Goal: Information Seeking & Learning: Learn about a topic

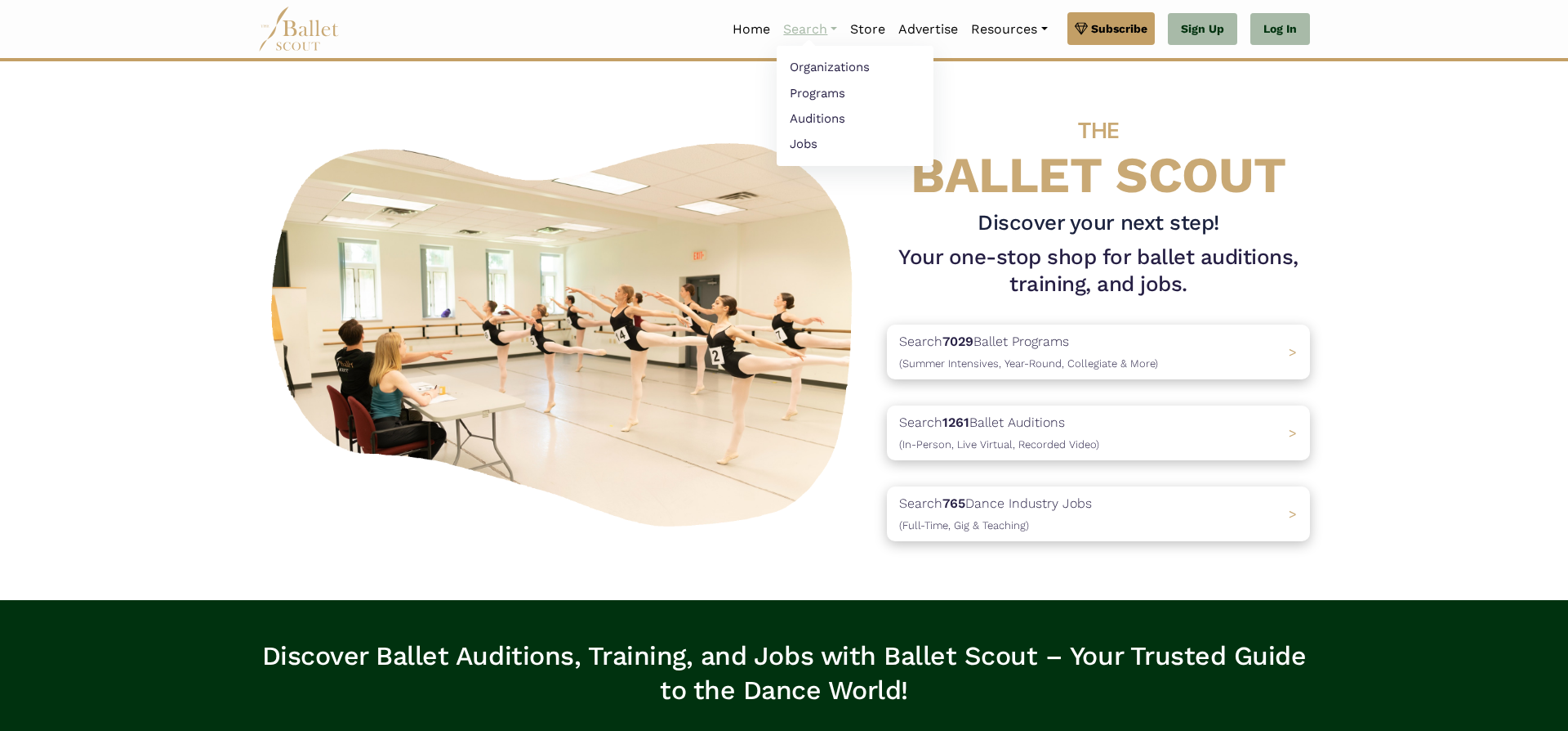
click at [793, 25] on link "Search" at bounding box center [809, 29] width 67 height 34
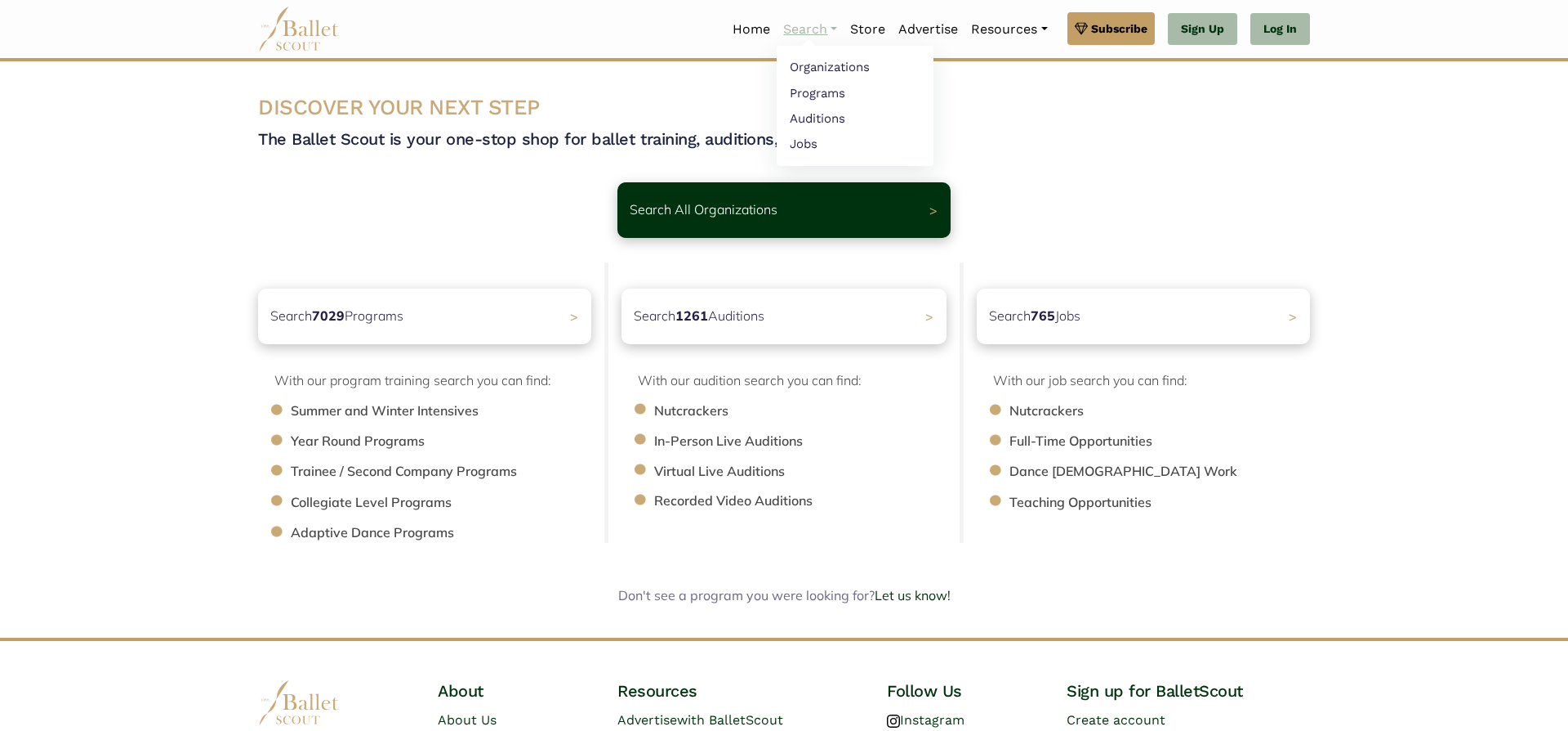
click at [797, 34] on link "Search" at bounding box center [809, 29] width 67 height 34
click at [811, 69] on link "Organizations" at bounding box center [854, 67] width 157 height 25
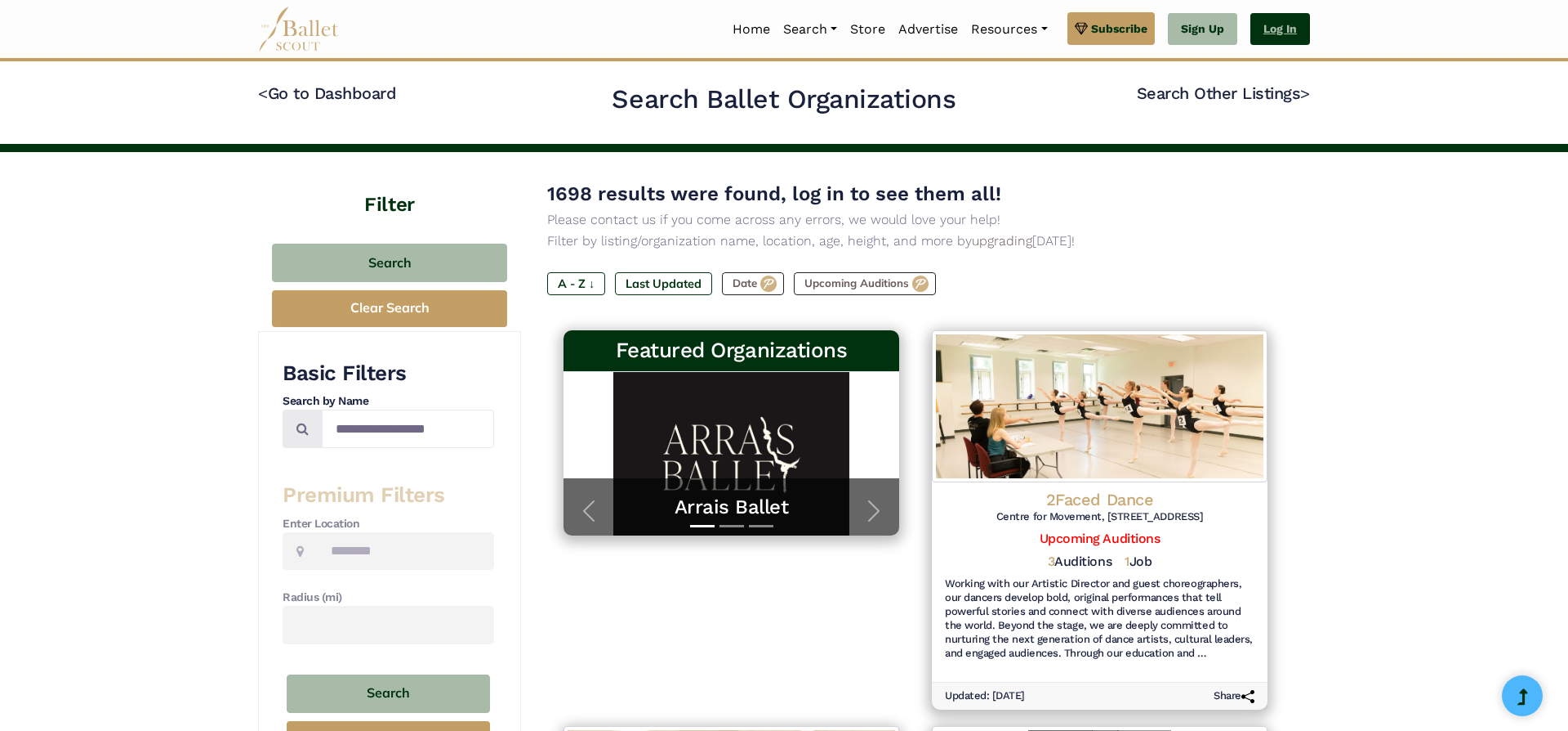
click at [1290, 28] on link "Log In" at bounding box center [1280, 29] width 60 height 33
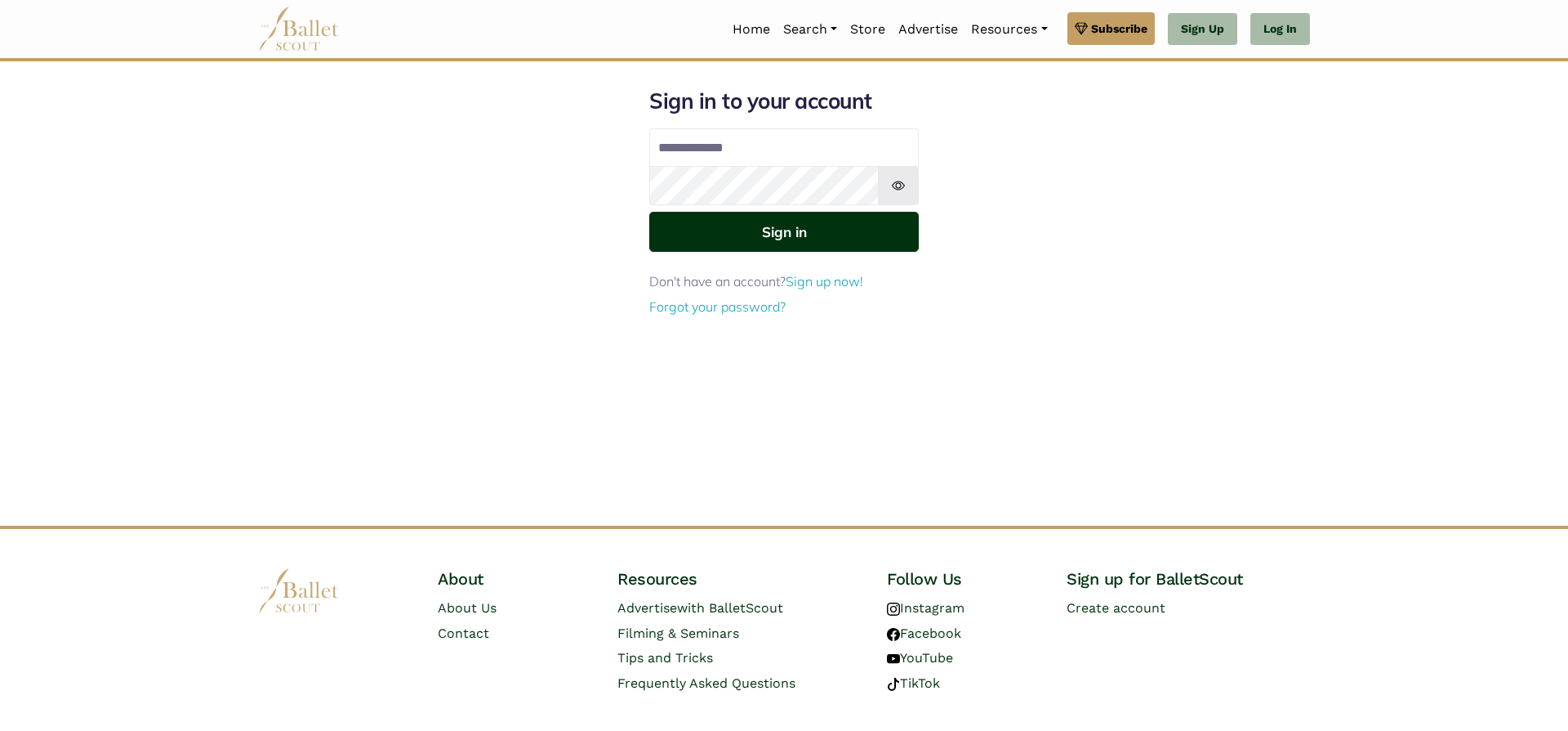
type input "**********"
click at [797, 239] on button "Sign in" at bounding box center [784, 232] width 270 height 40
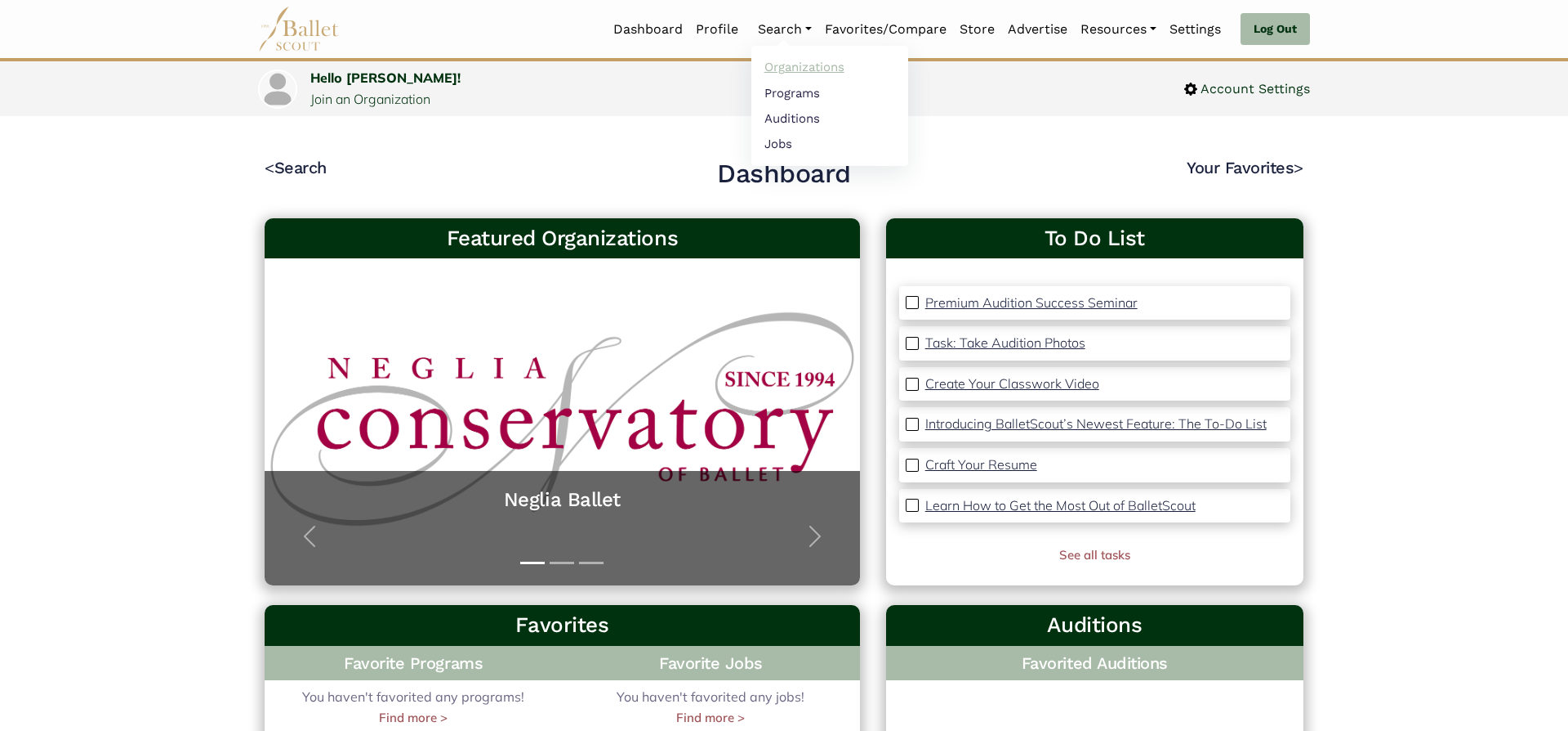
click at [797, 65] on link "Organizations" at bounding box center [829, 67] width 157 height 25
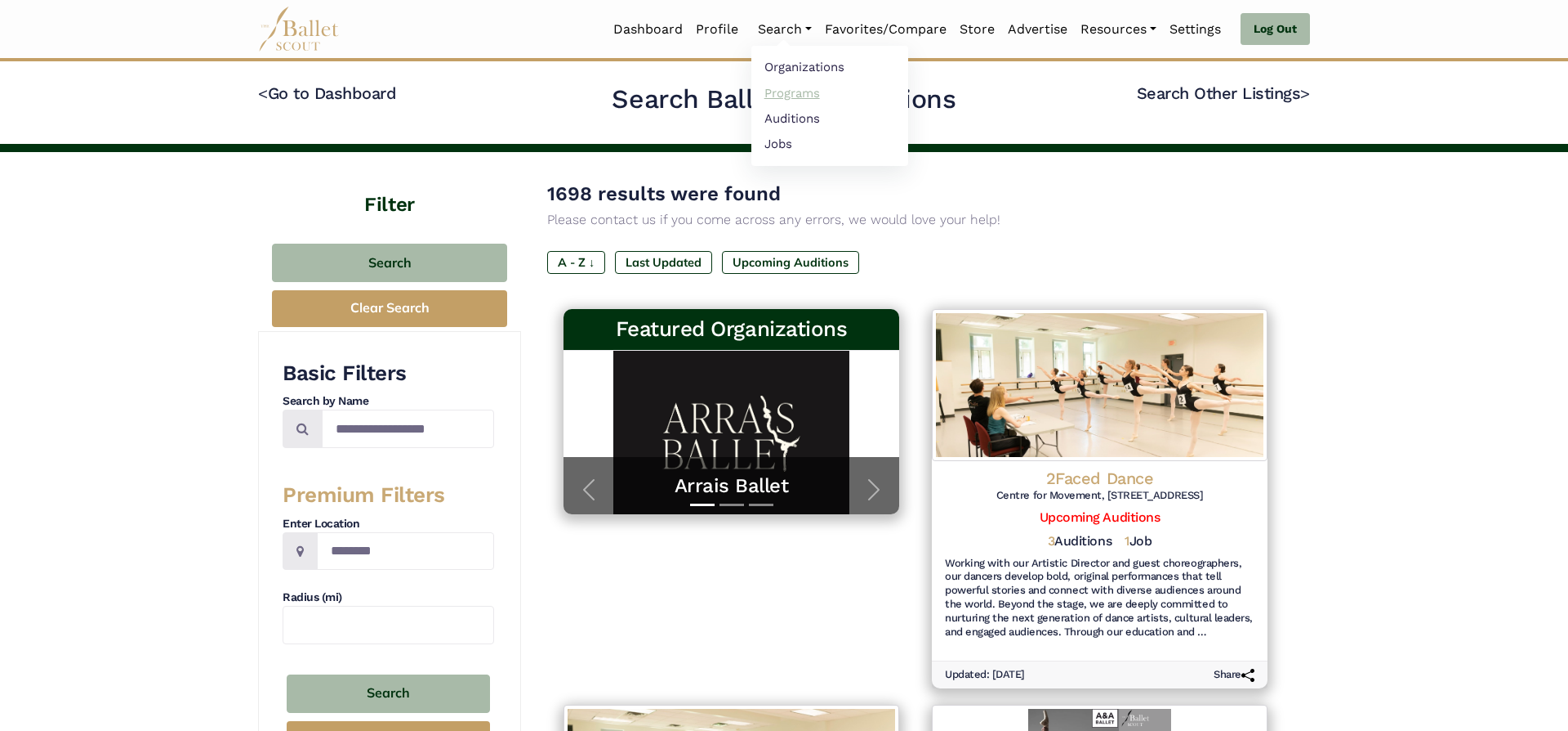
click at [785, 97] on link "Programs" at bounding box center [829, 92] width 157 height 25
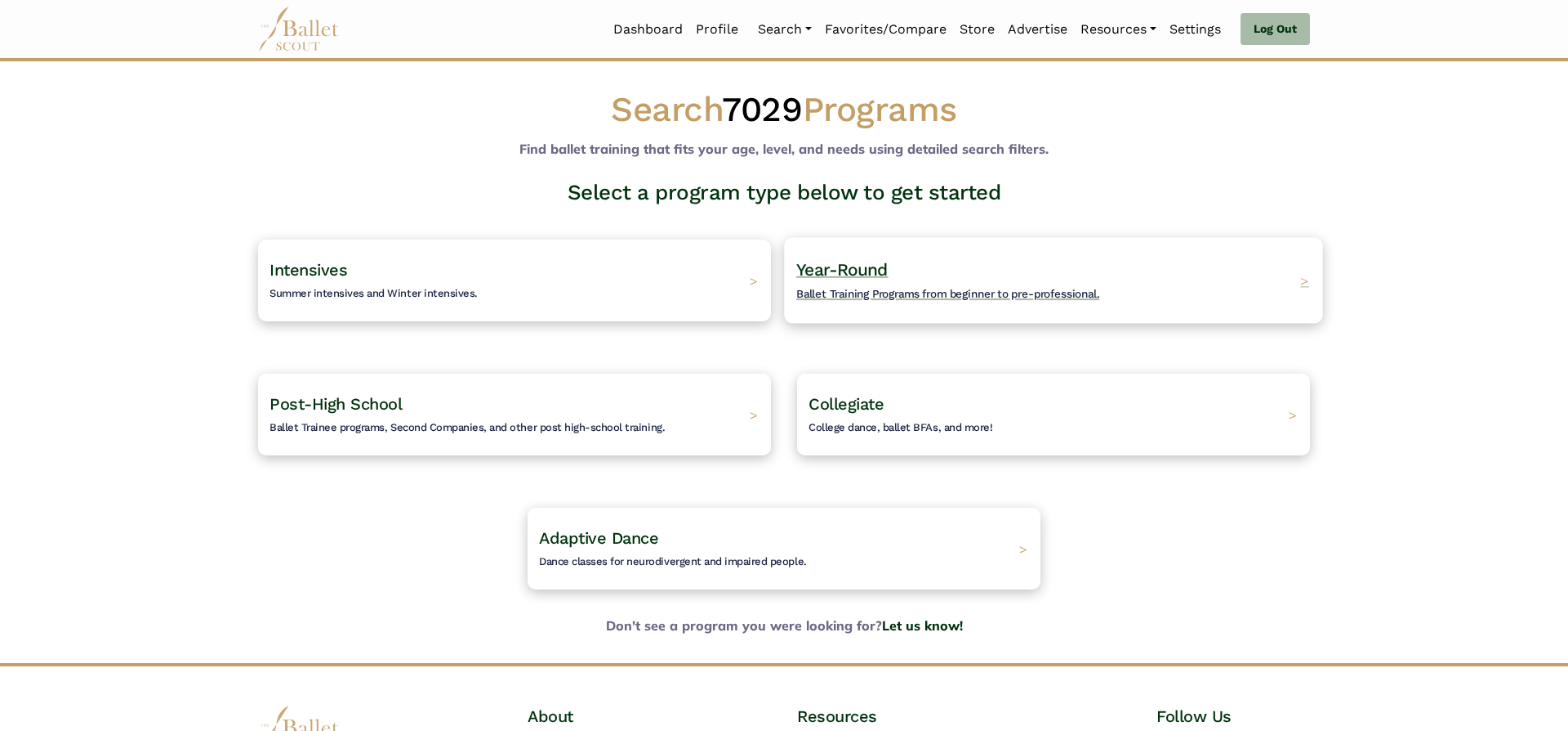
click at [861, 267] on span "Year-Round" at bounding box center [842, 269] width 92 height 20
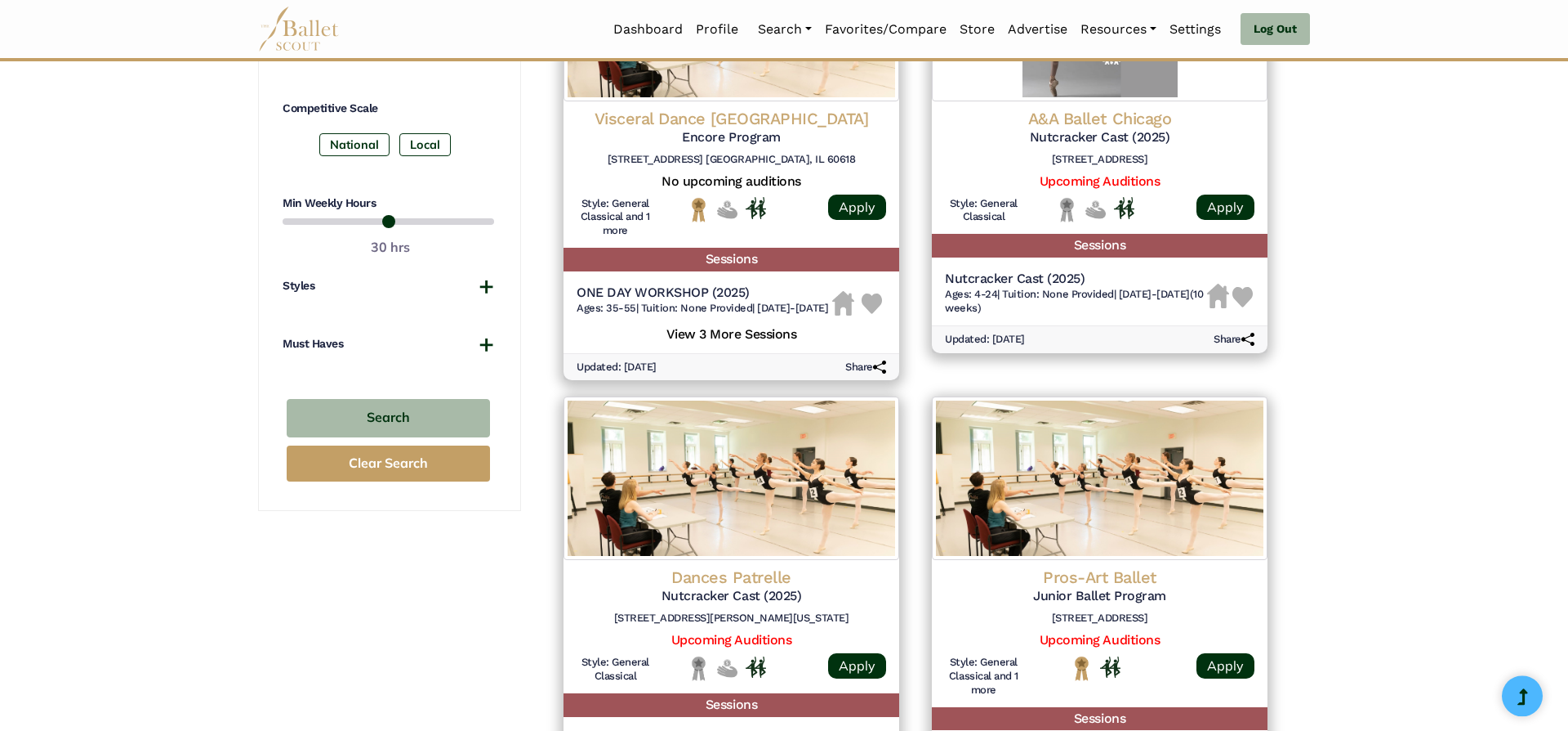
scroll to position [856, 0]
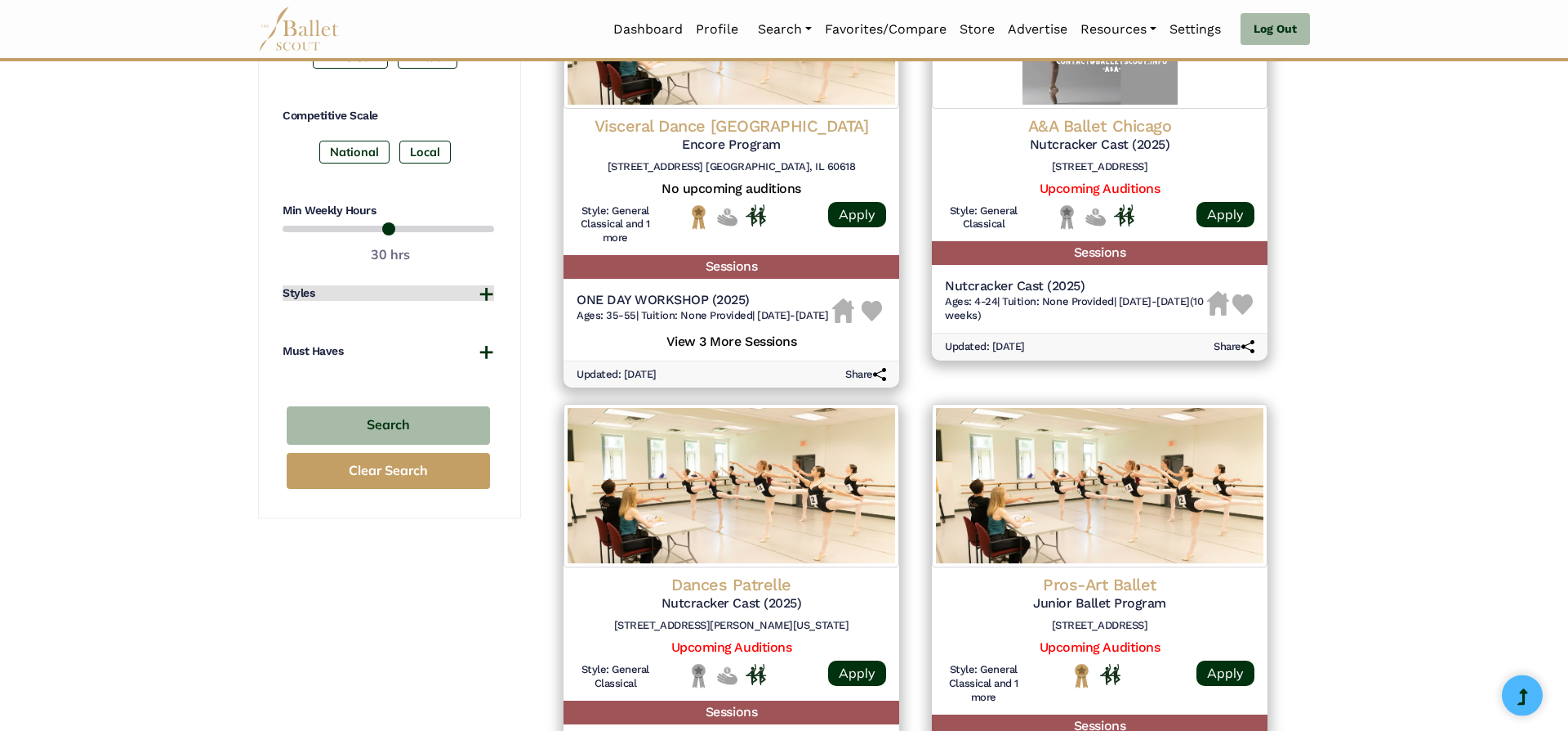
click at [490, 285] on button "Styles" at bounding box center [389, 293] width 212 height 16
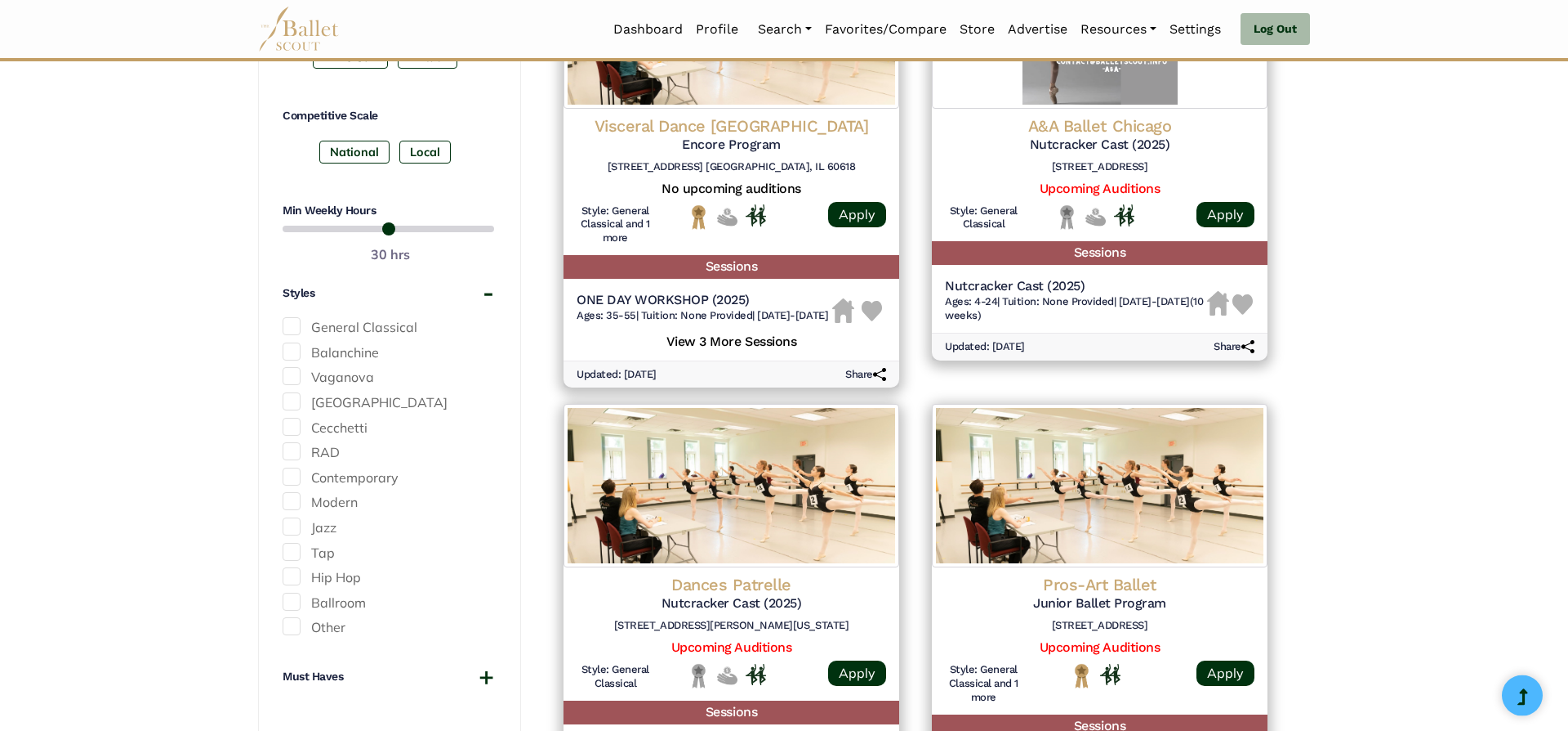
click at [286, 476] on span at bounding box center [292, 477] width 18 height 18
click at [288, 500] on span at bounding box center [292, 501] width 18 height 18
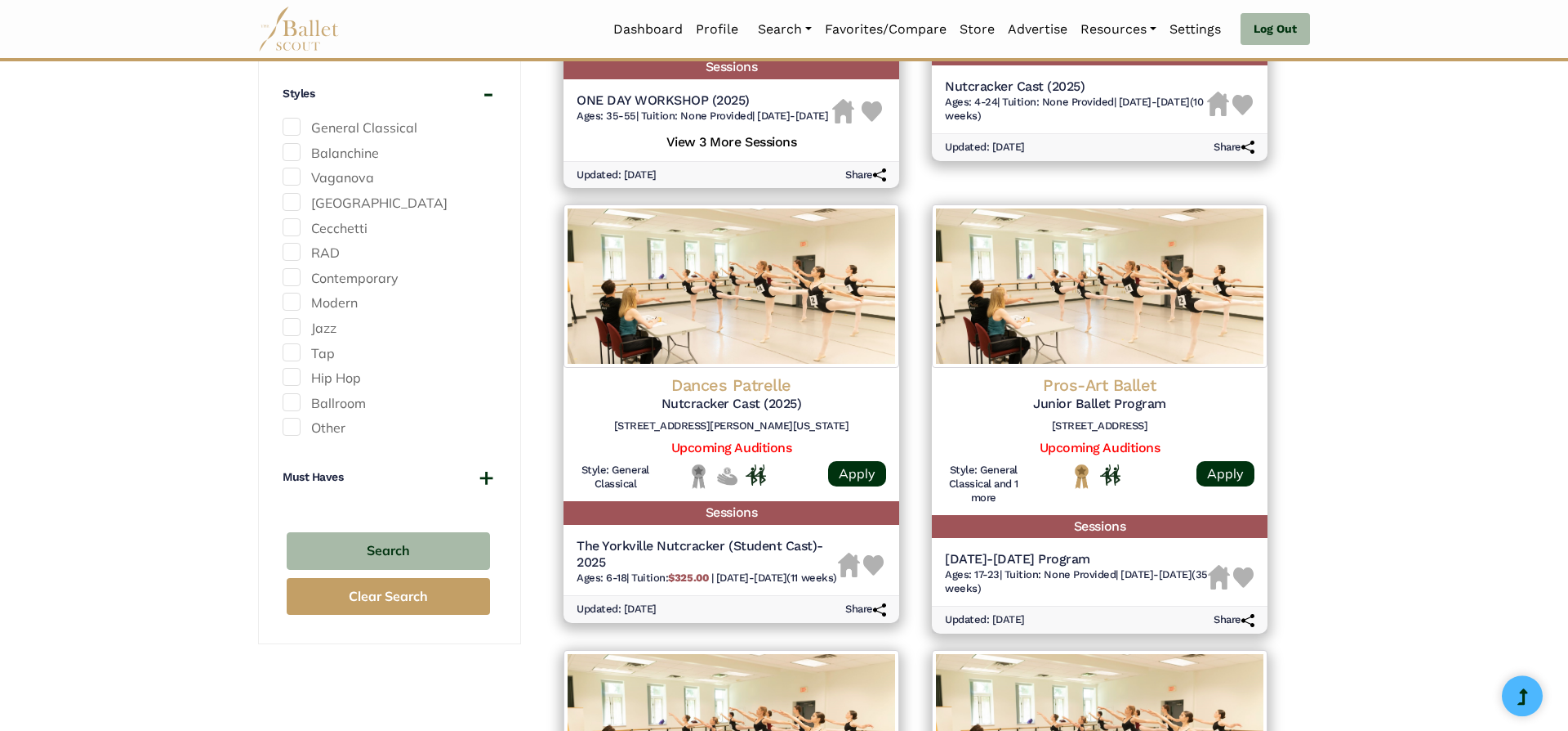
scroll to position [1065, 0]
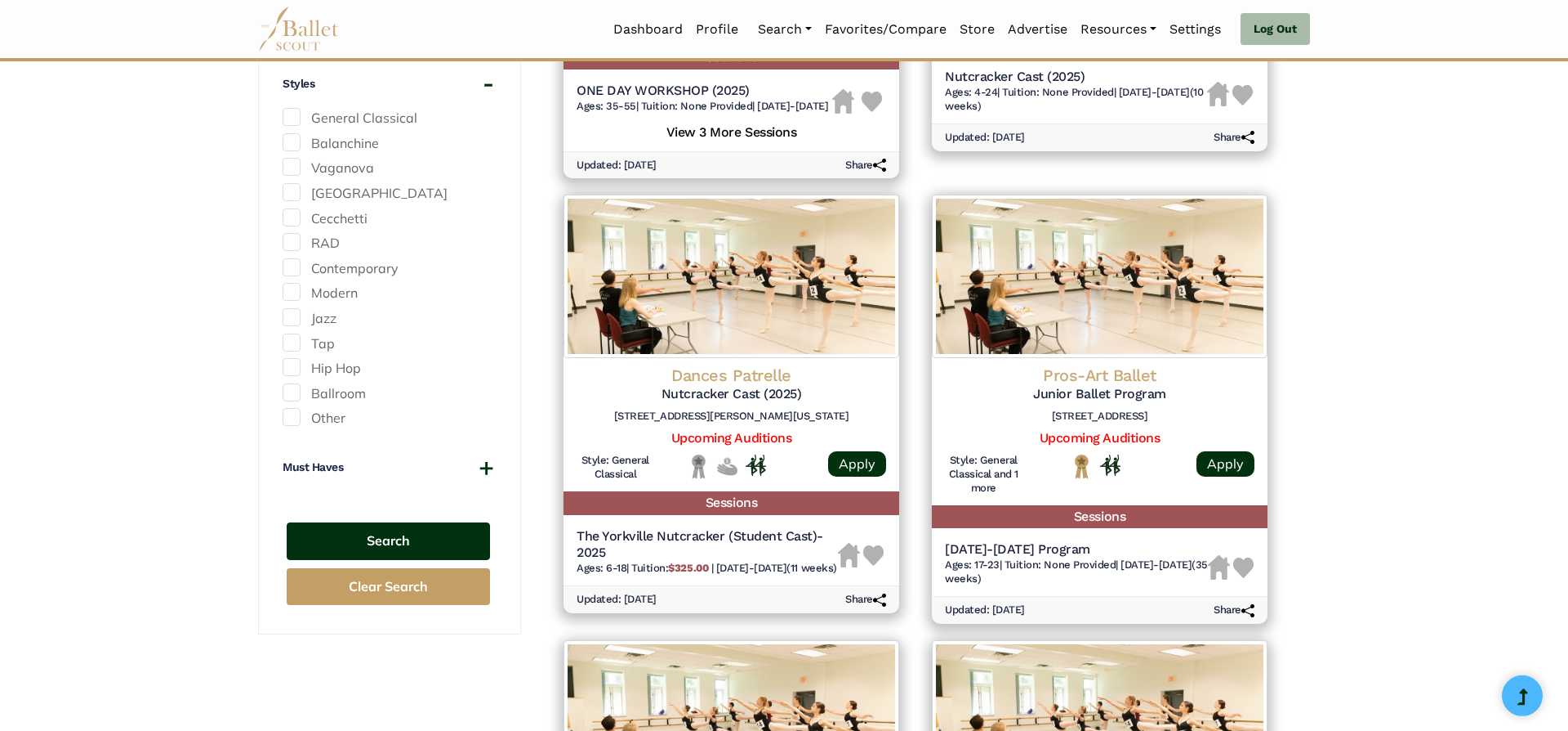
click at [428, 523] on button "Search" at bounding box center [389, 541] width 204 height 38
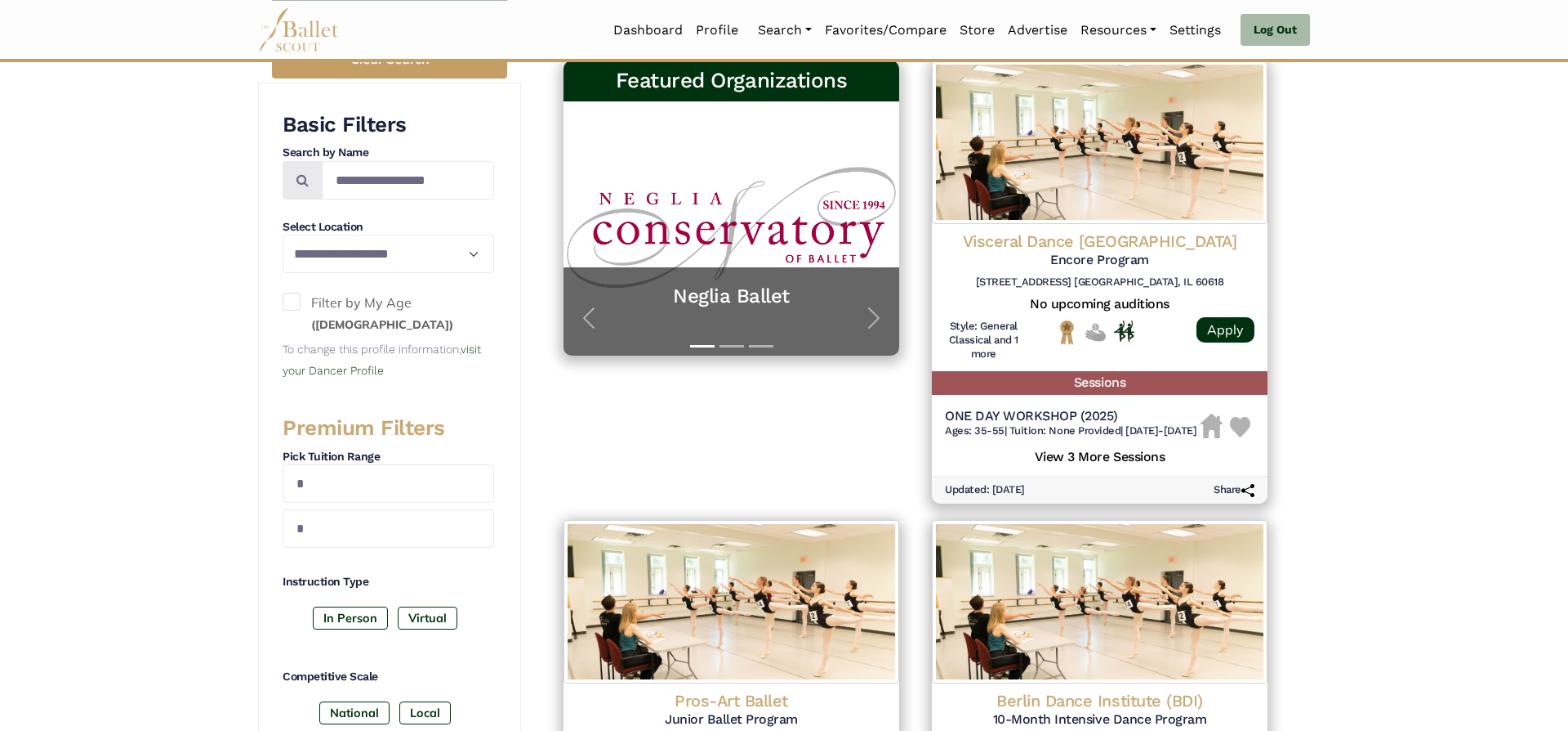
scroll to position [288, 0]
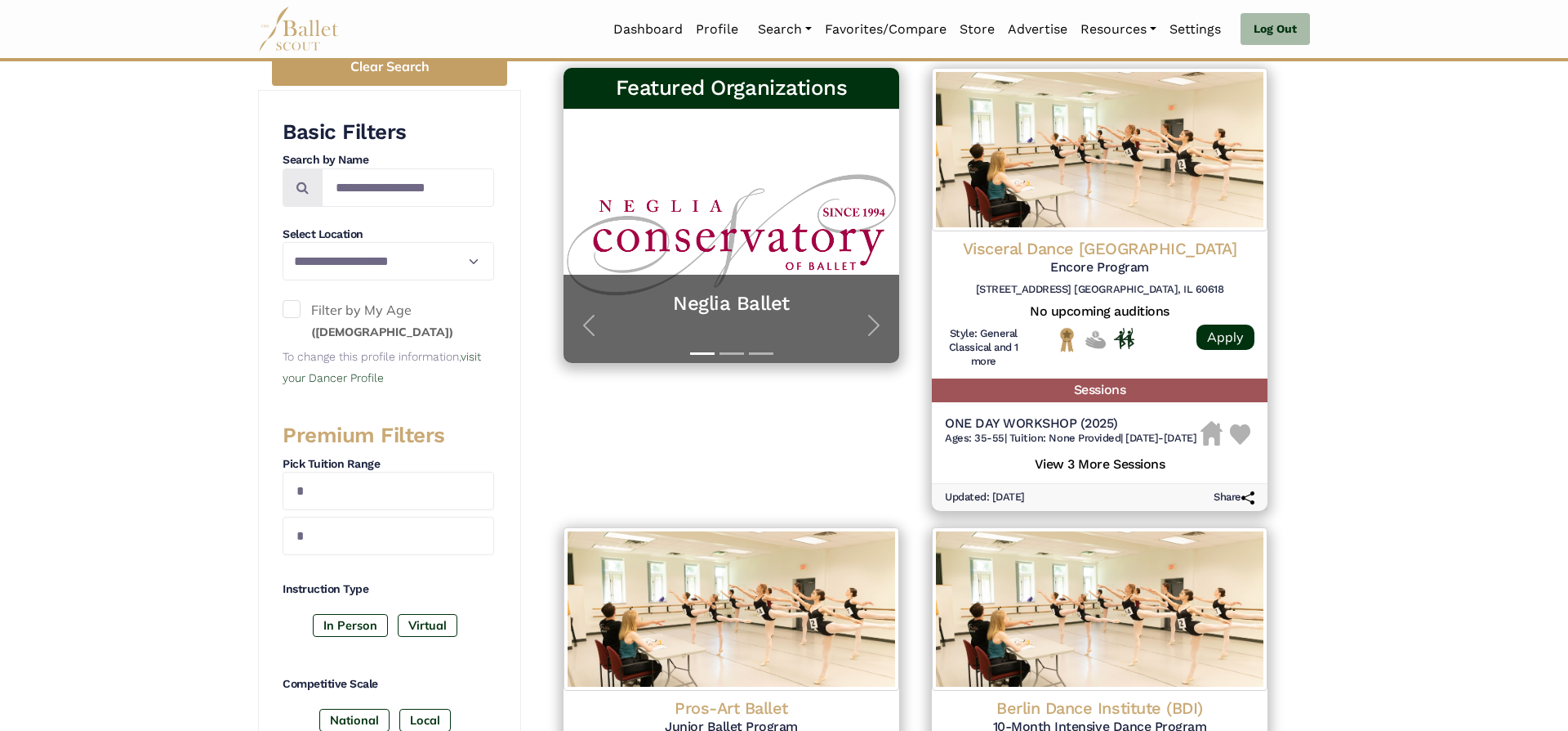
click at [293, 305] on span at bounding box center [292, 309] width 18 height 18
click at [289, 312] on span at bounding box center [292, 309] width 18 height 18
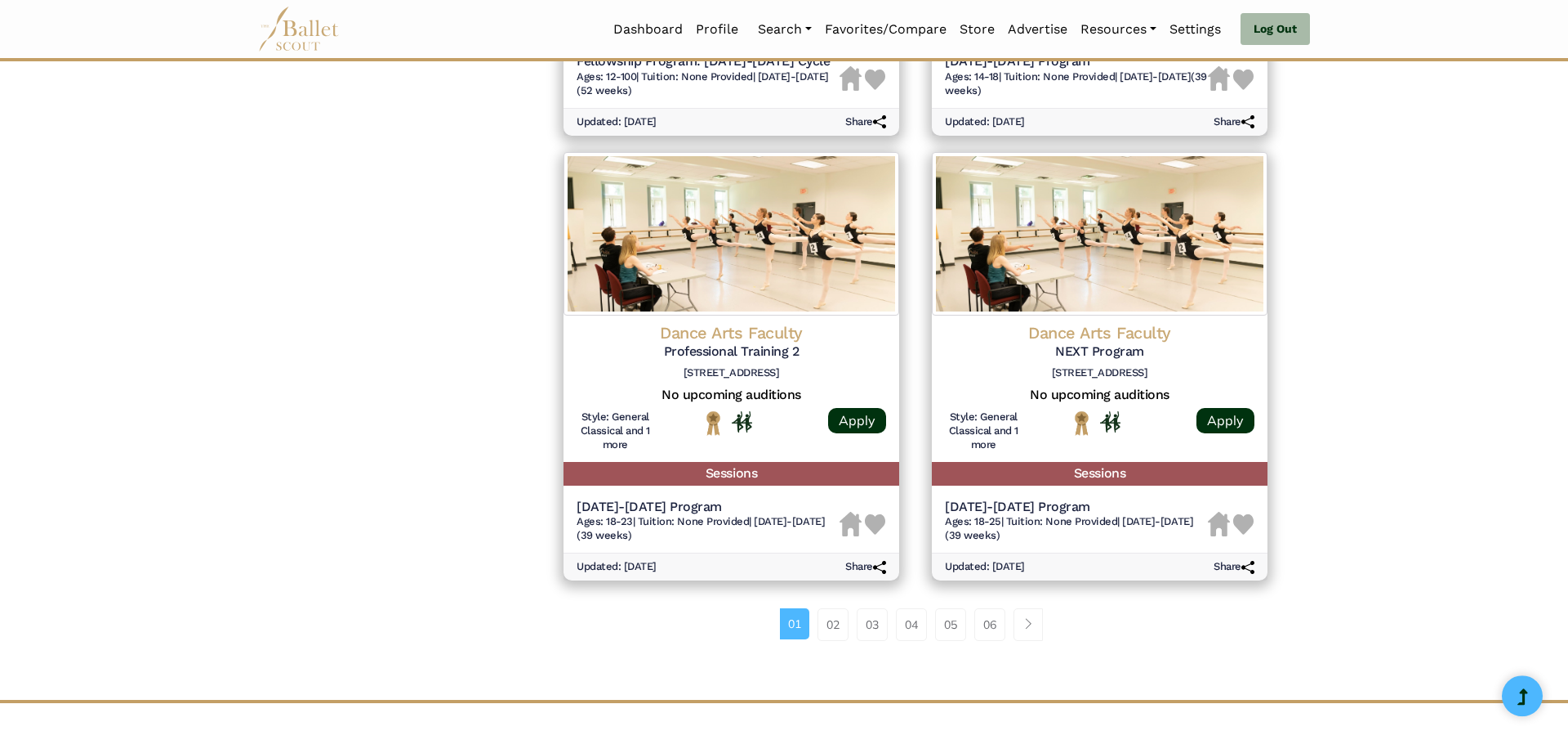
scroll to position [1995, 0]
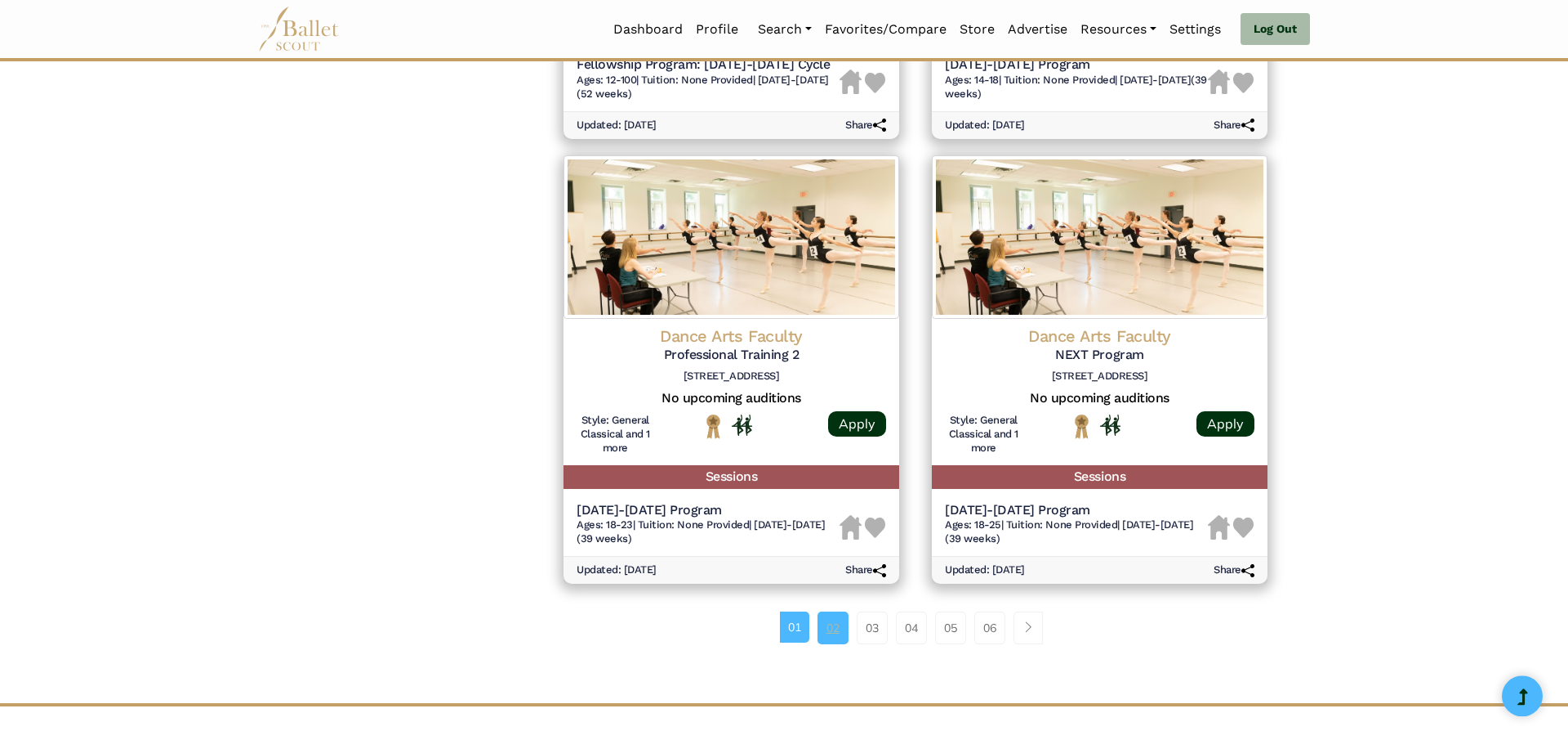
click at [829, 644] on link "02" at bounding box center [832, 627] width 31 height 33
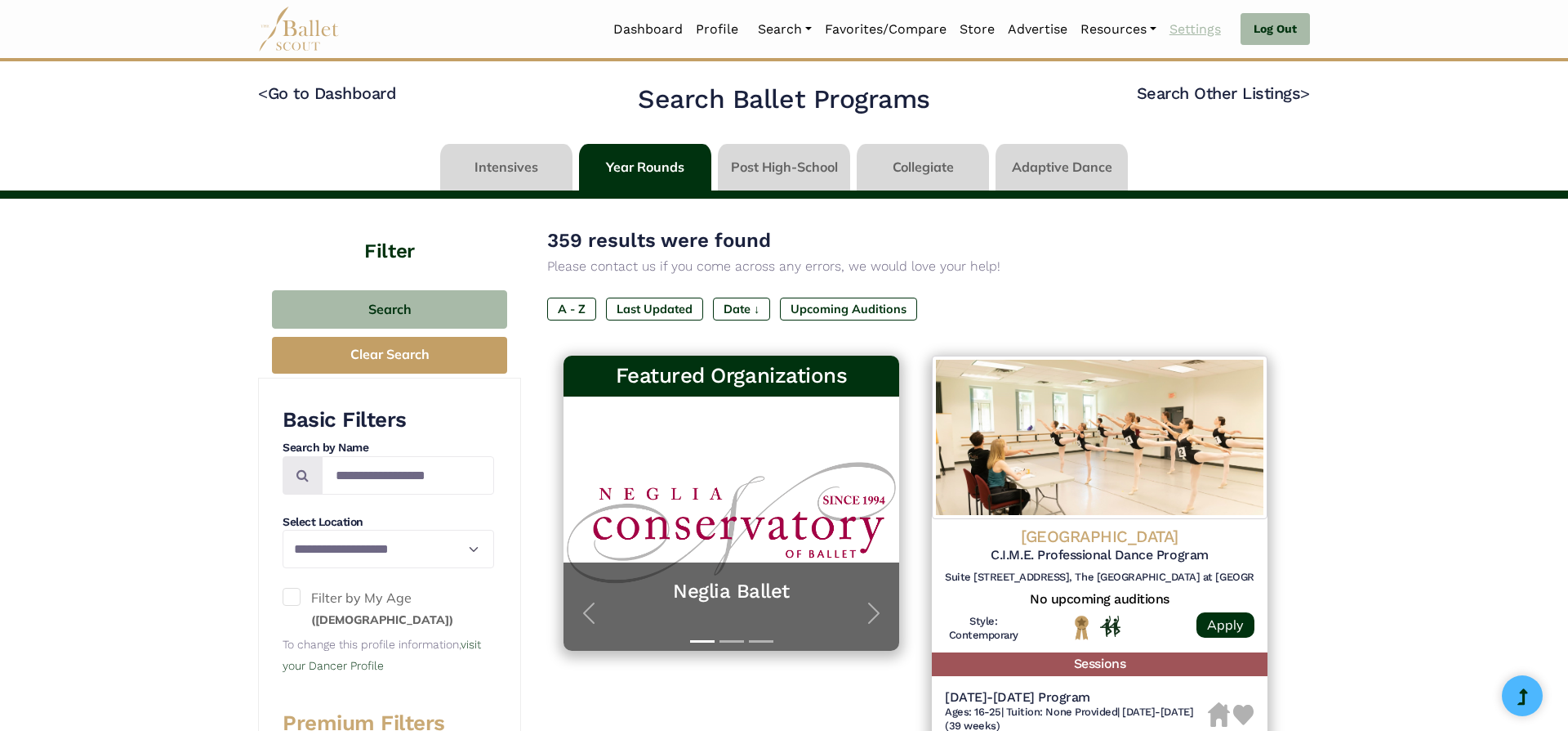
click at [1209, 33] on link "Settings" at bounding box center [1195, 29] width 65 height 34
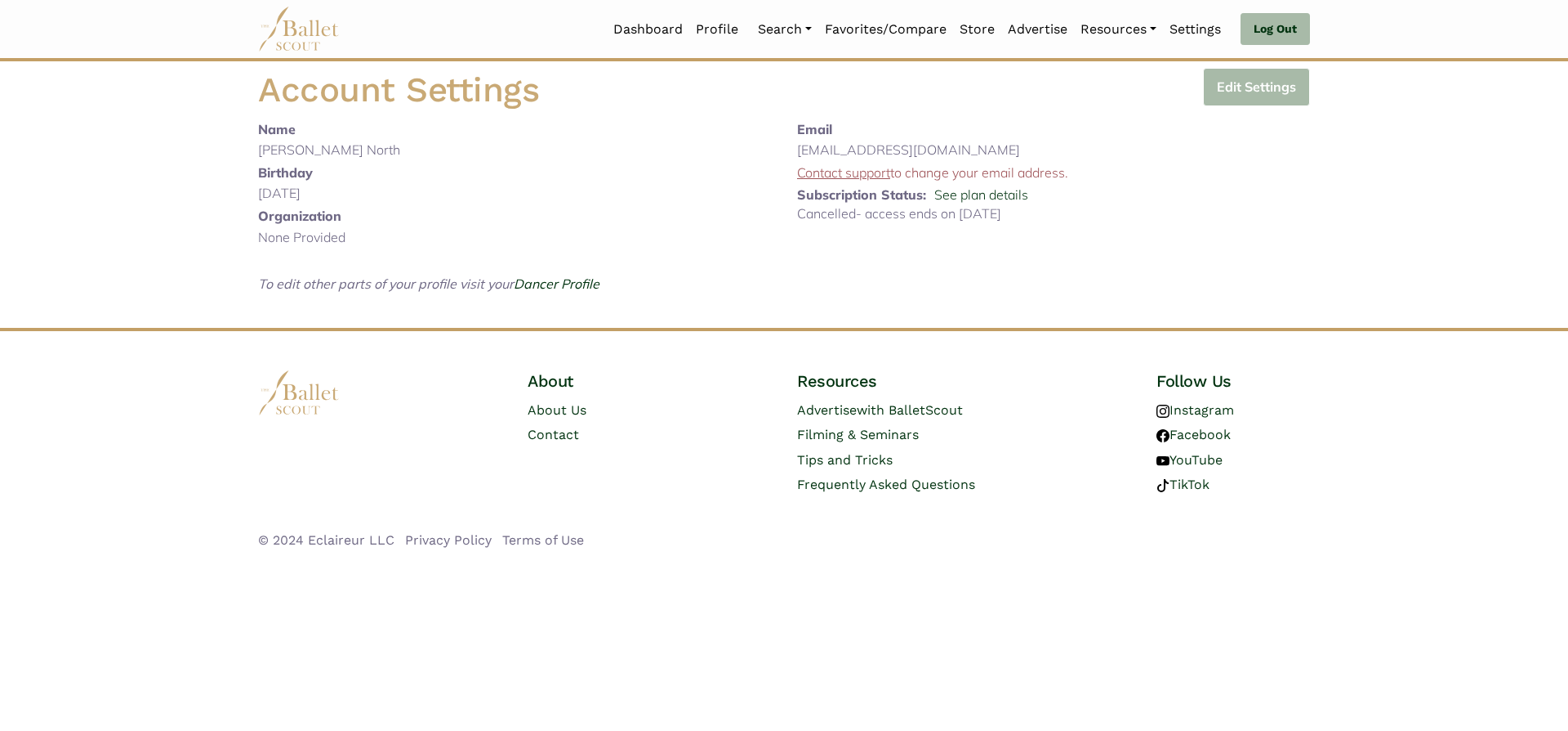
click at [1260, 83] on button "Edit Settings" at bounding box center [1256, 87] width 107 height 38
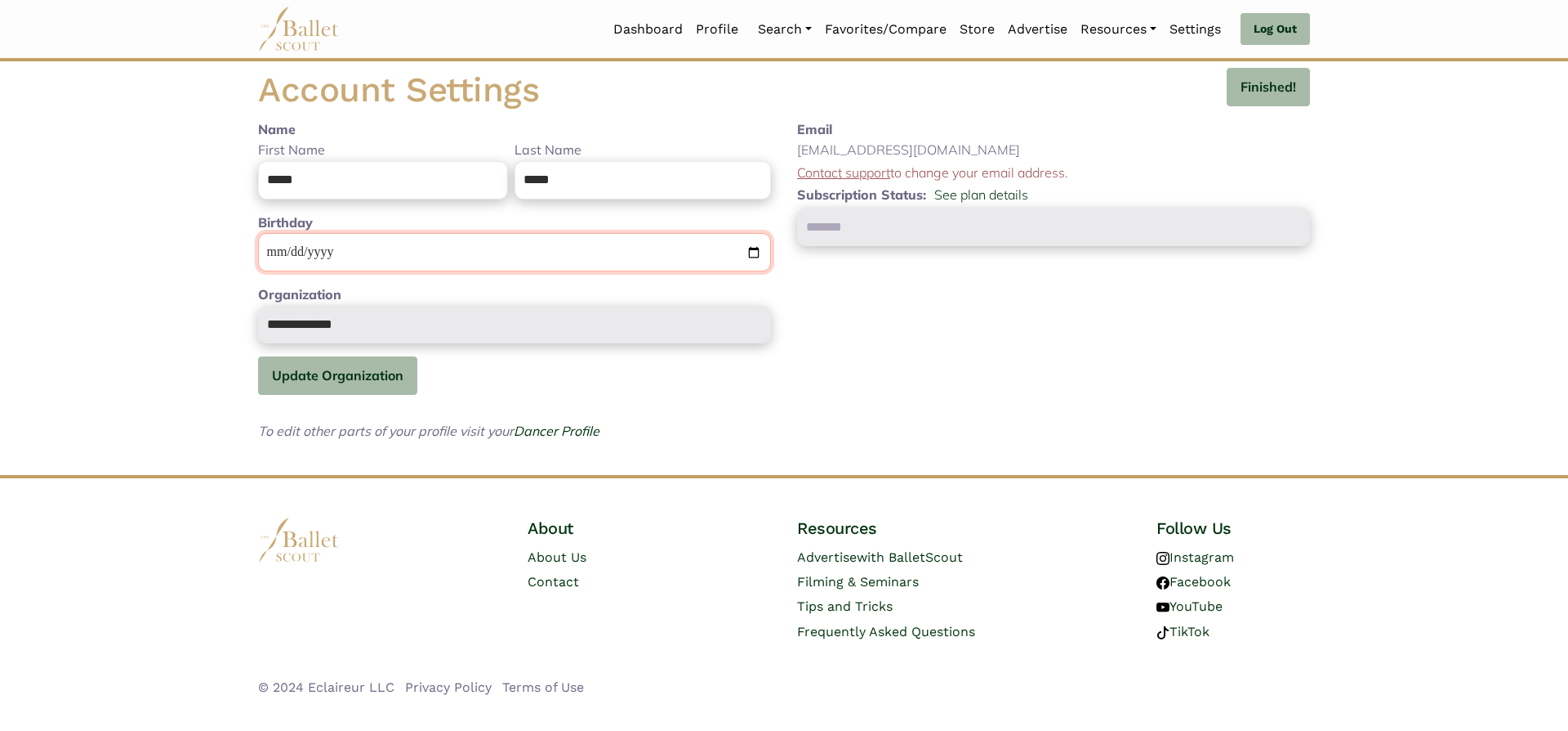
click at [361, 256] on input "**********" at bounding box center [514, 252] width 513 height 38
click at [365, 245] on input "**********" at bounding box center [514, 252] width 513 height 38
click at [347, 253] on input "**********" at bounding box center [514, 252] width 513 height 38
type input "**********"
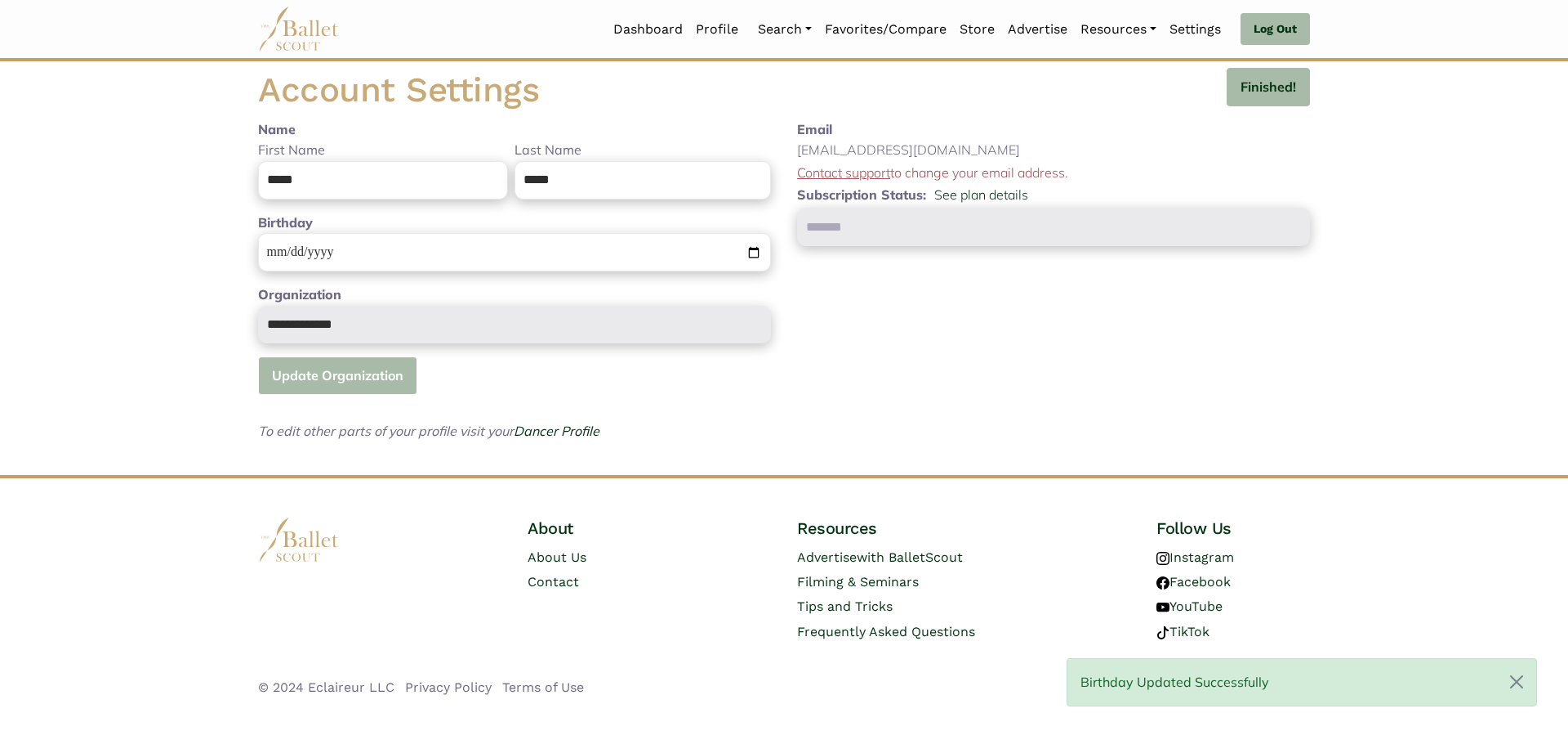
click at [357, 383] on button "Update Organization" at bounding box center [337, 375] width 159 height 38
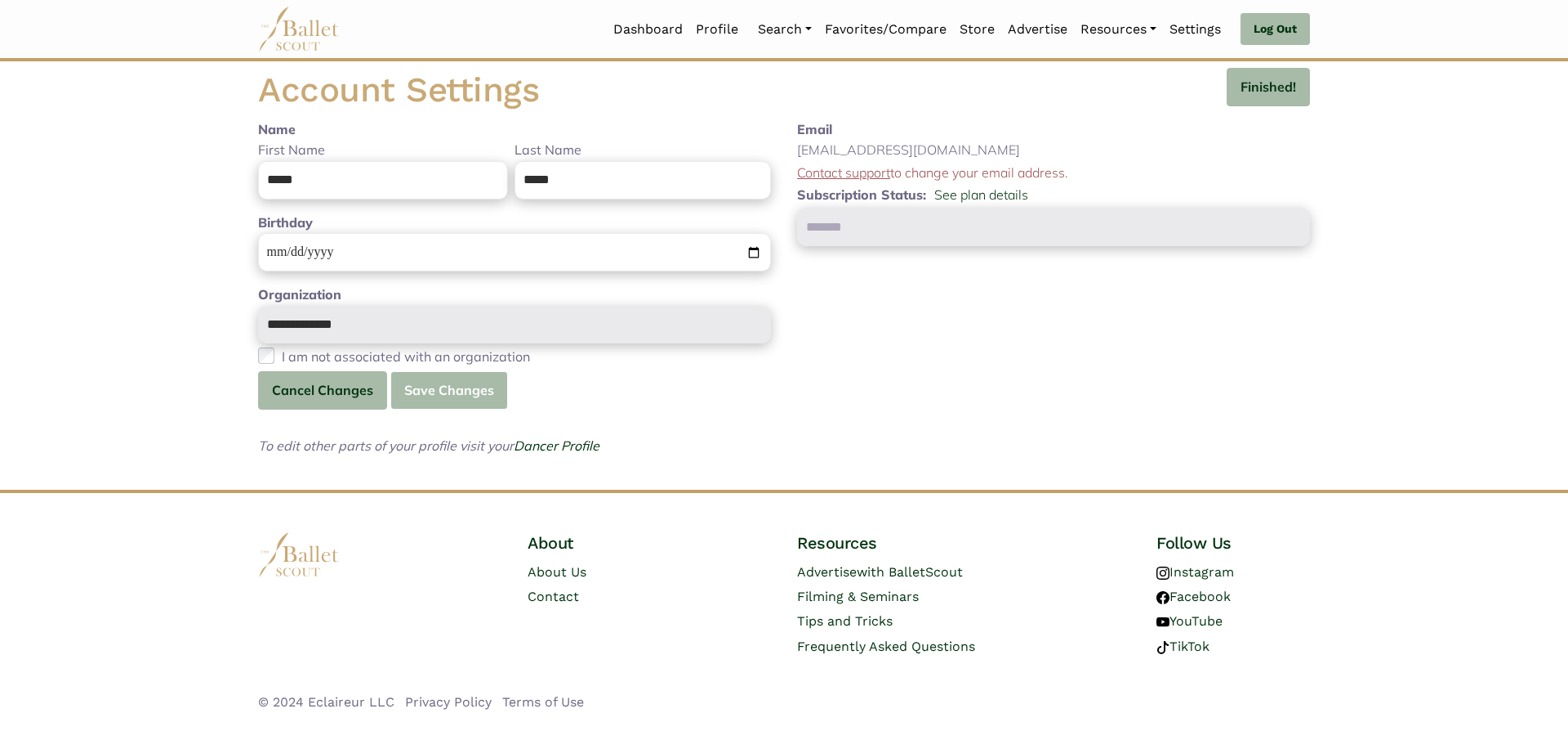
click at [439, 394] on button "Save Changes" at bounding box center [450, 390] width 118 height 38
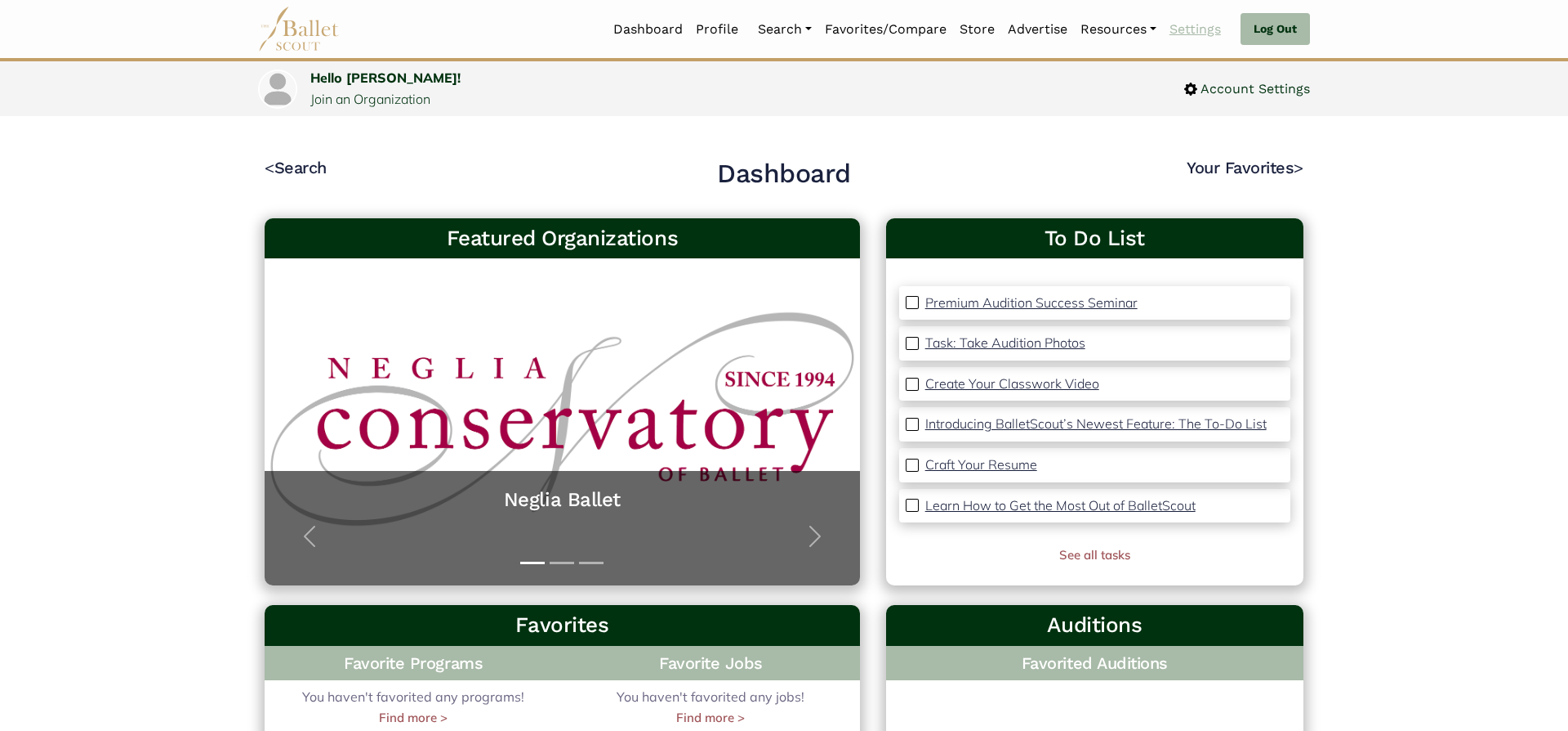
click at [1188, 36] on link "Settings" at bounding box center [1195, 29] width 65 height 34
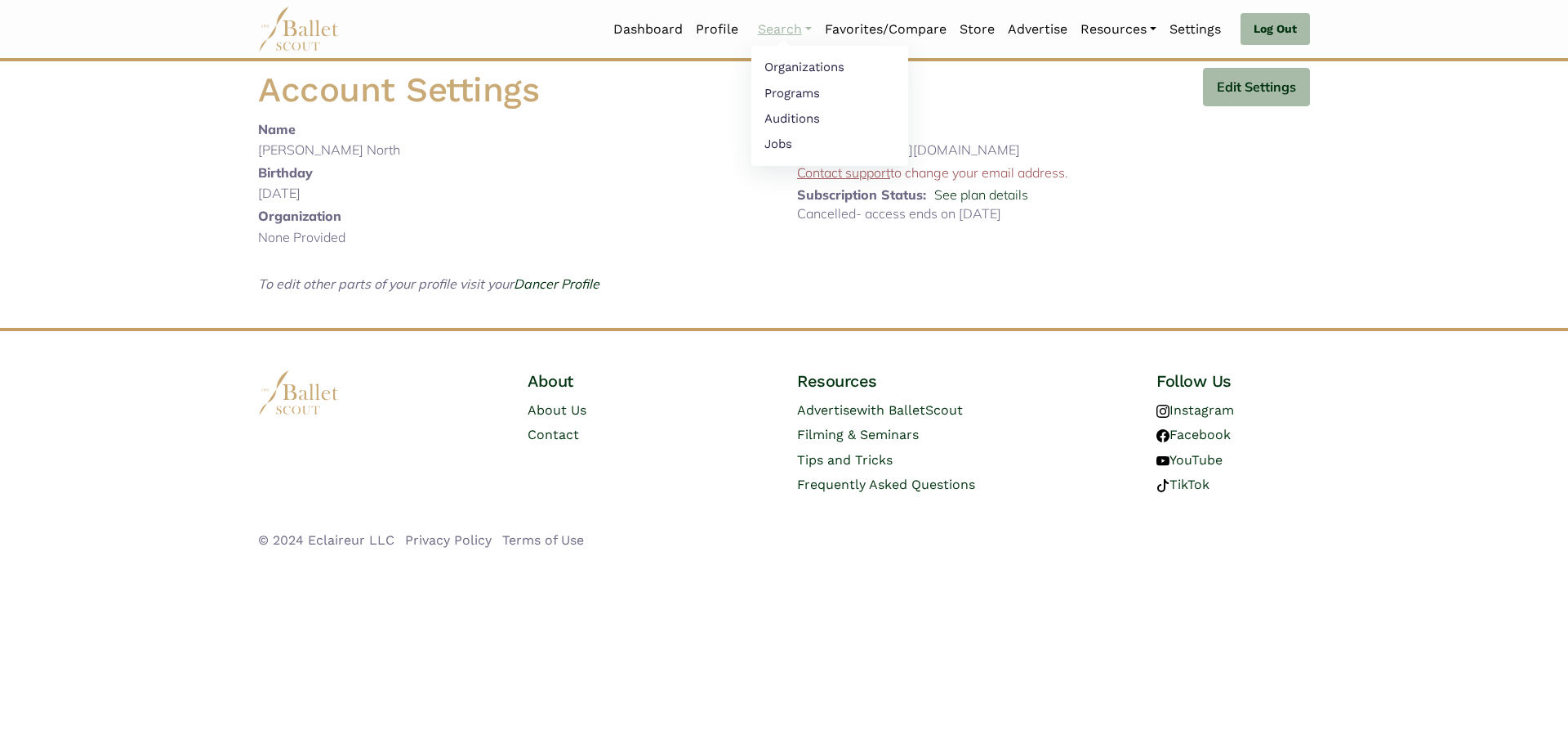
click at [777, 33] on link "Search" at bounding box center [784, 29] width 67 height 34
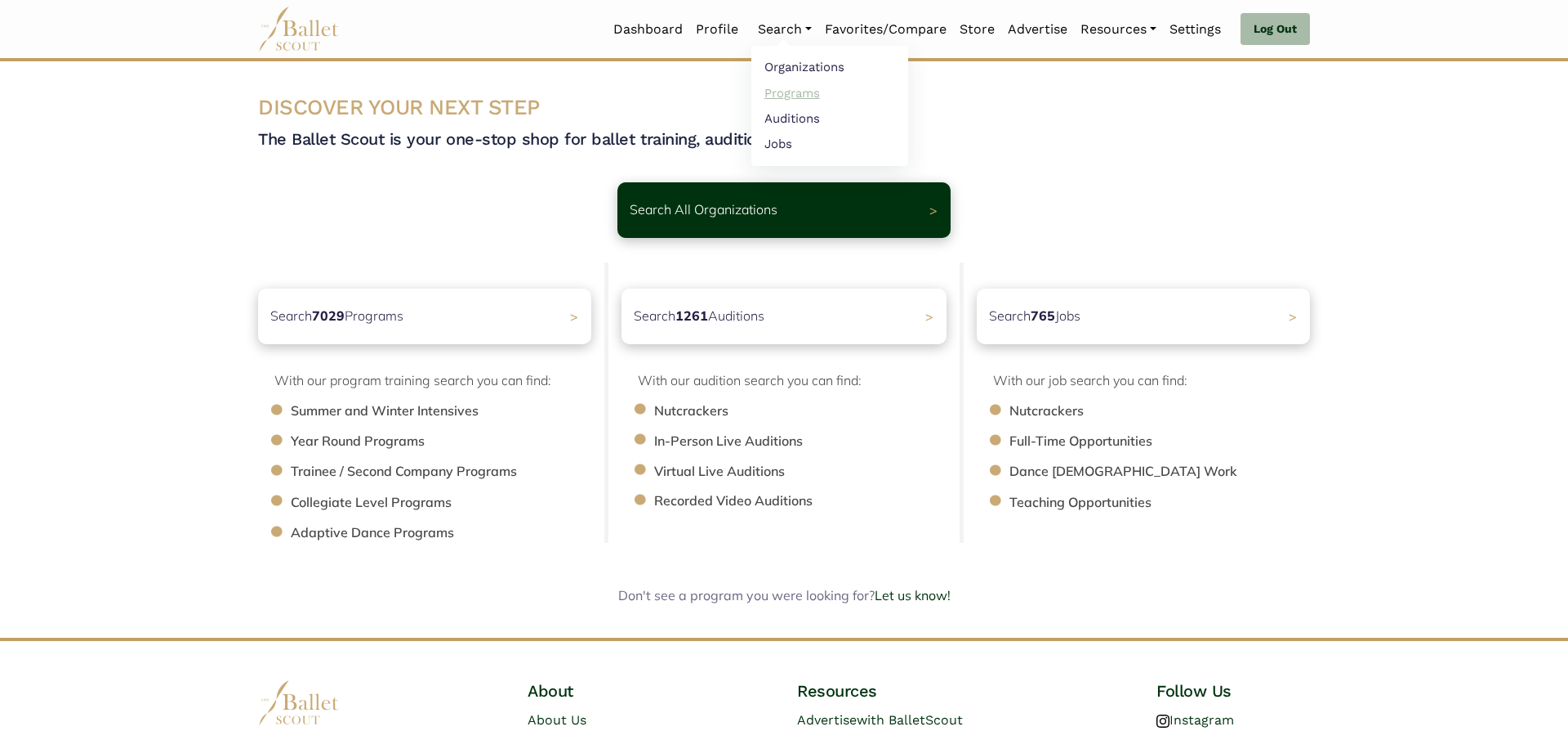
click at [790, 92] on link "Programs" at bounding box center [829, 92] width 157 height 25
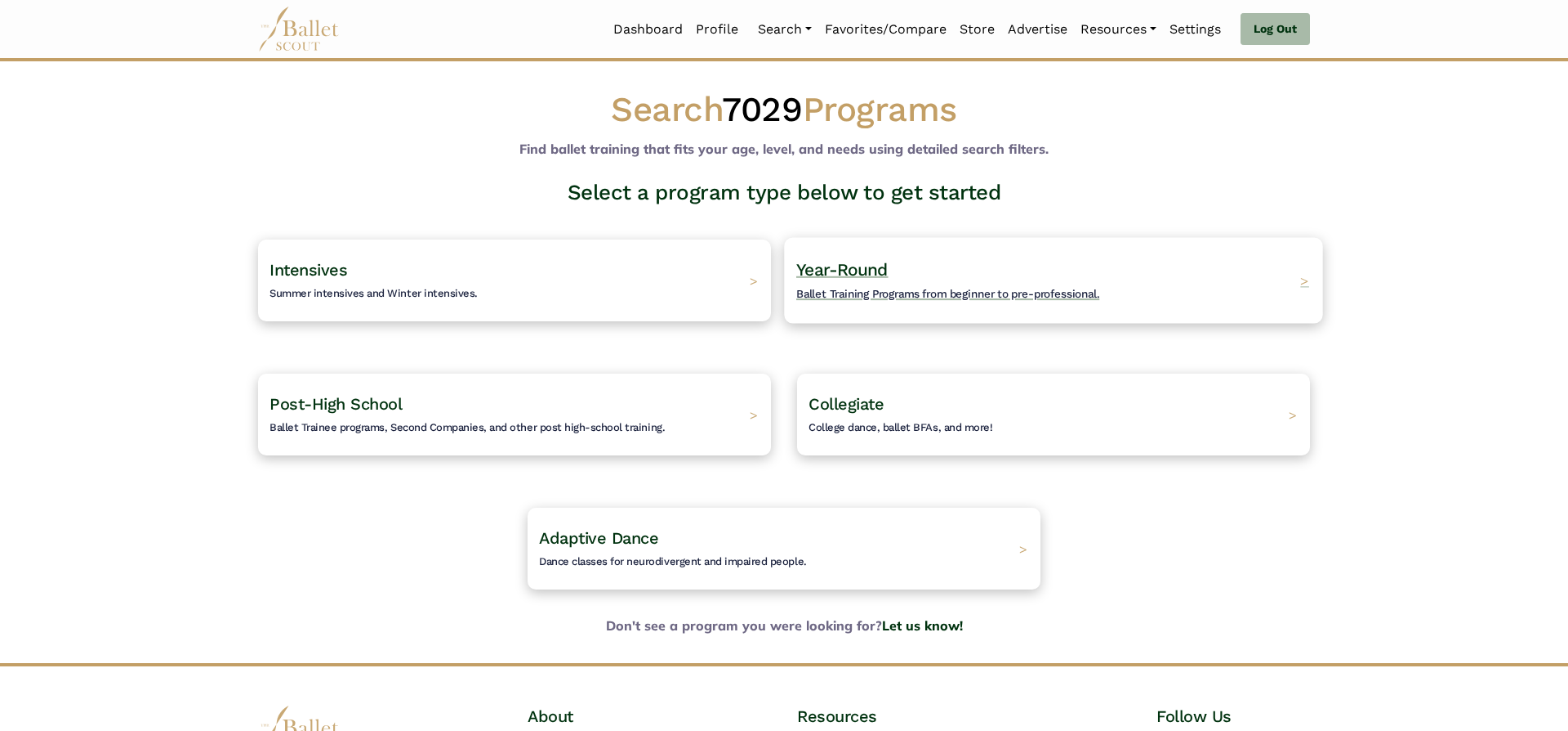
click at [847, 269] on span "Year-Round" at bounding box center [842, 269] width 92 height 20
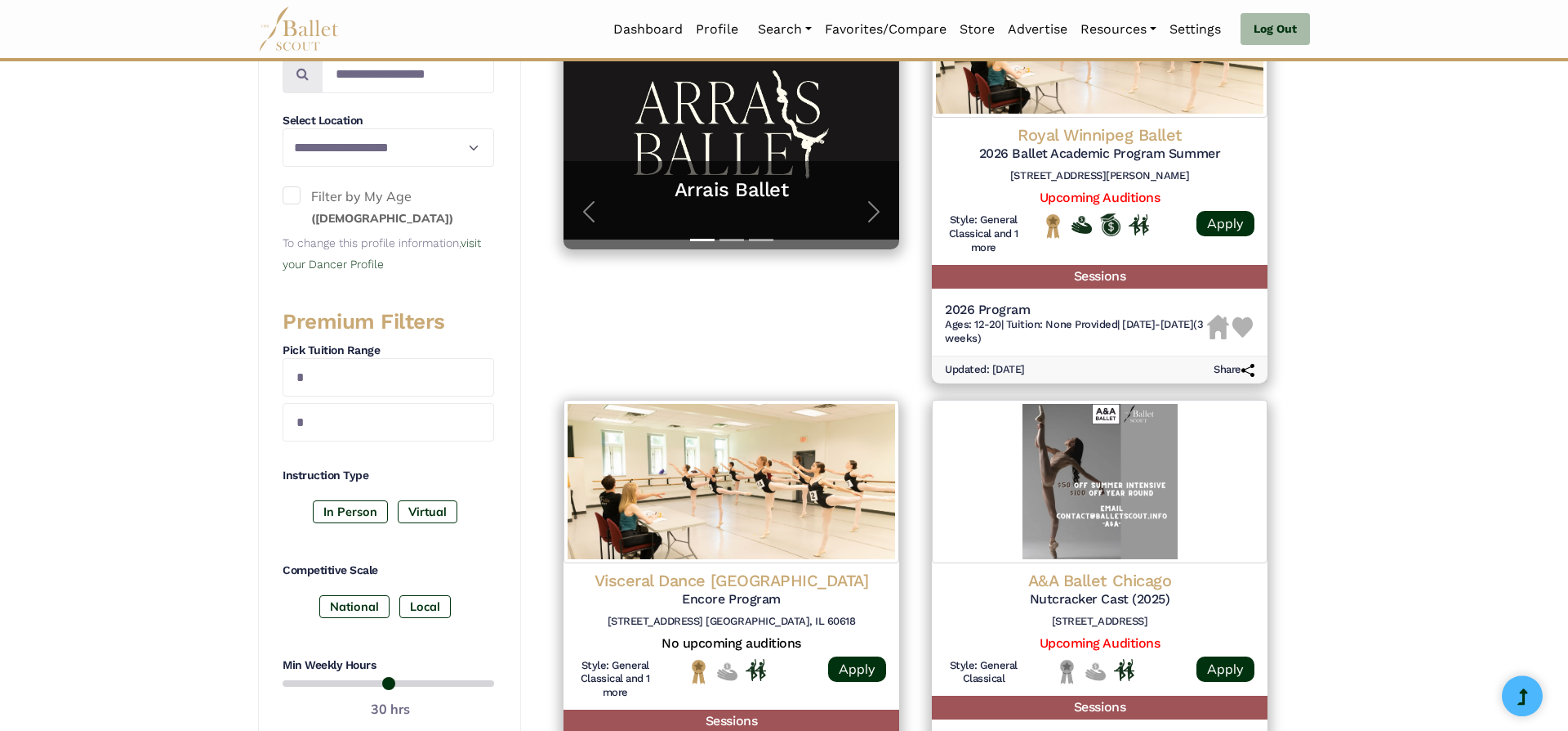
scroll to position [408, 0]
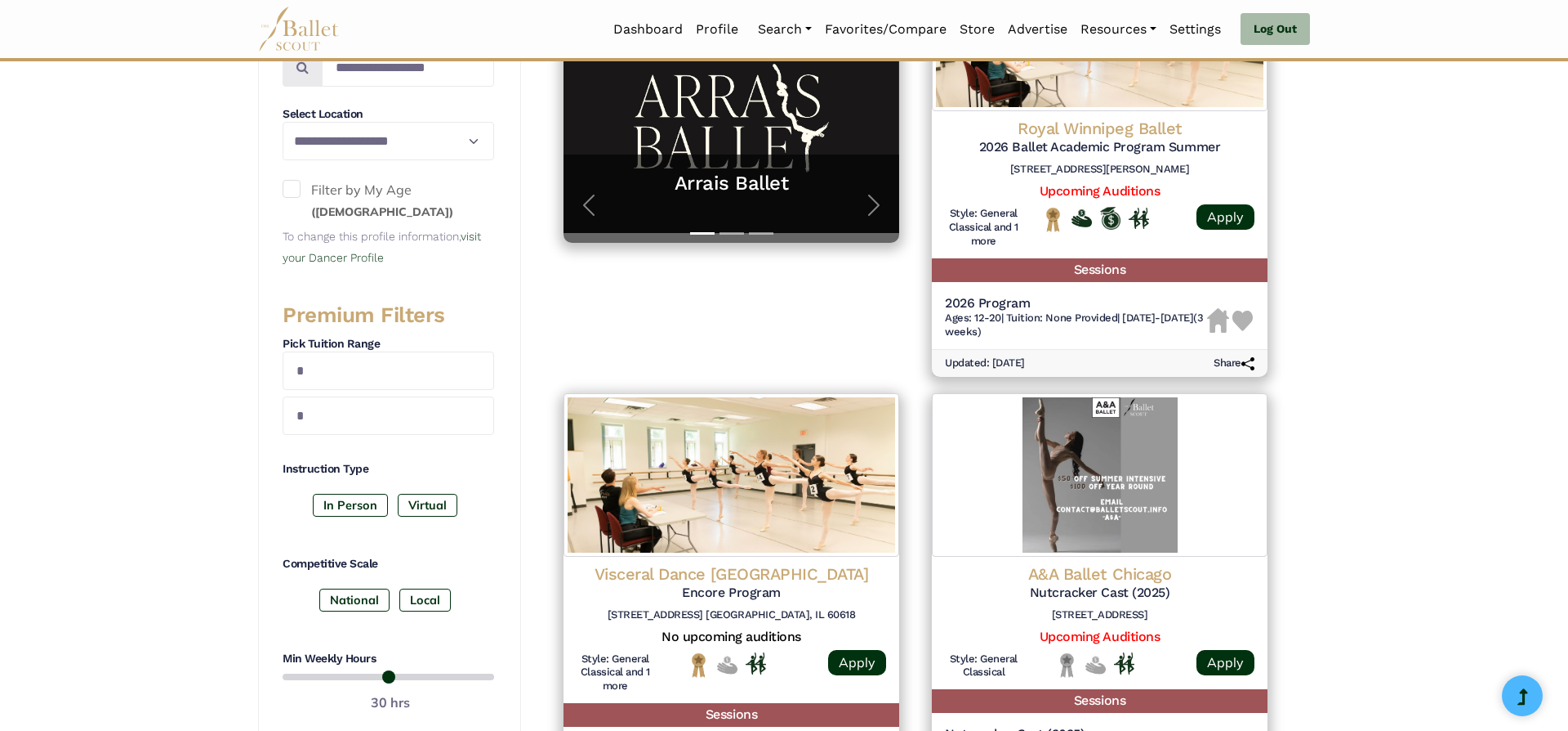
click at [298, 193] on span at bounding box center [292, 189] width 18 height 18
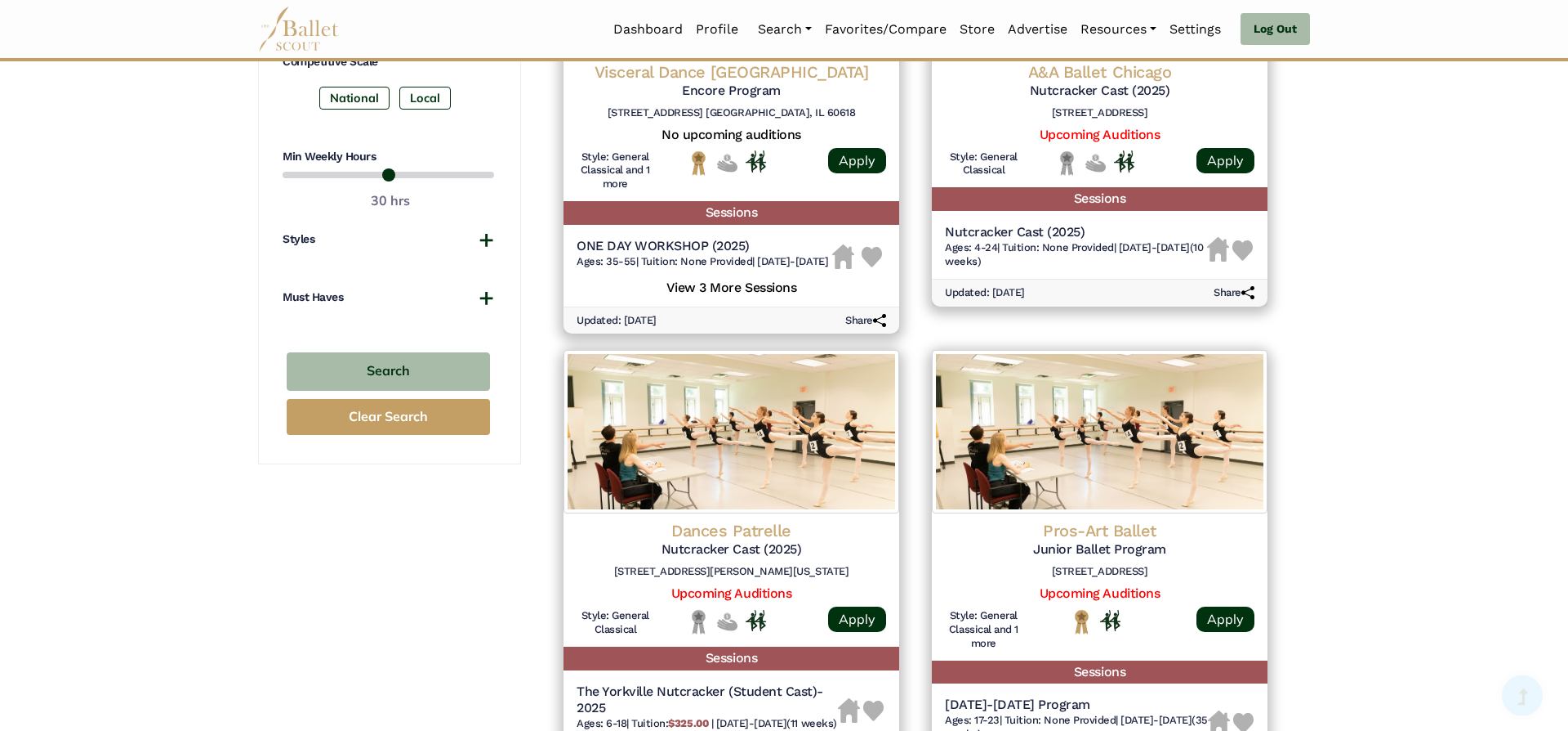
scroll to position [924, 0]
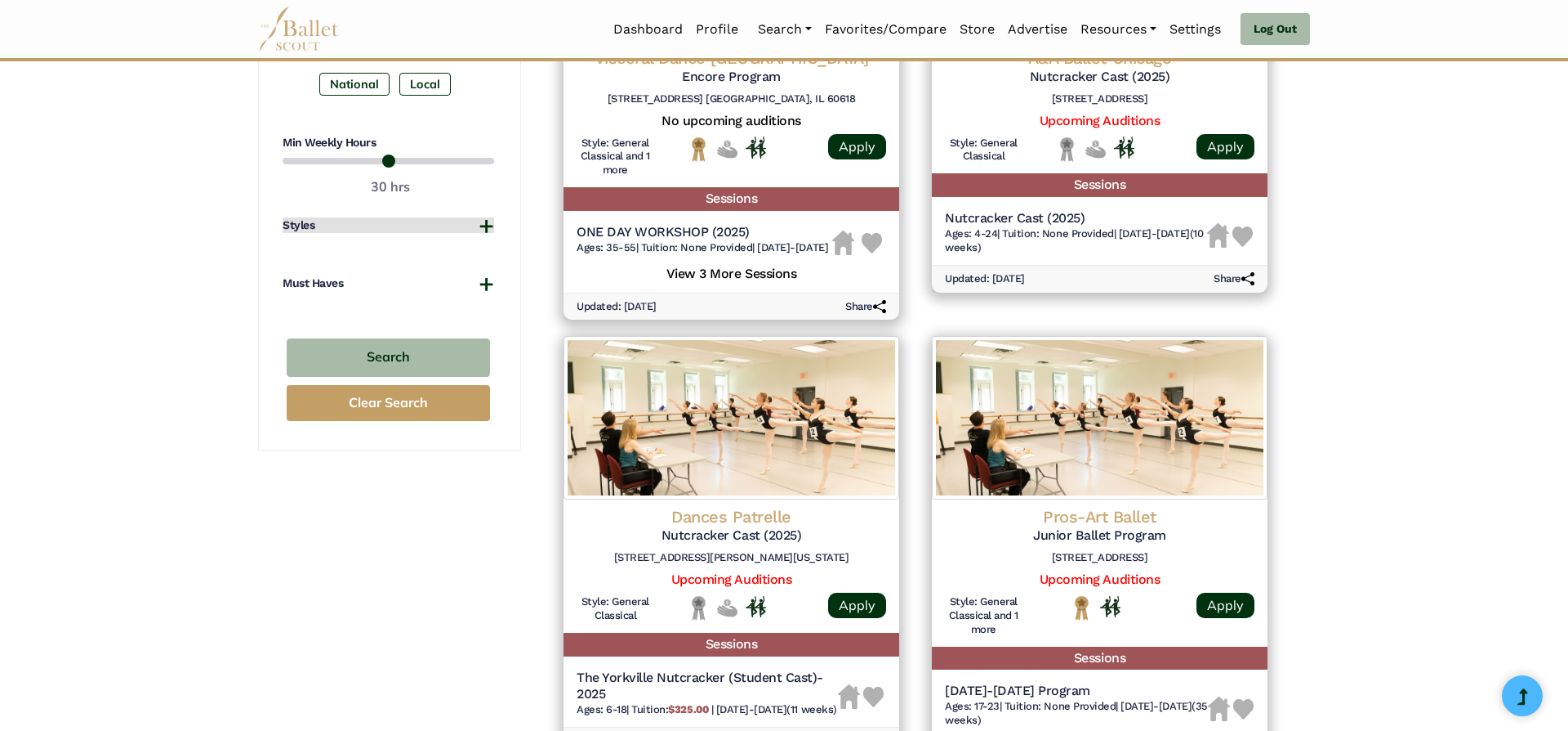
click at [477, 228] on button "Styles" at bounding box center [389, 225] width 212 height 16
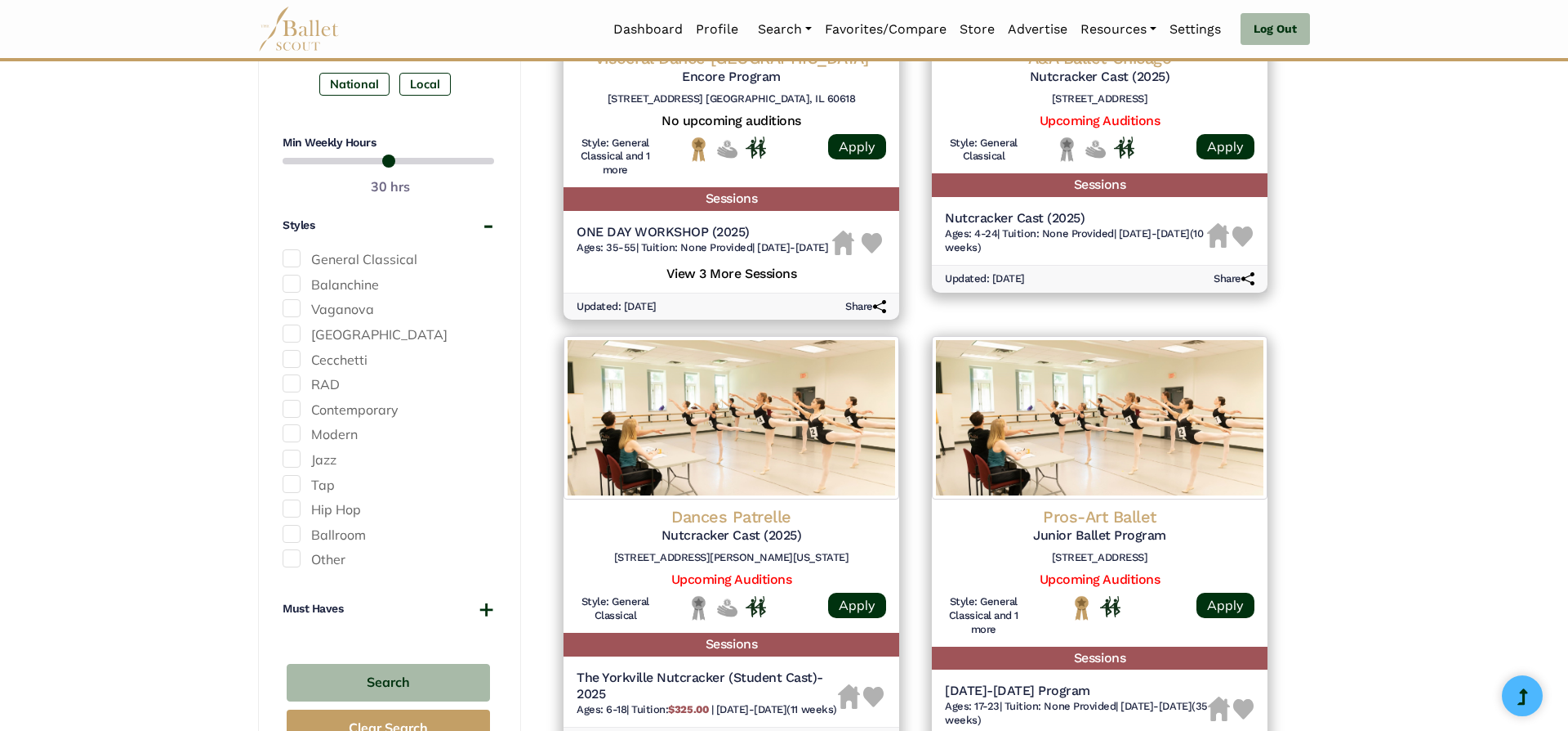
click at [293, 411] on span at bounding box center [292, 409] width 18 height 18
click at [291, 435] on span at bounding box center [292, 433] width 18 height 18
click at [364, 681] on button "Search" at bounding box center [389, 683] width 204 height 38
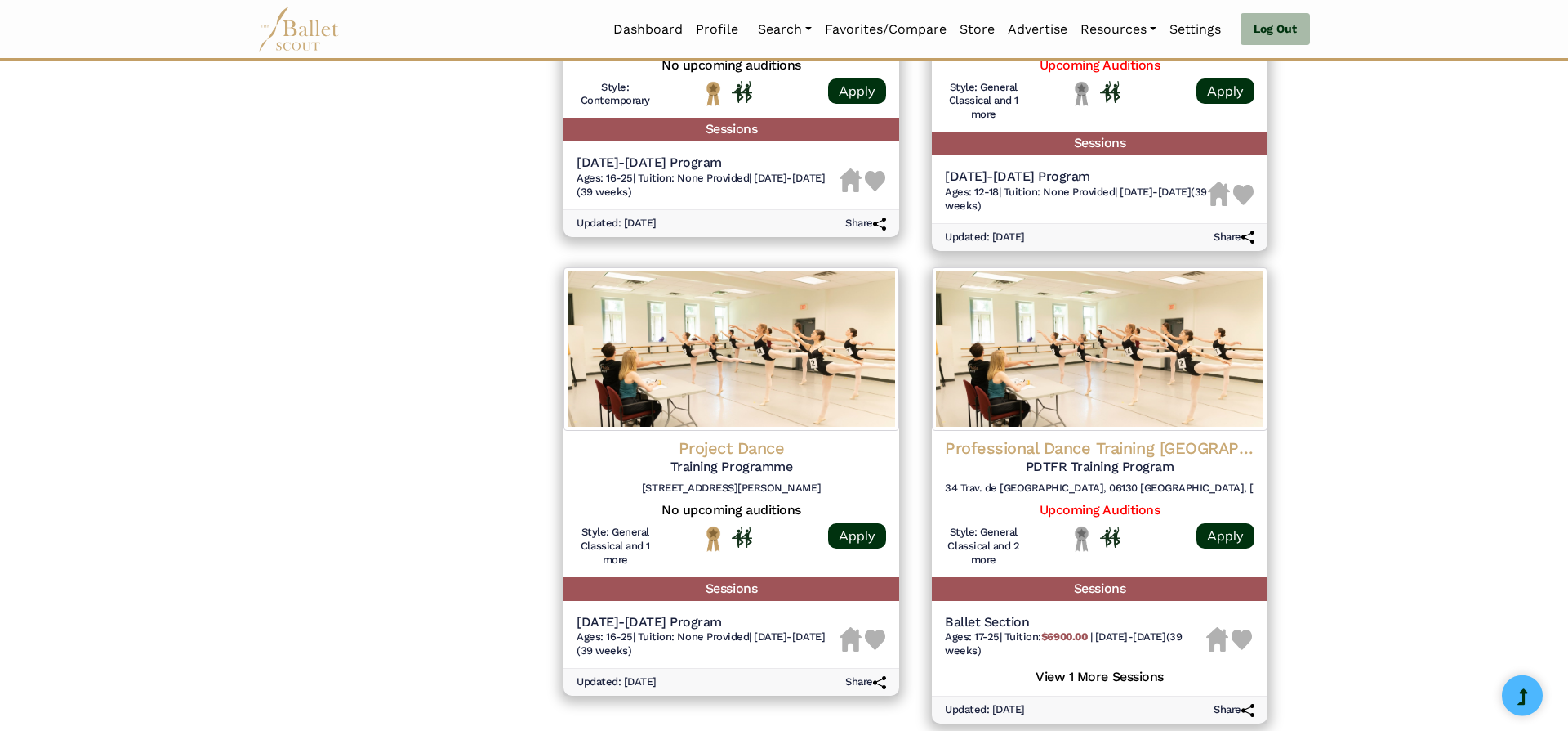
scroll to position [2073, 0]
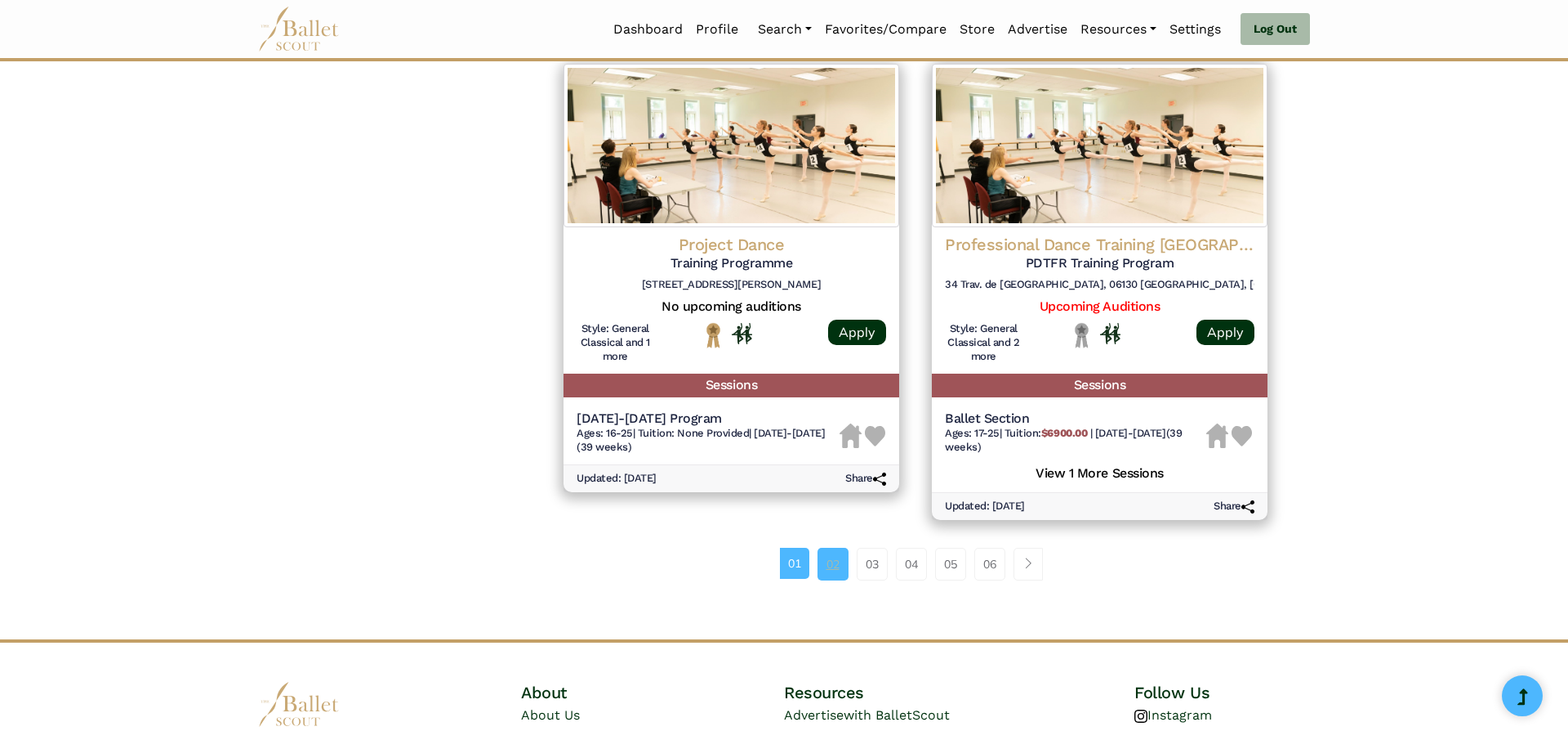
click at [833, 564] on link "02" at bounding box center [832, 564] width 31 height 33
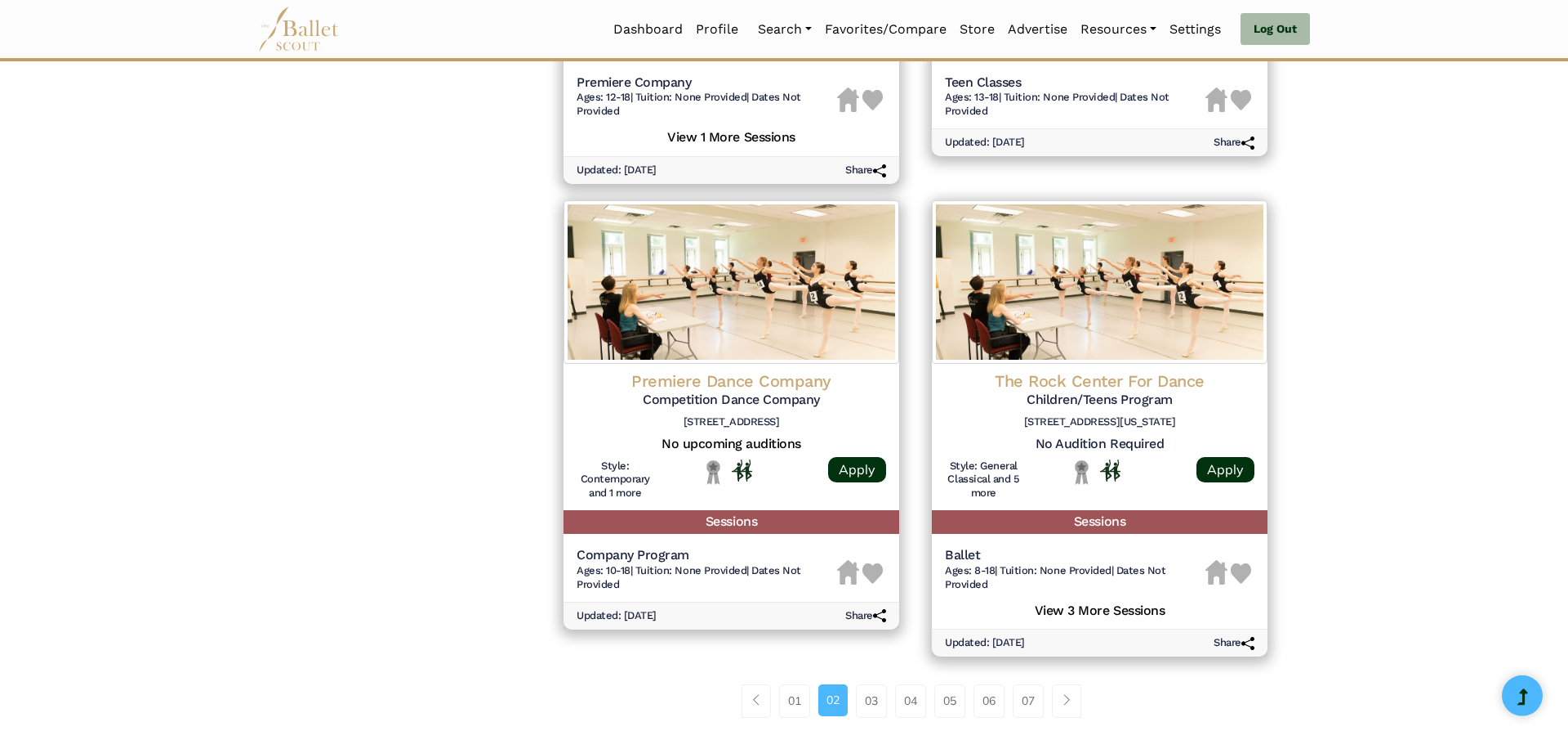
scroll to position [2207, 0]
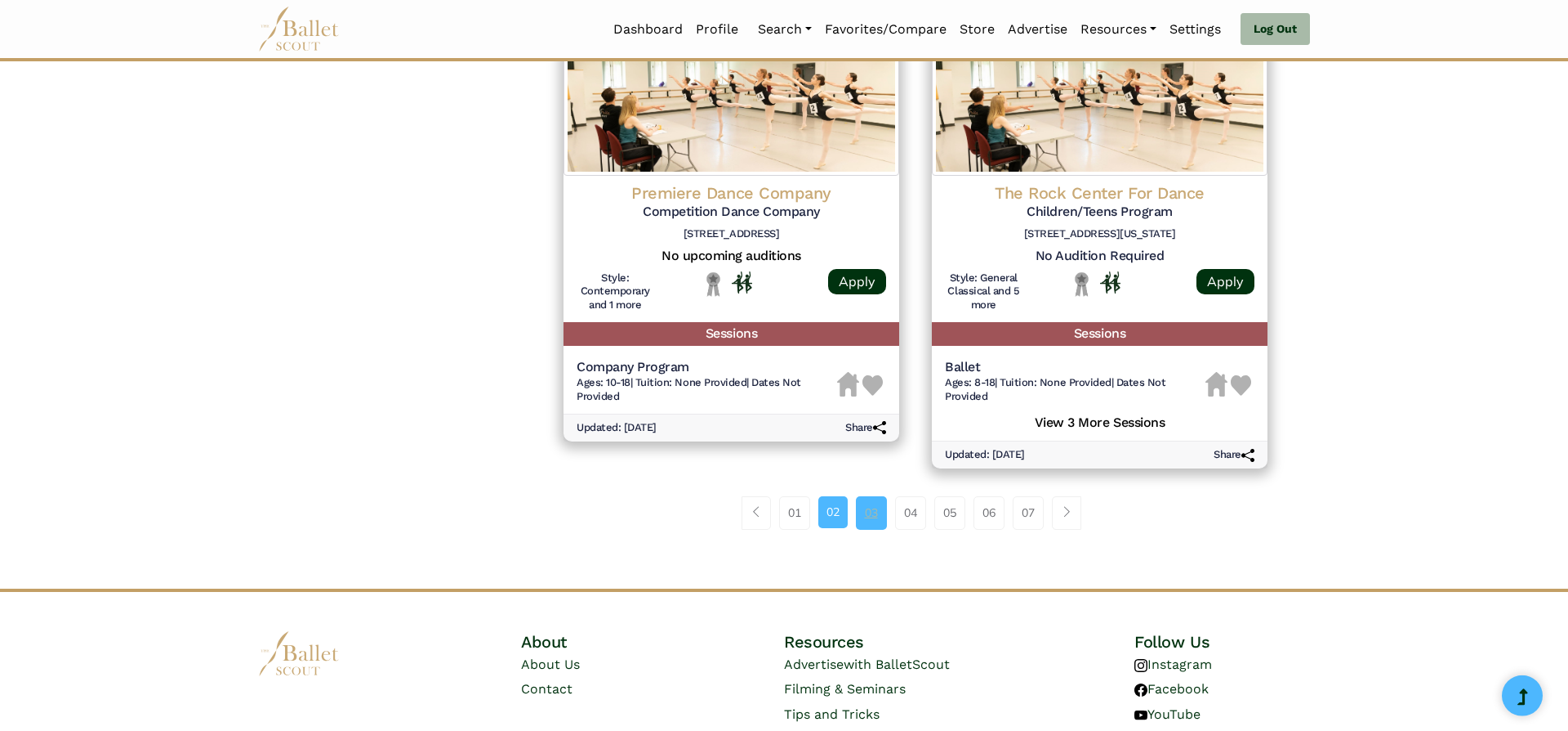
click at [860, 511] on link "03" at bounding box center [871, 512] width 31 height 33
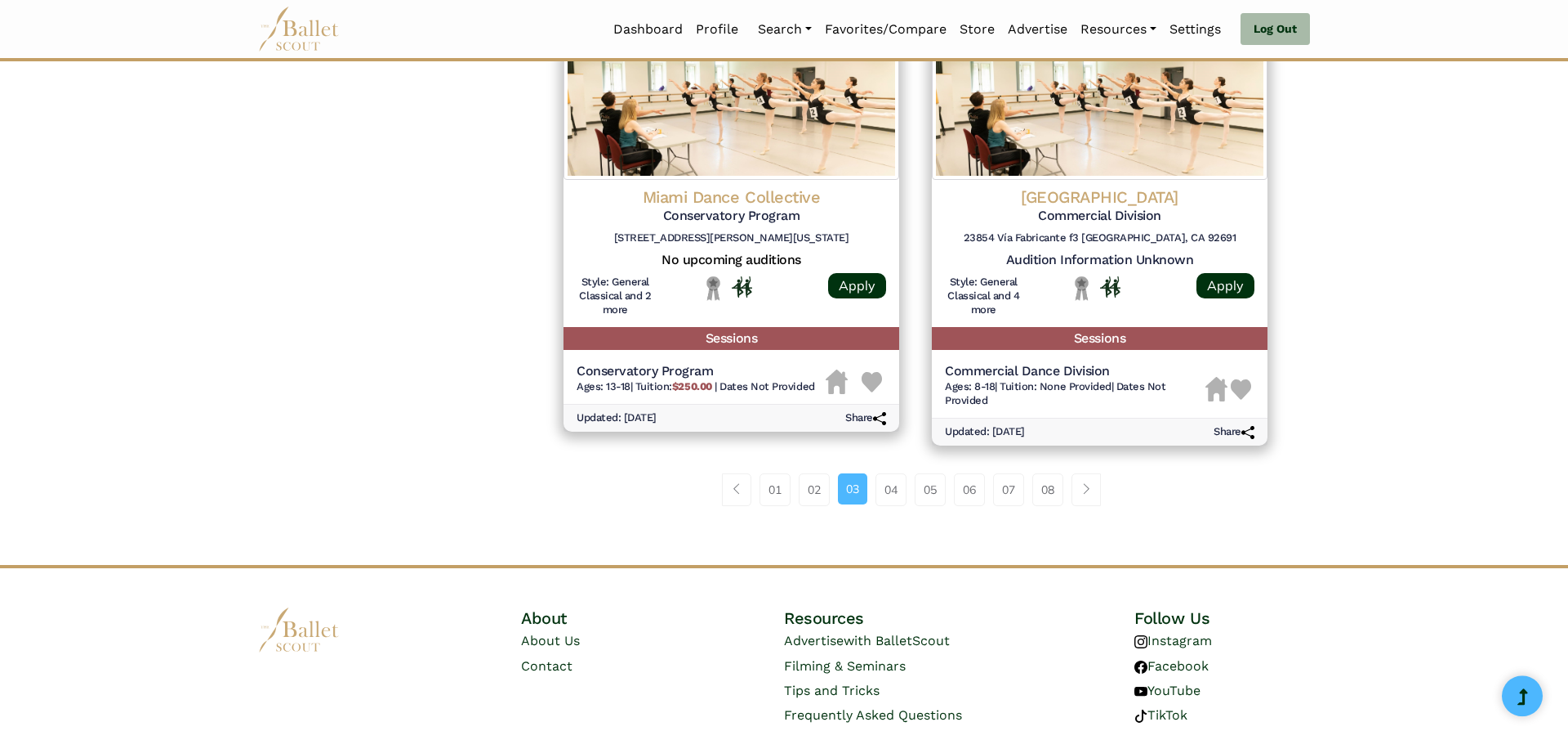
scroll to position [2229, 0]
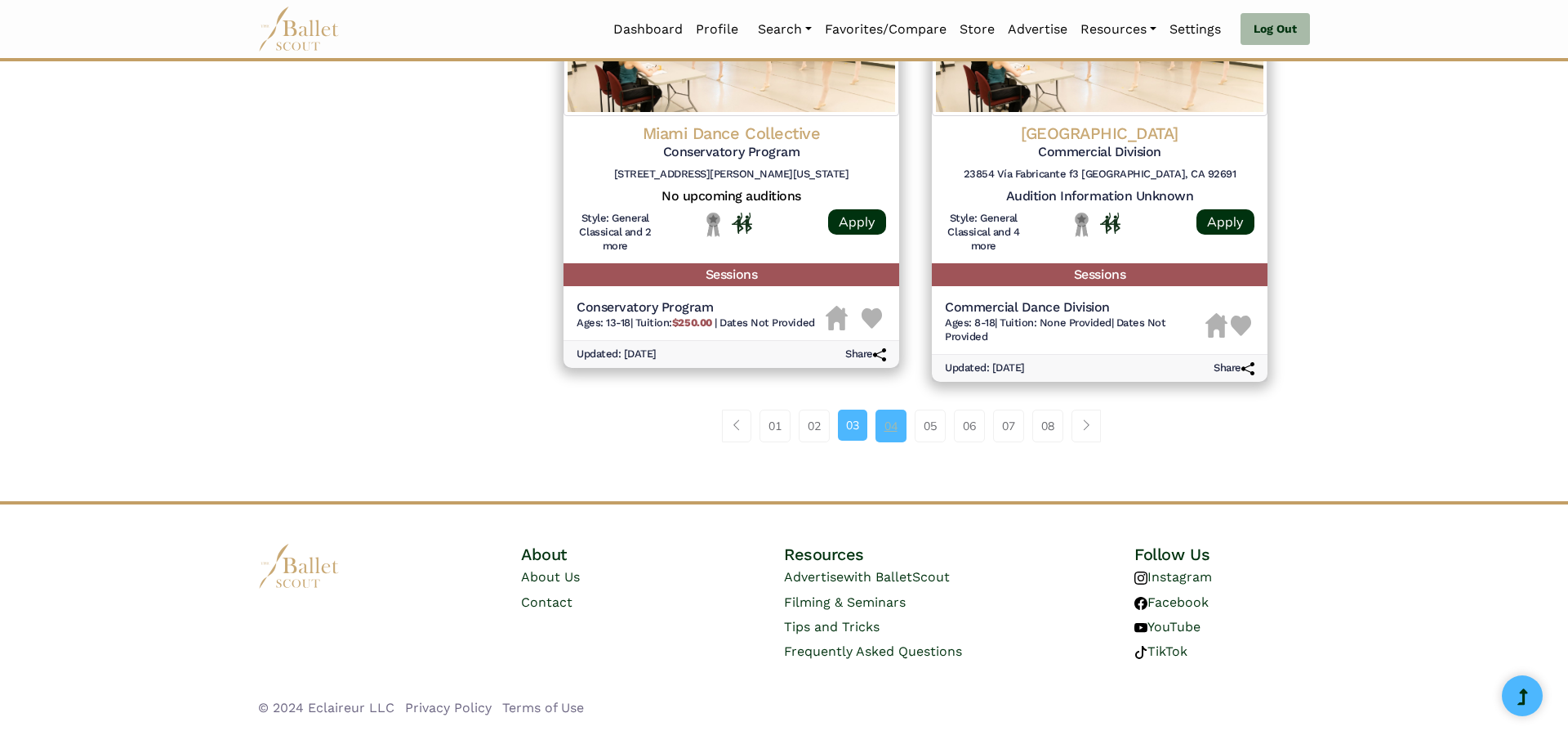
click at [897, 428] on link "04" at bounding box center [890, 425] width 31 height 33
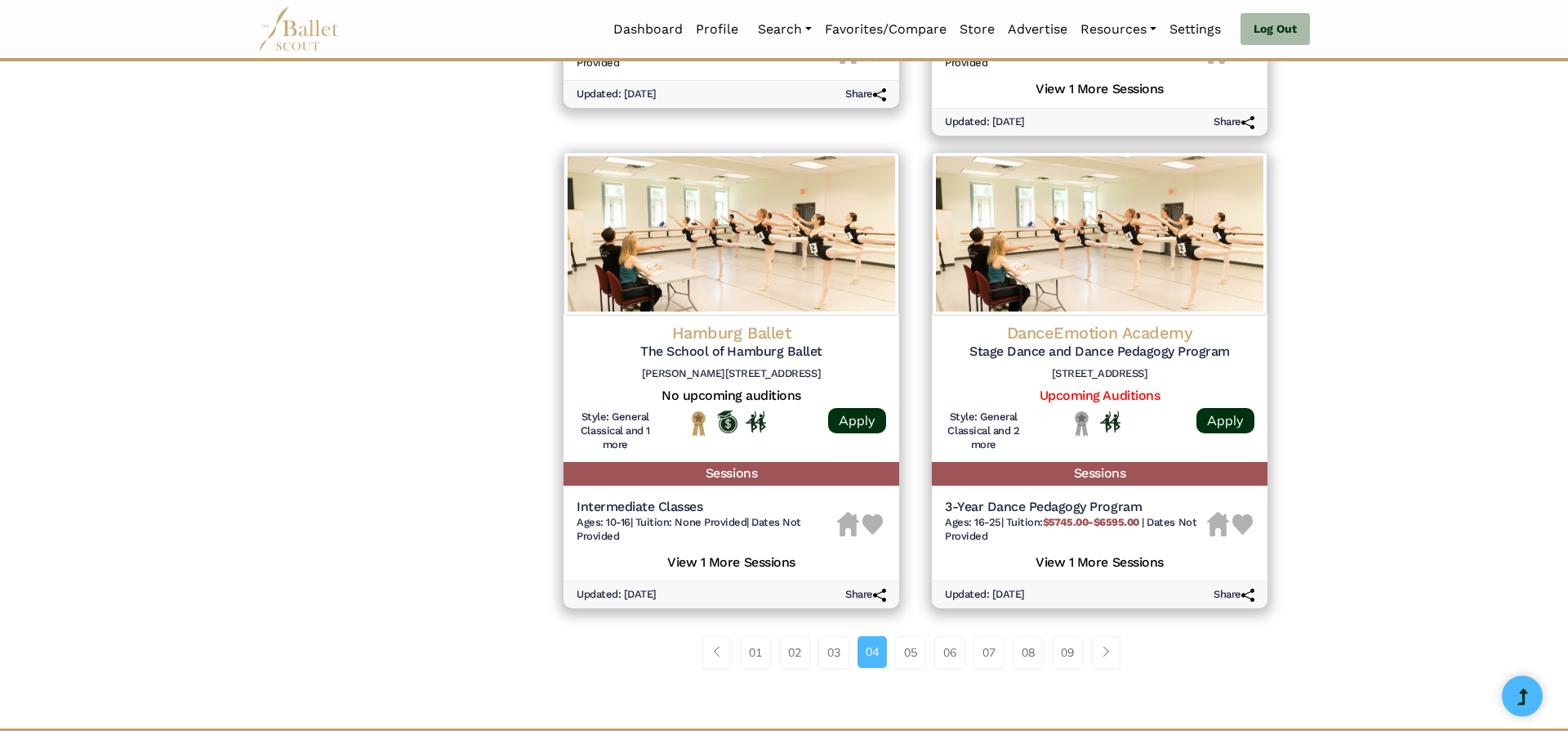
scroll to position [2074, 0]
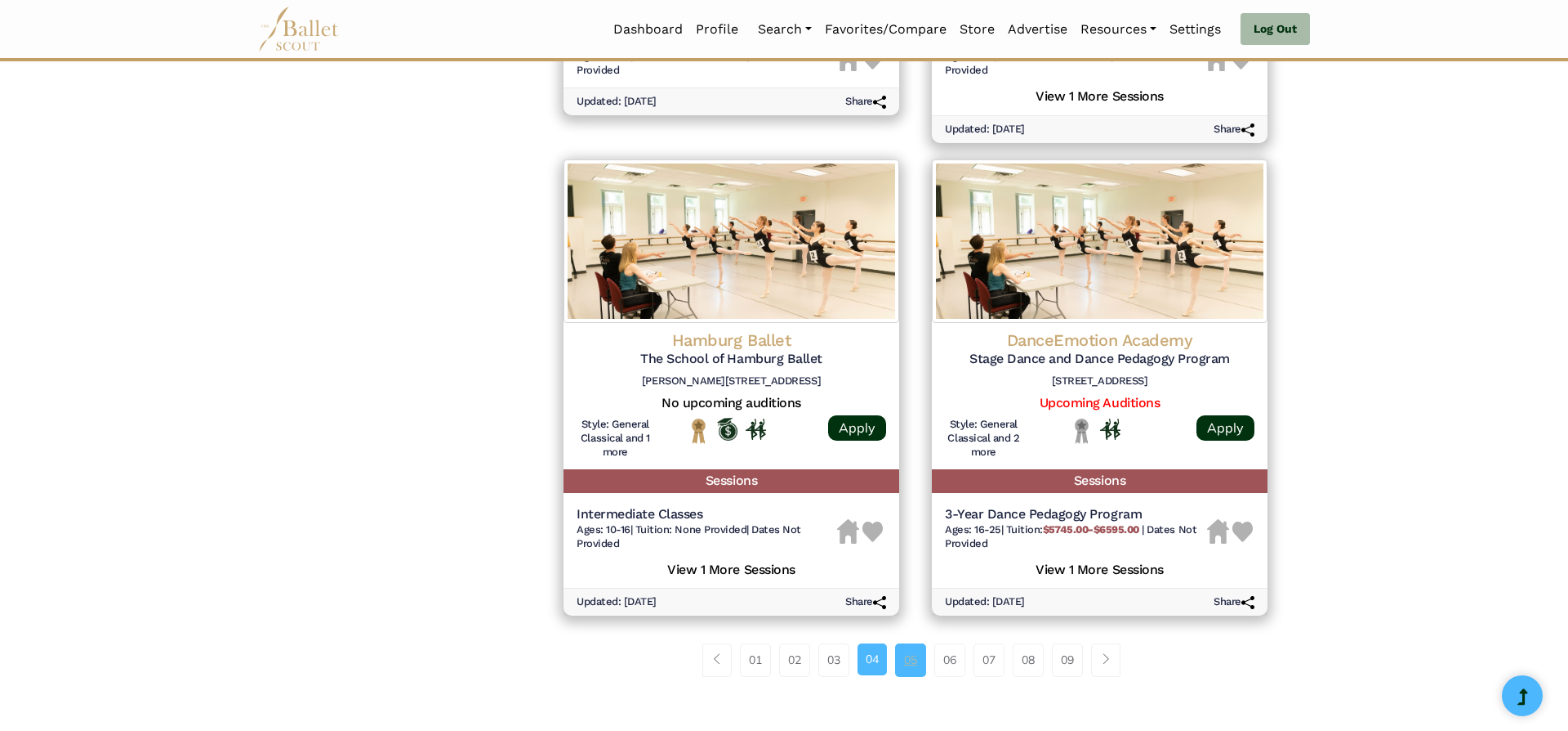
click at [907, 658] on link "05" at bounding box center [910, 659] width 31 height 33
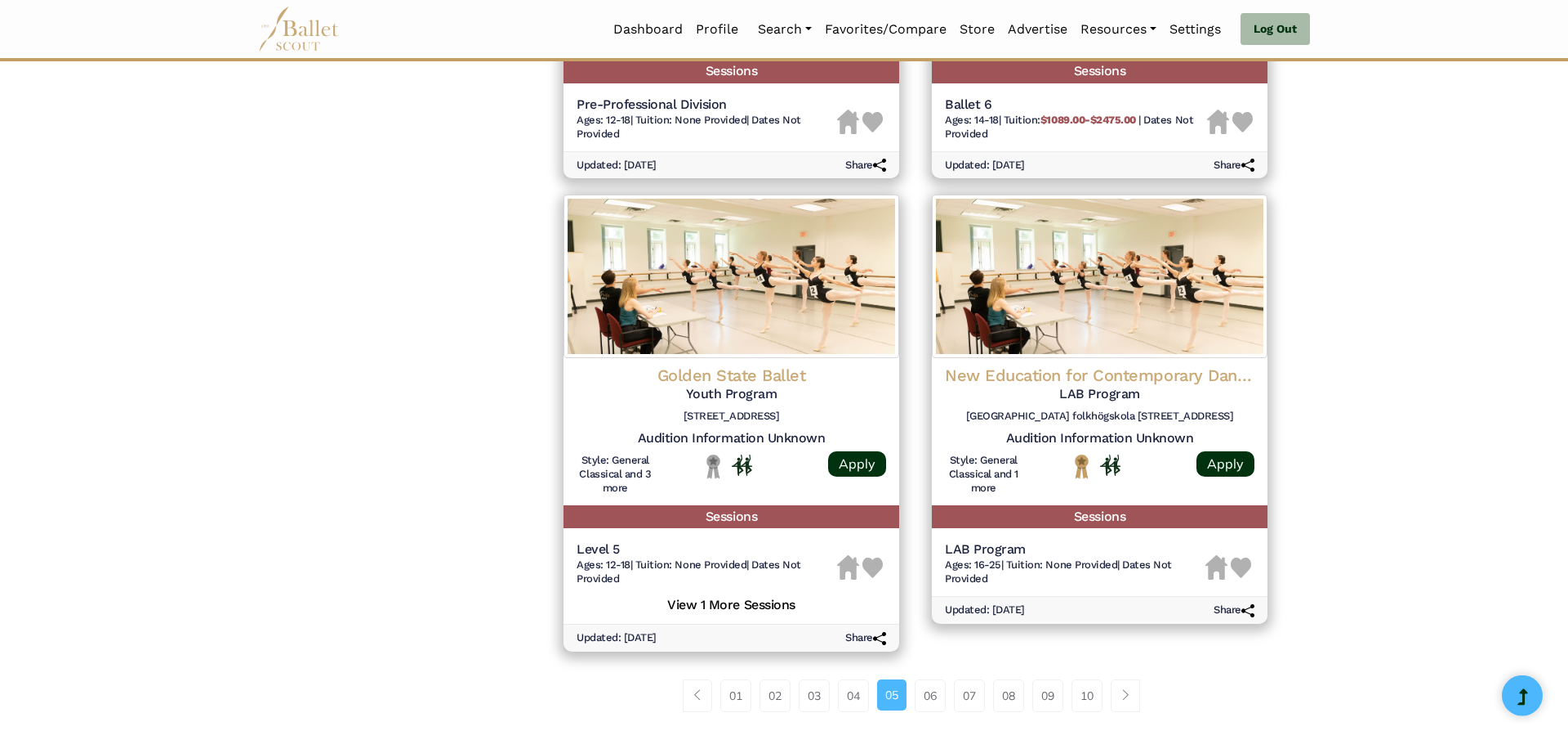
scroll to position [2058, 0]
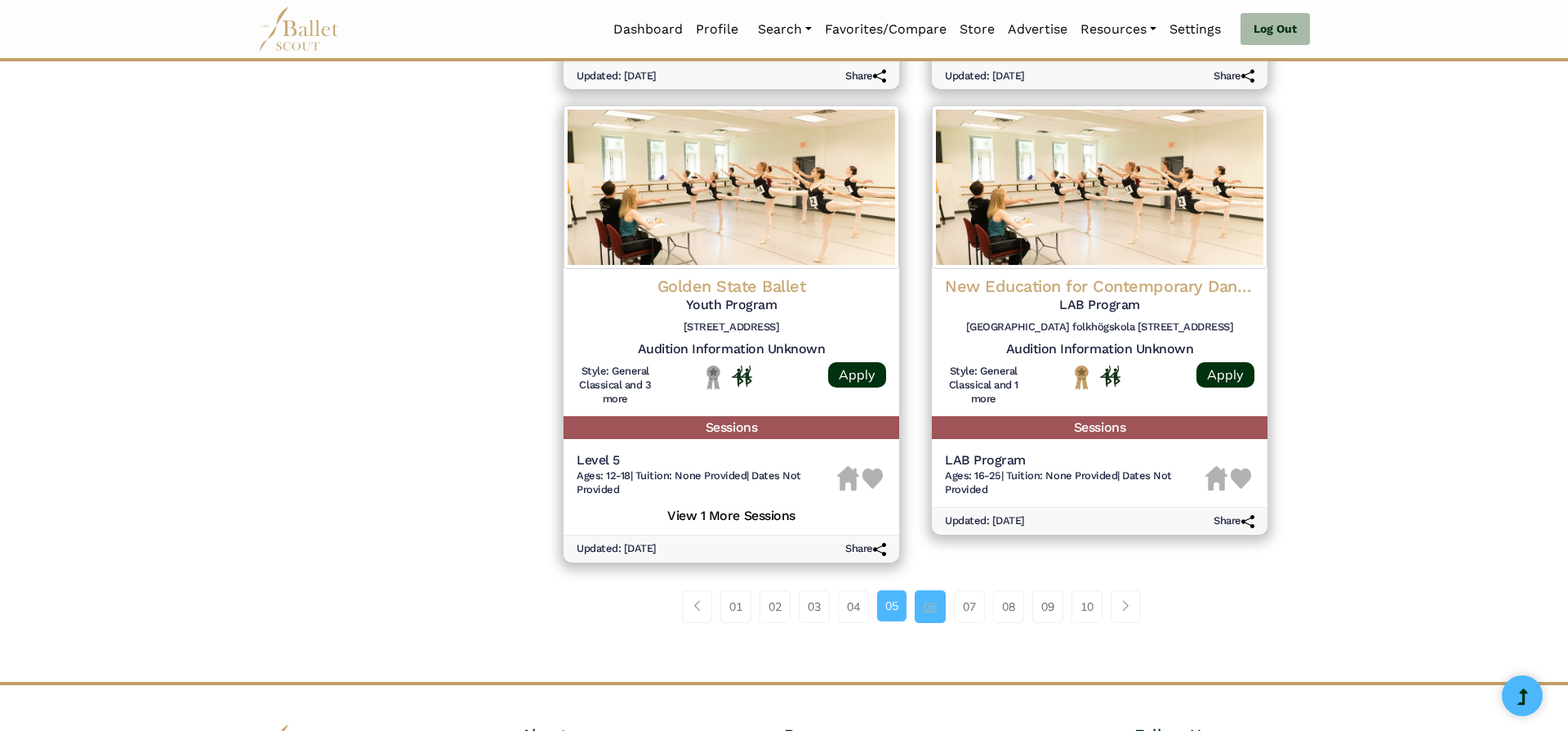
click at [937, 612] on link "06" at bounding box center [929, 606] width 31 height 33
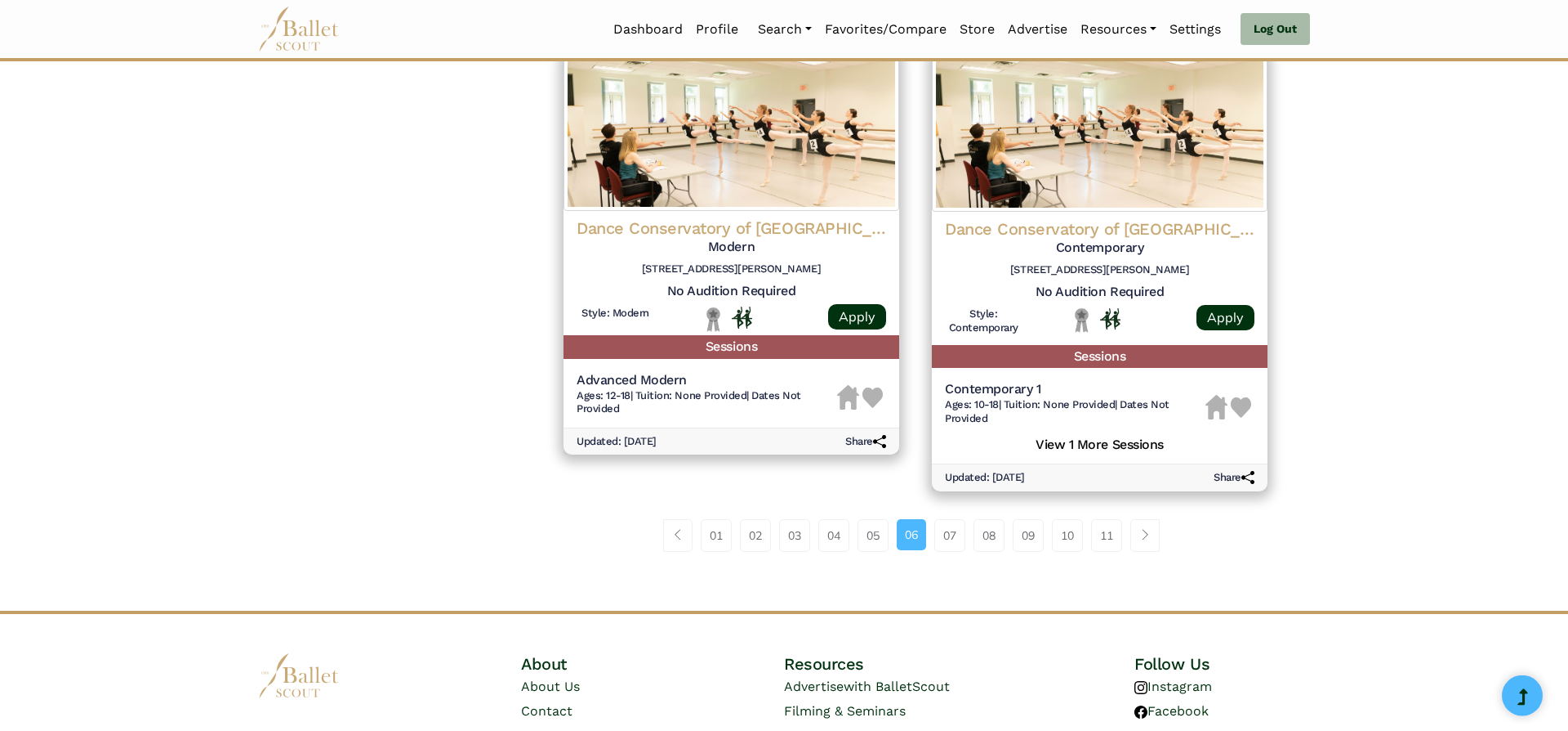
scroll to position [2205, 0]
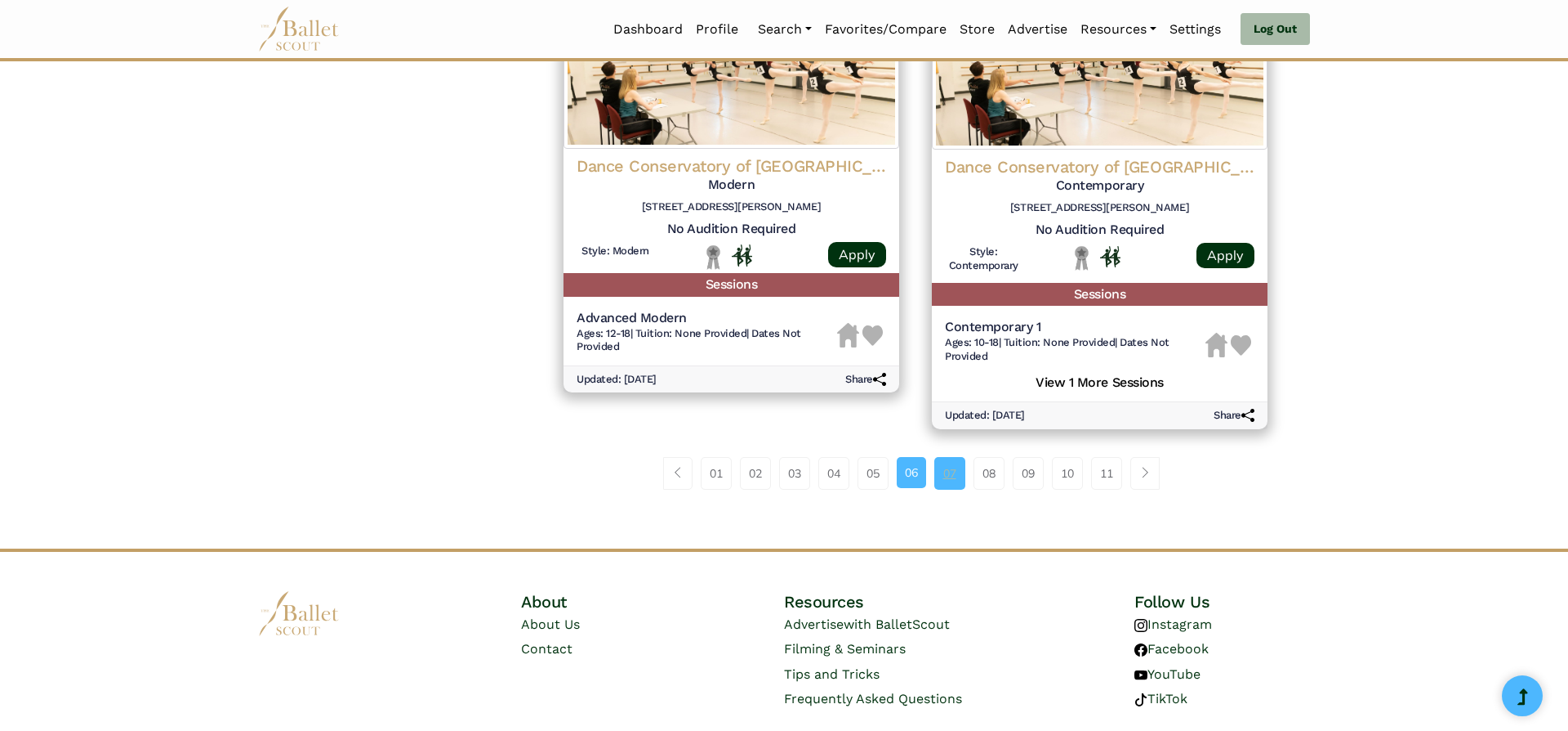
click at [950, 469] on link "07" at bounding box center [949, 473] width 31 height 33
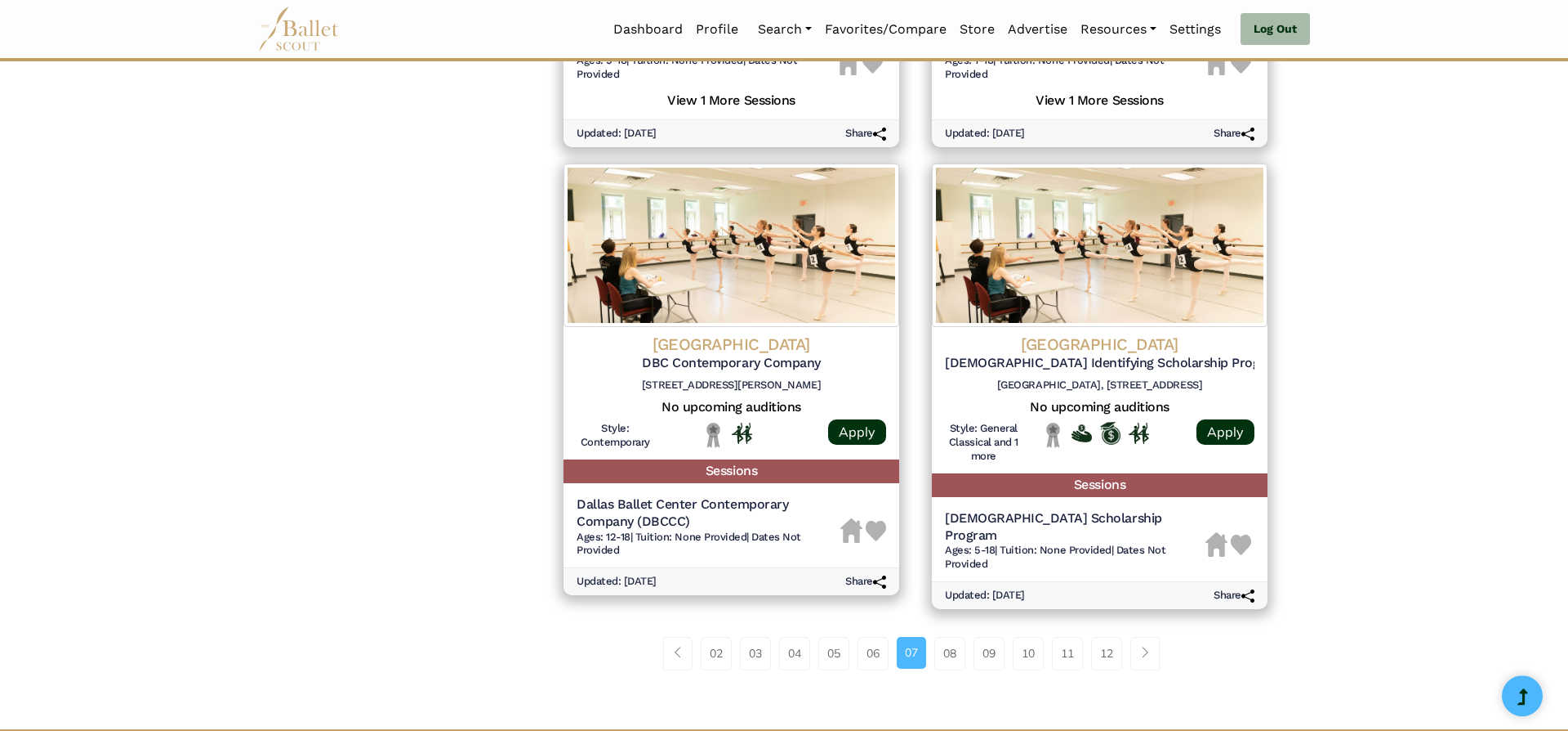
scroll to position [2163, 0]
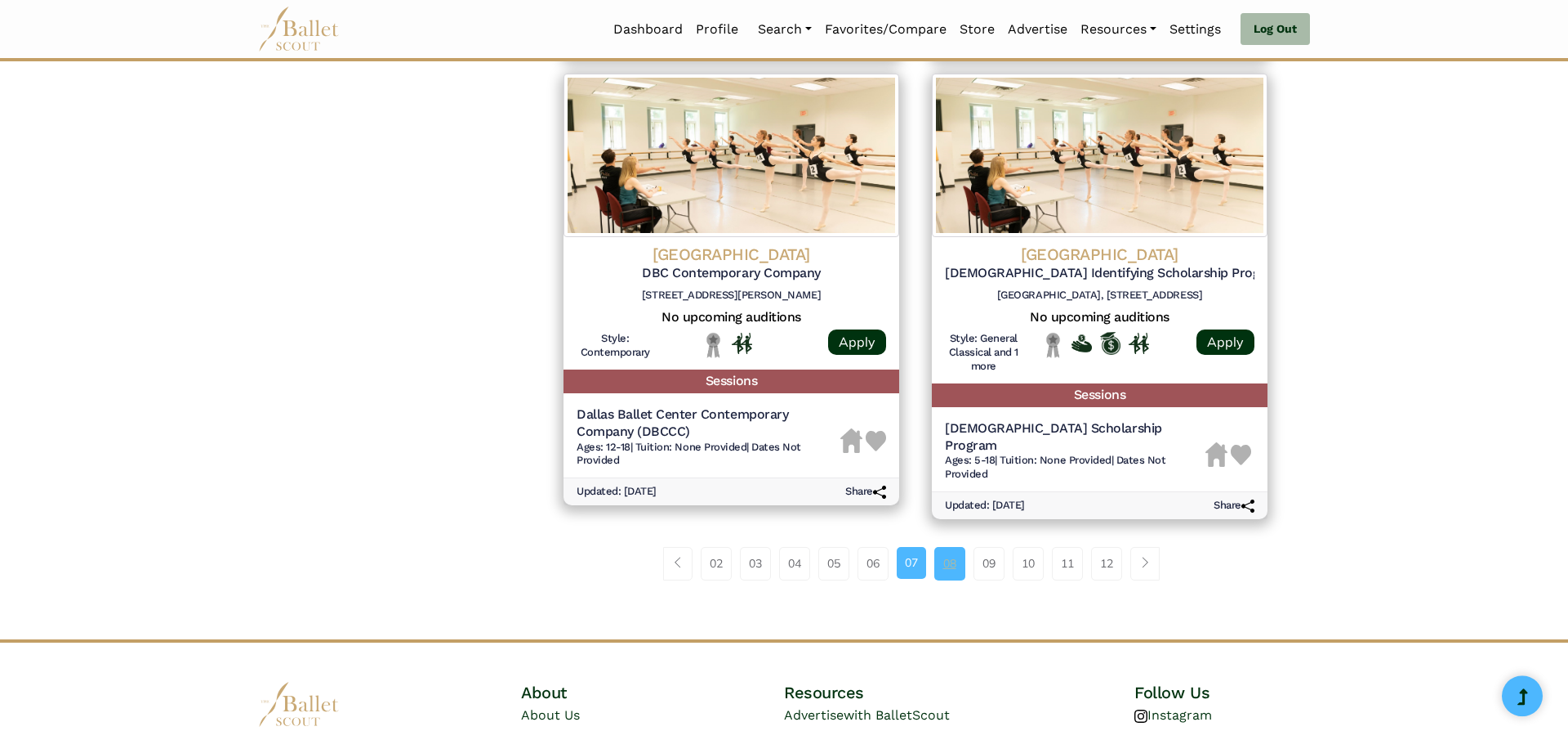
click at [949, 547] on link "08" at bounding box center [949, 563] width 31 height 33
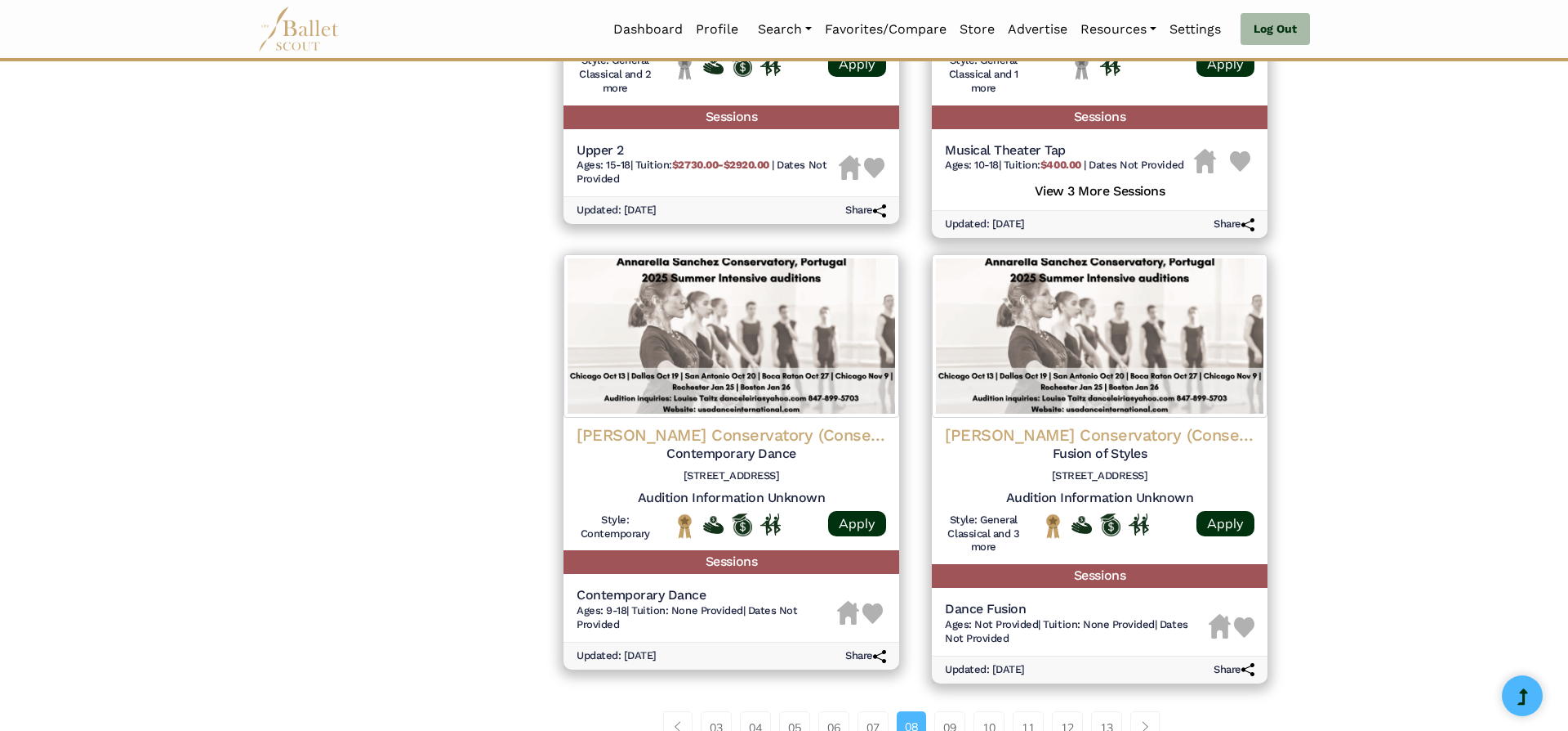
scroll to position [2257, 0]
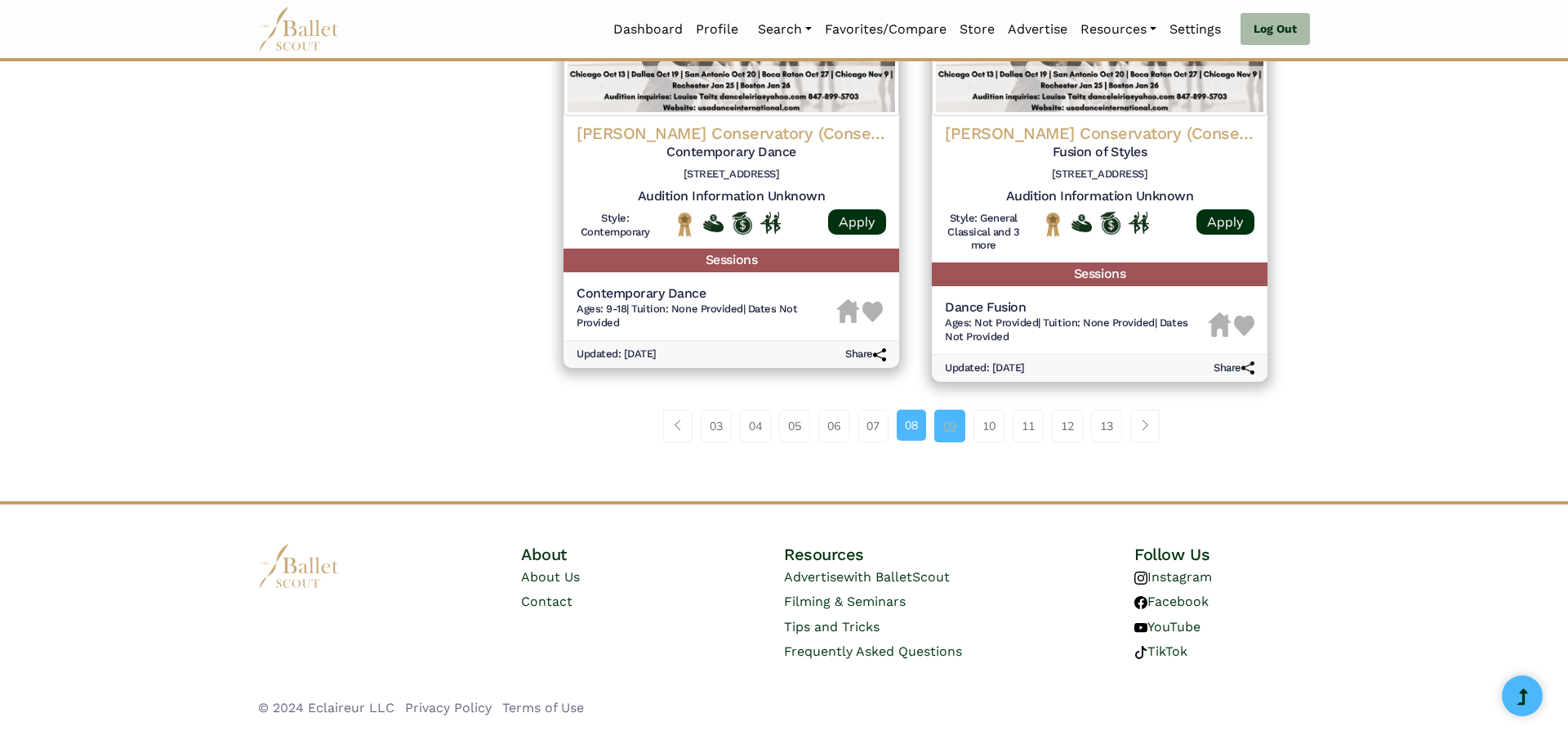
click at [945, 431] on link "09" at bounding box center [949, 425] width 31 height 33
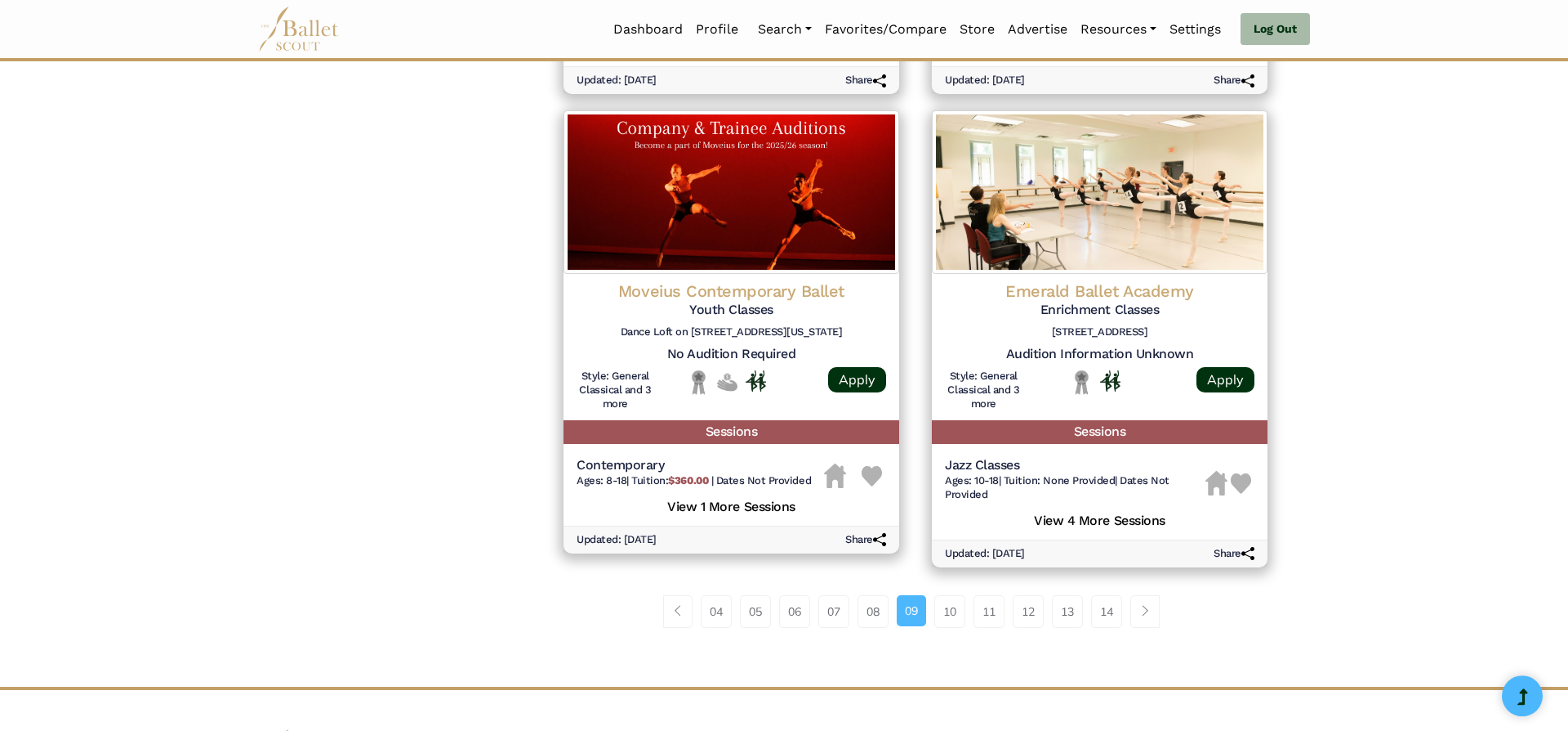
scroll to position [2074, 0]
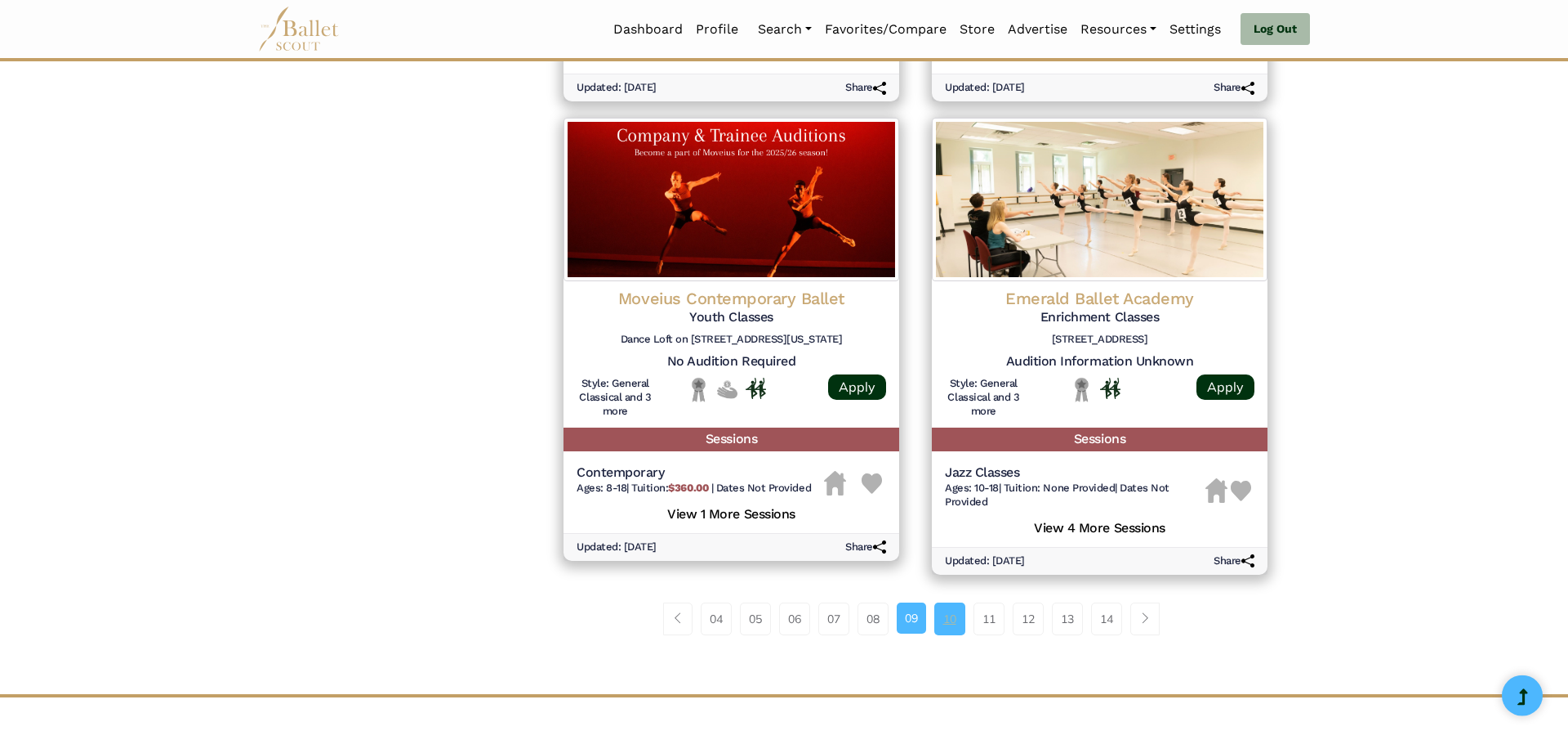
click at [955, 616] on link "10" at bounding box center [949, 618] width 31 height 33
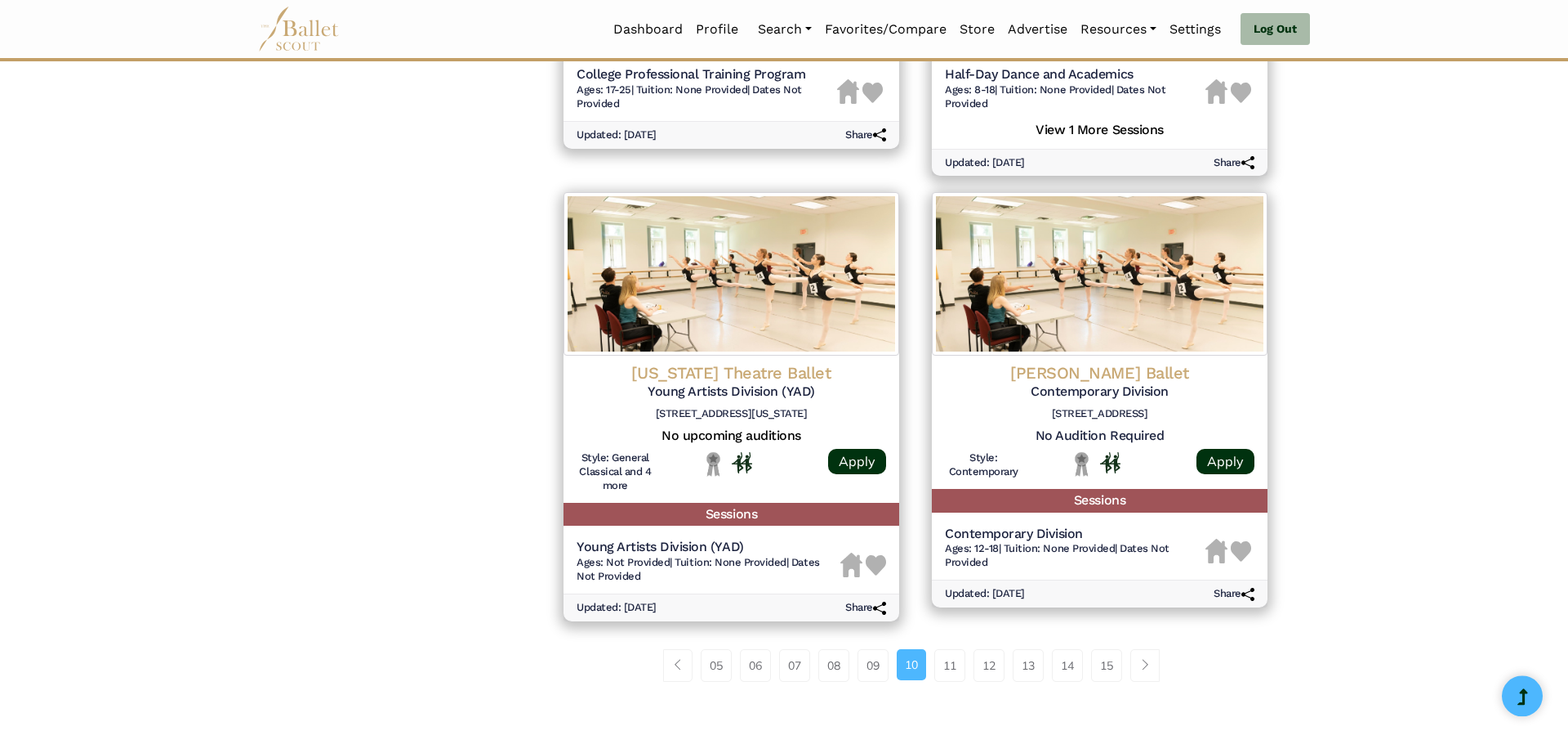
scroll to position [1975, 0]
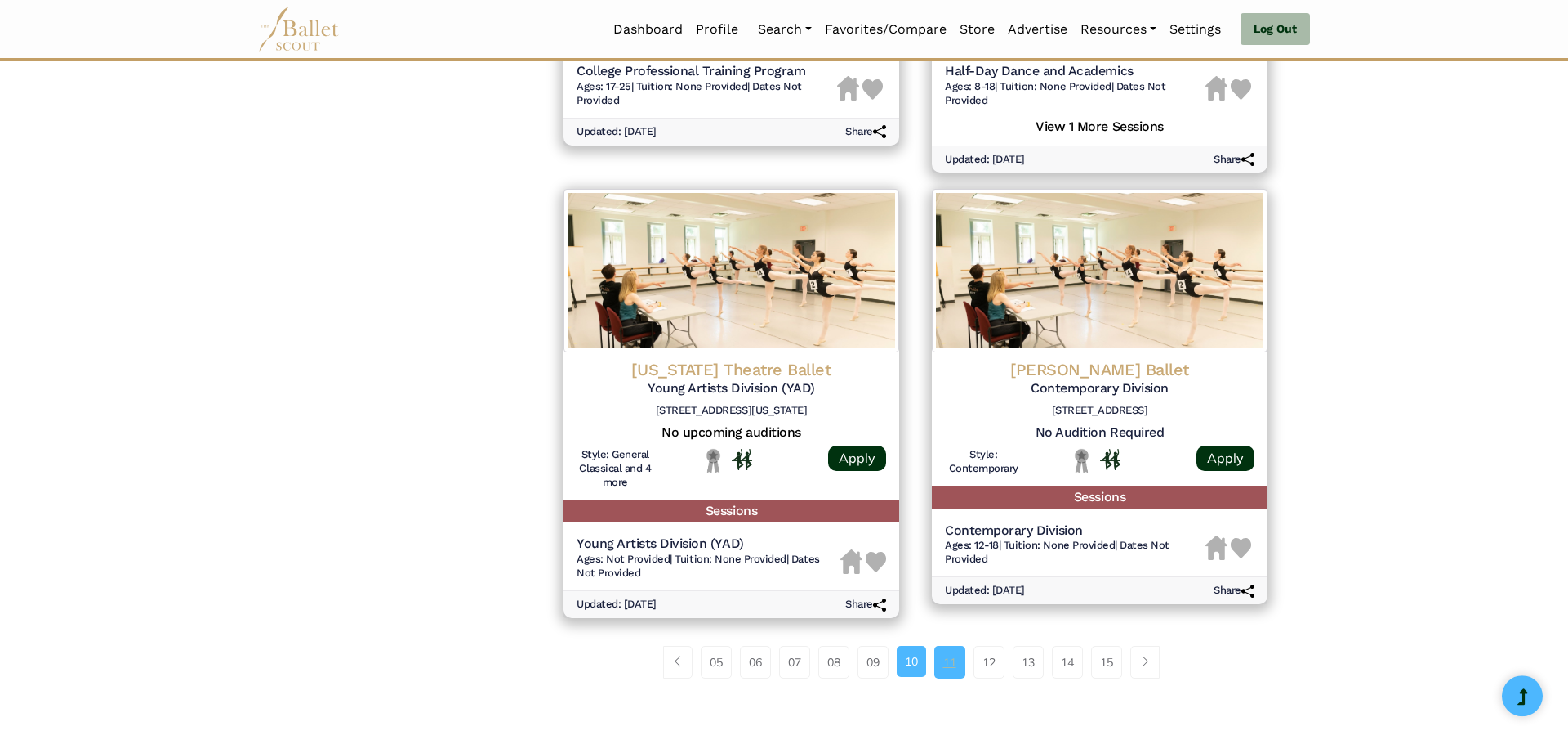
click at [950, 675] on link "11" at bounding box center [949, 662] width 31 height 33
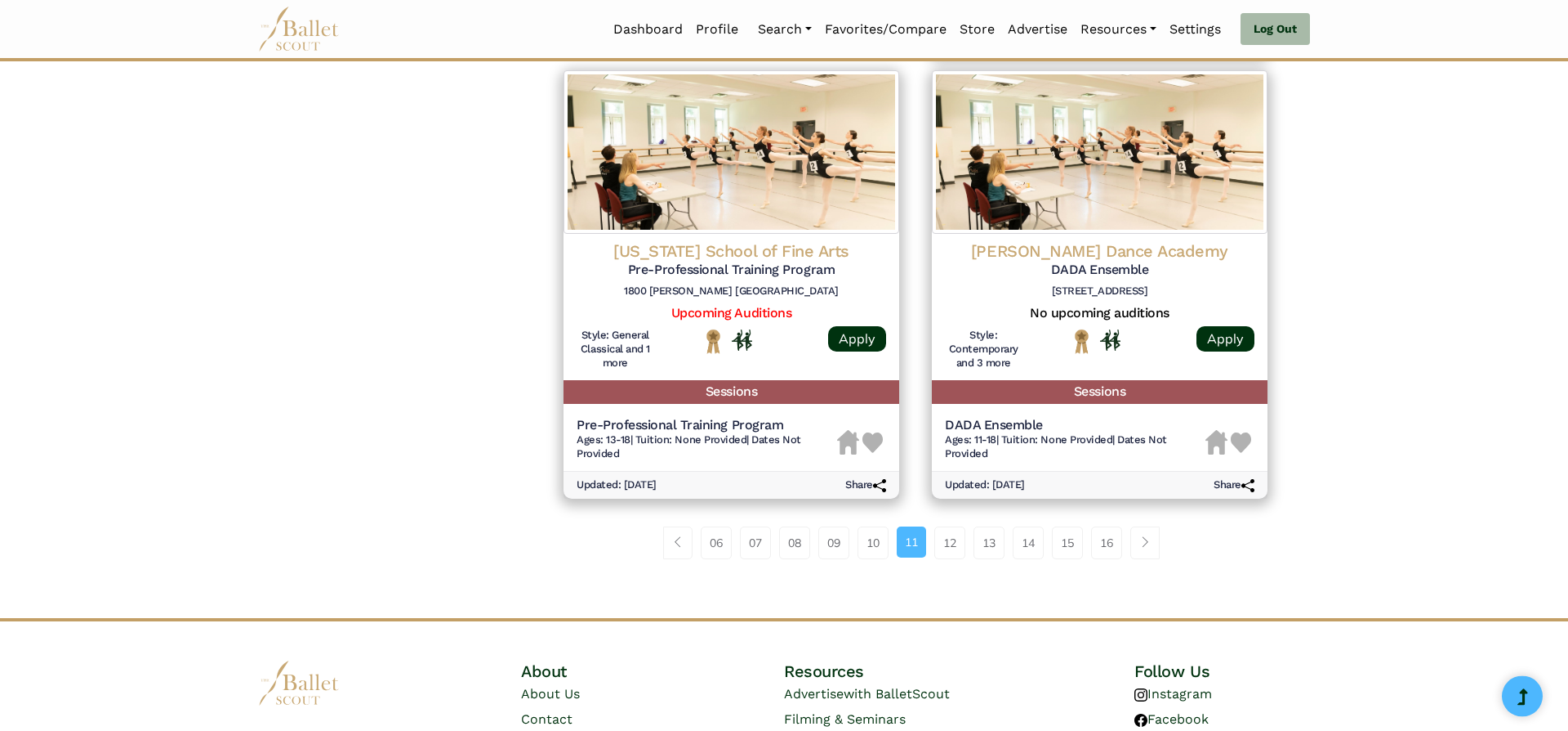
scroll to position [2026, 0]
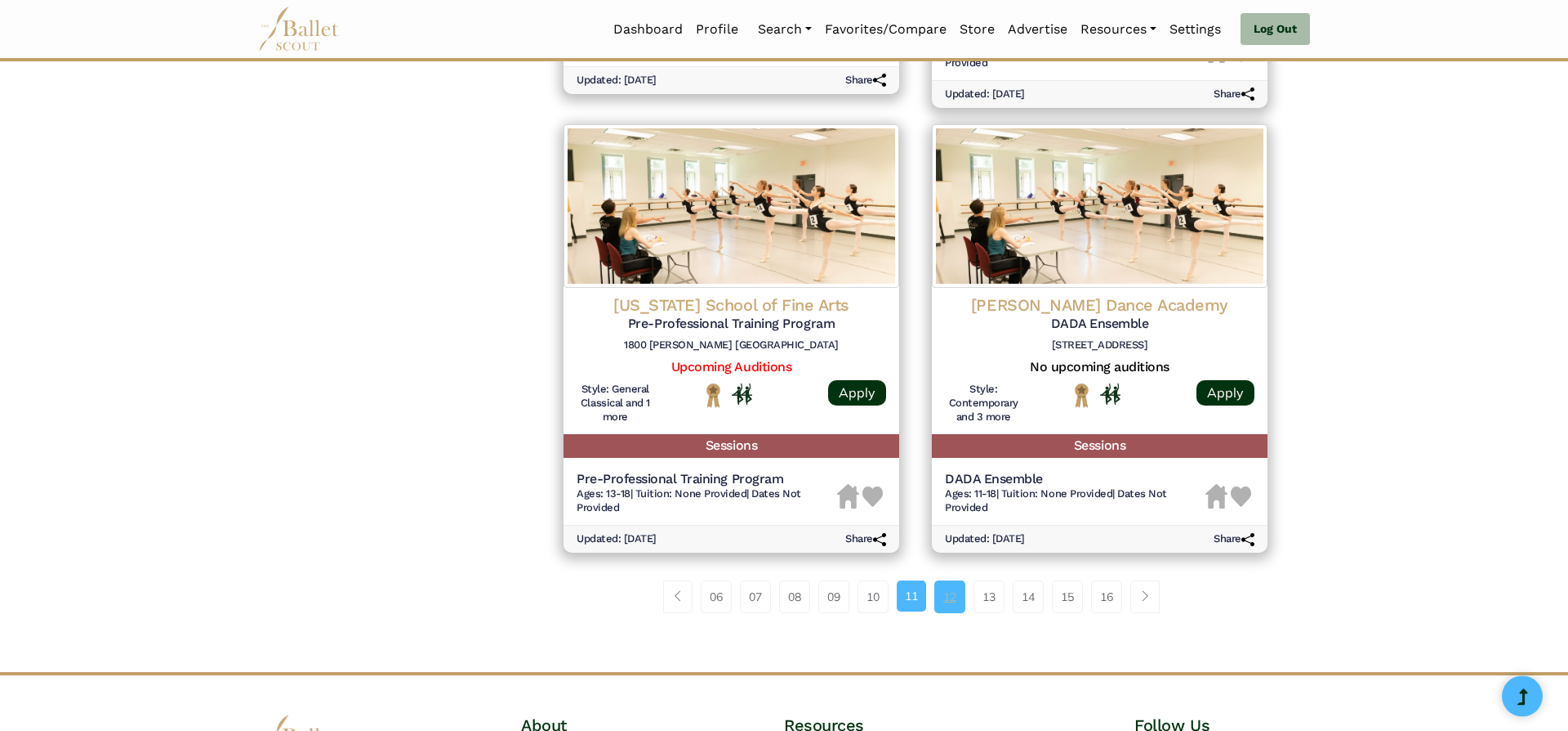
click at [957, 593] on link "12" at bounding box center [949, 596] width 31 height 33
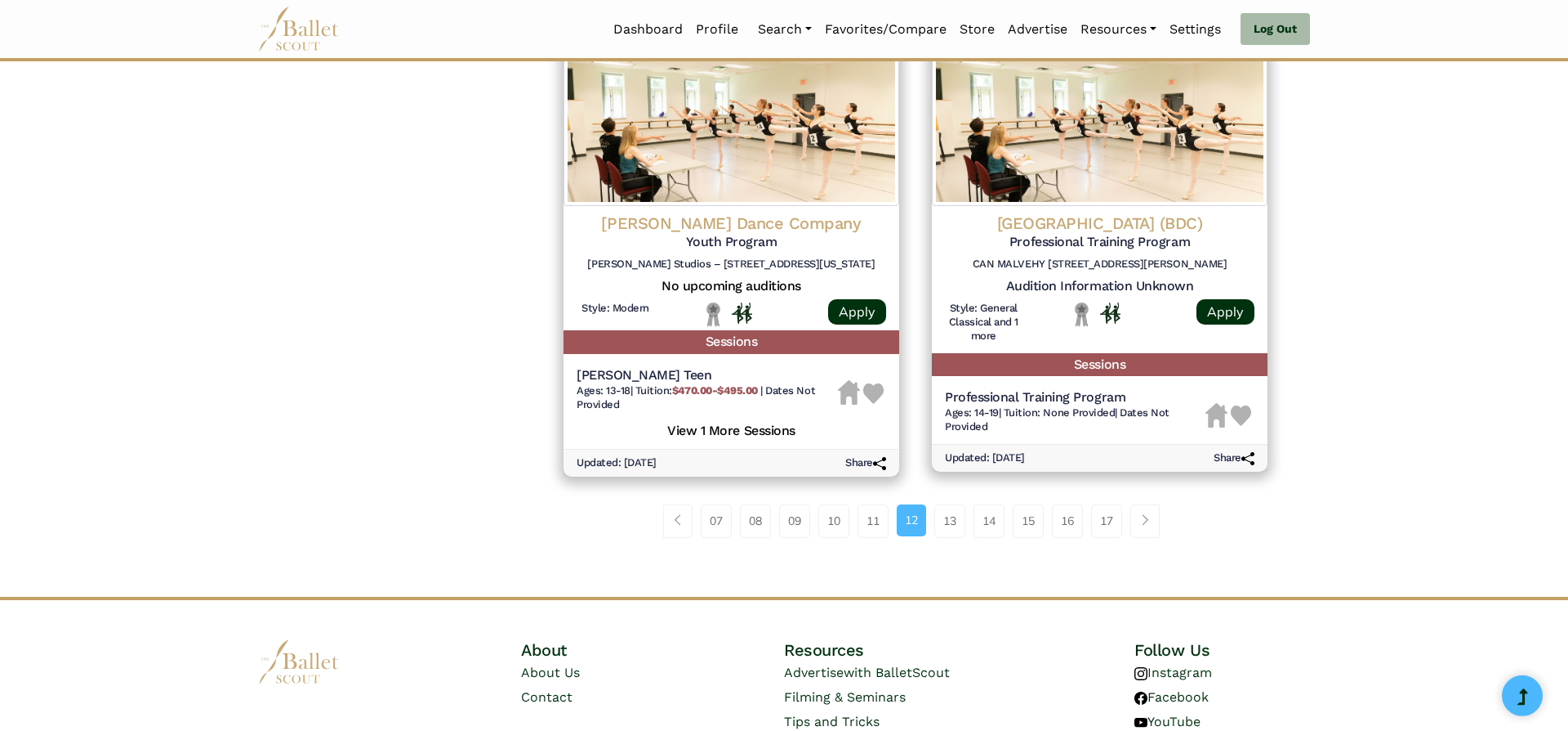
scroll to position [2176, 0]
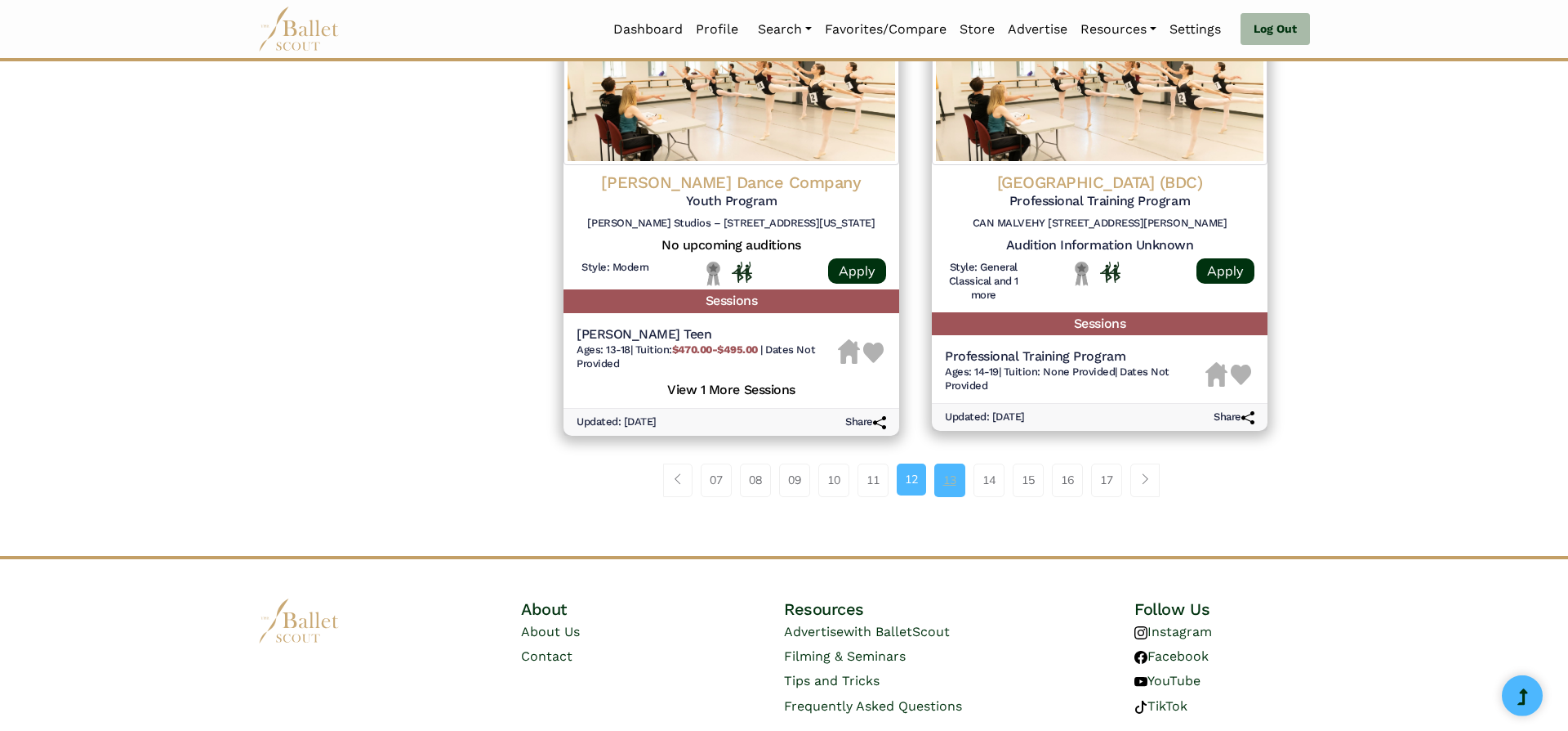
click at [949, 481] on link "13" at bounding box center [949, 479] width 31 height 33
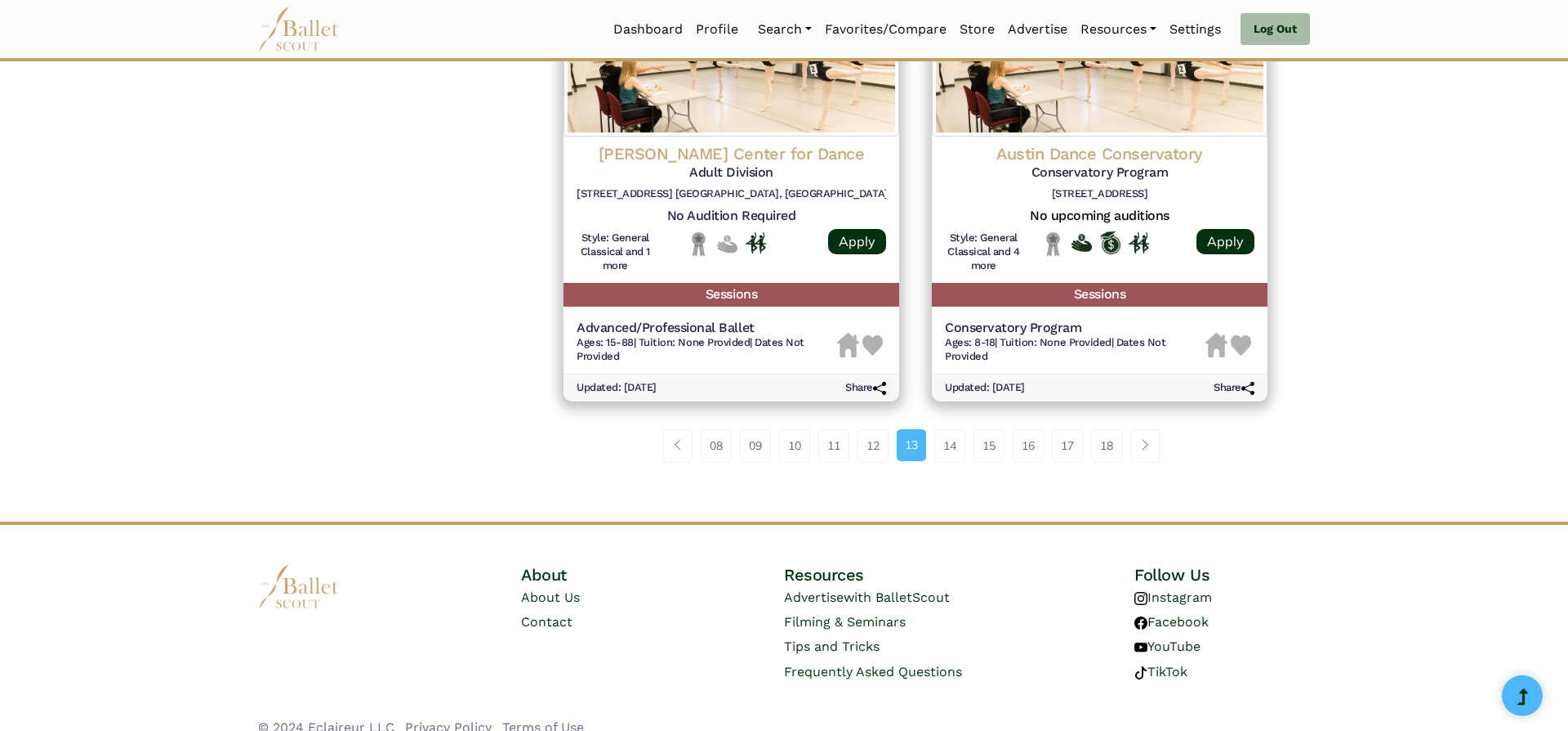
scroll to position [2187, 0]
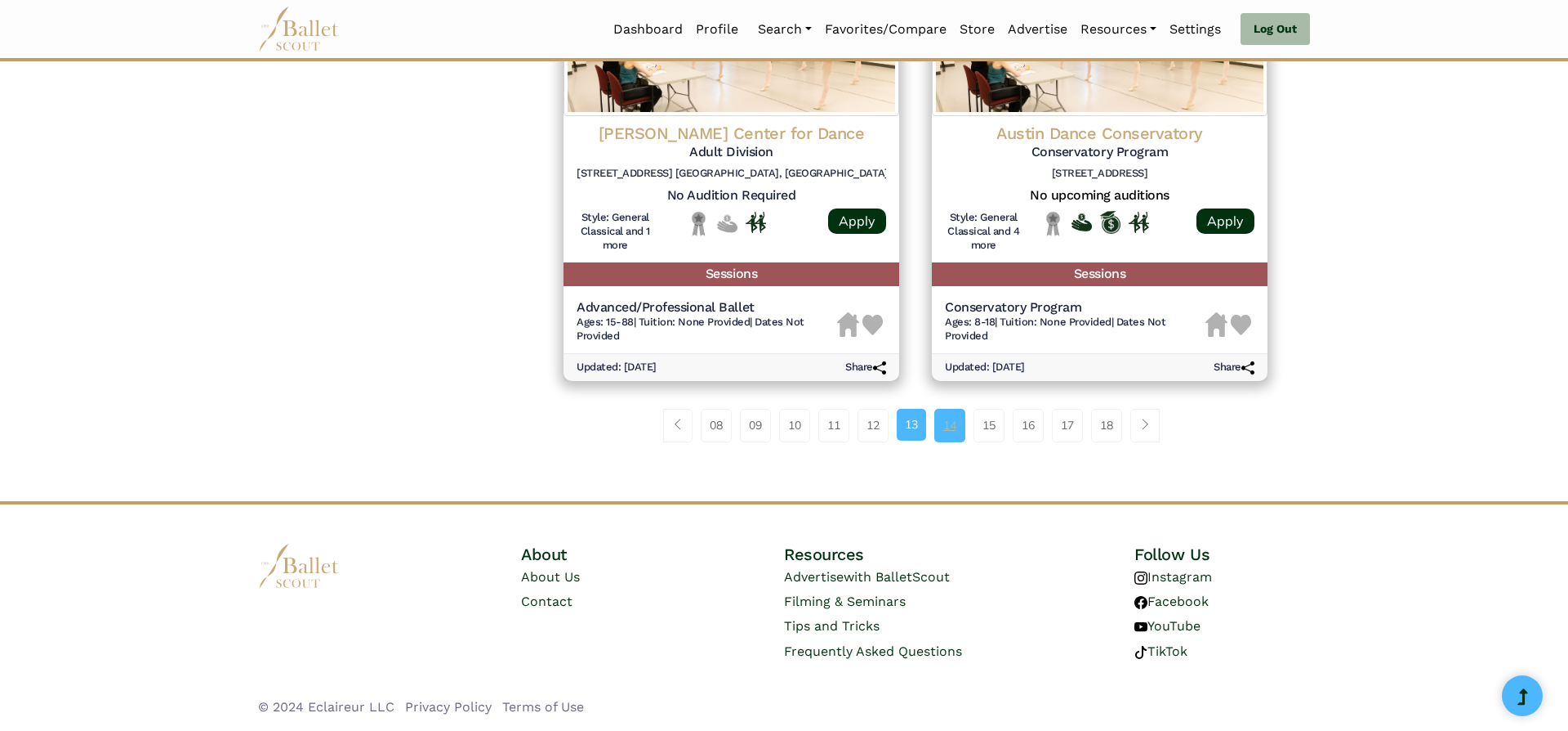
click at [948, 424] on link "14" at bounding box center [949, 425] width 31 height 33
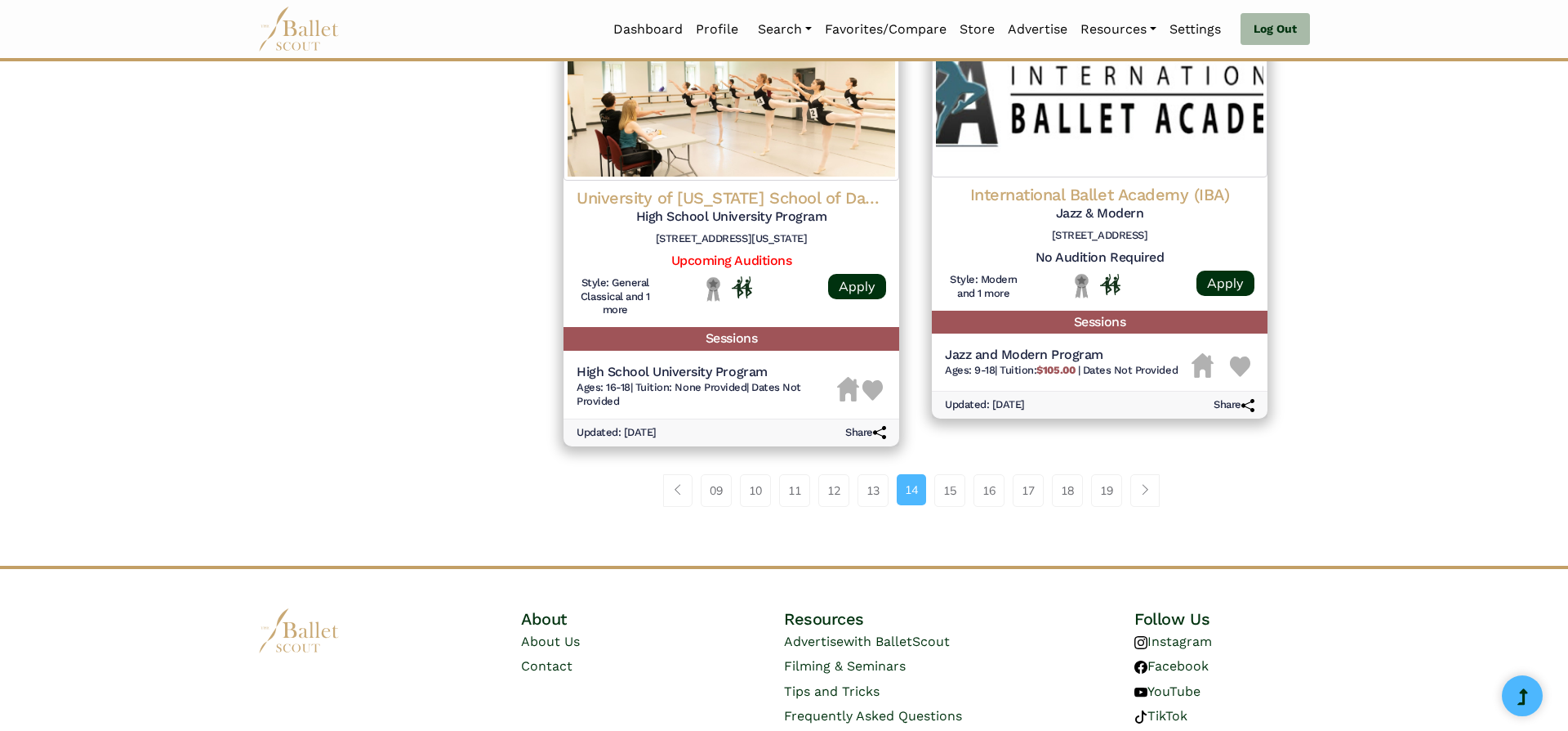
scroll to position [2177, 0]
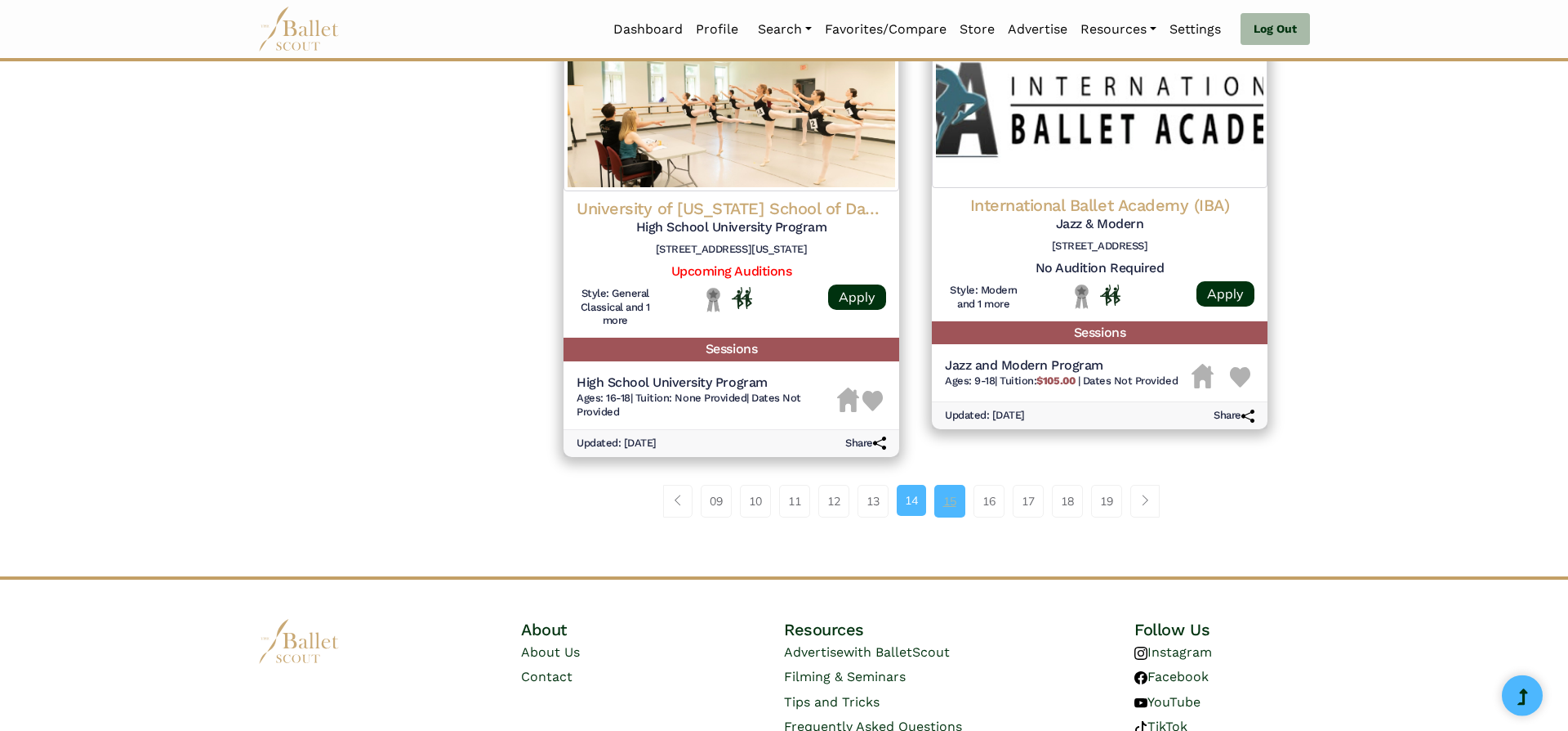
click at [962, 494] on link "15" at bounding box center [949, 501] width 31 height 33
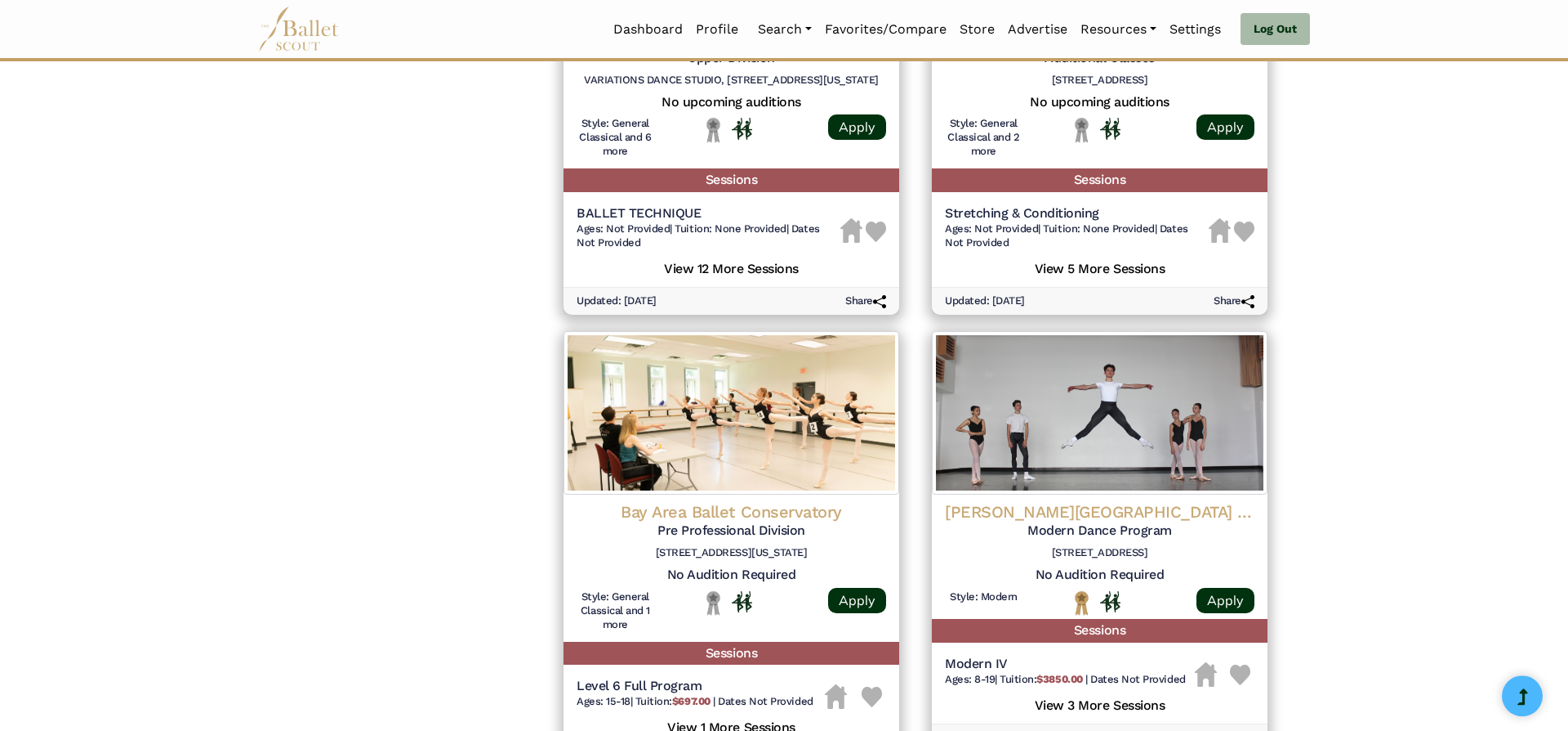
scroll to position [2000, 0]
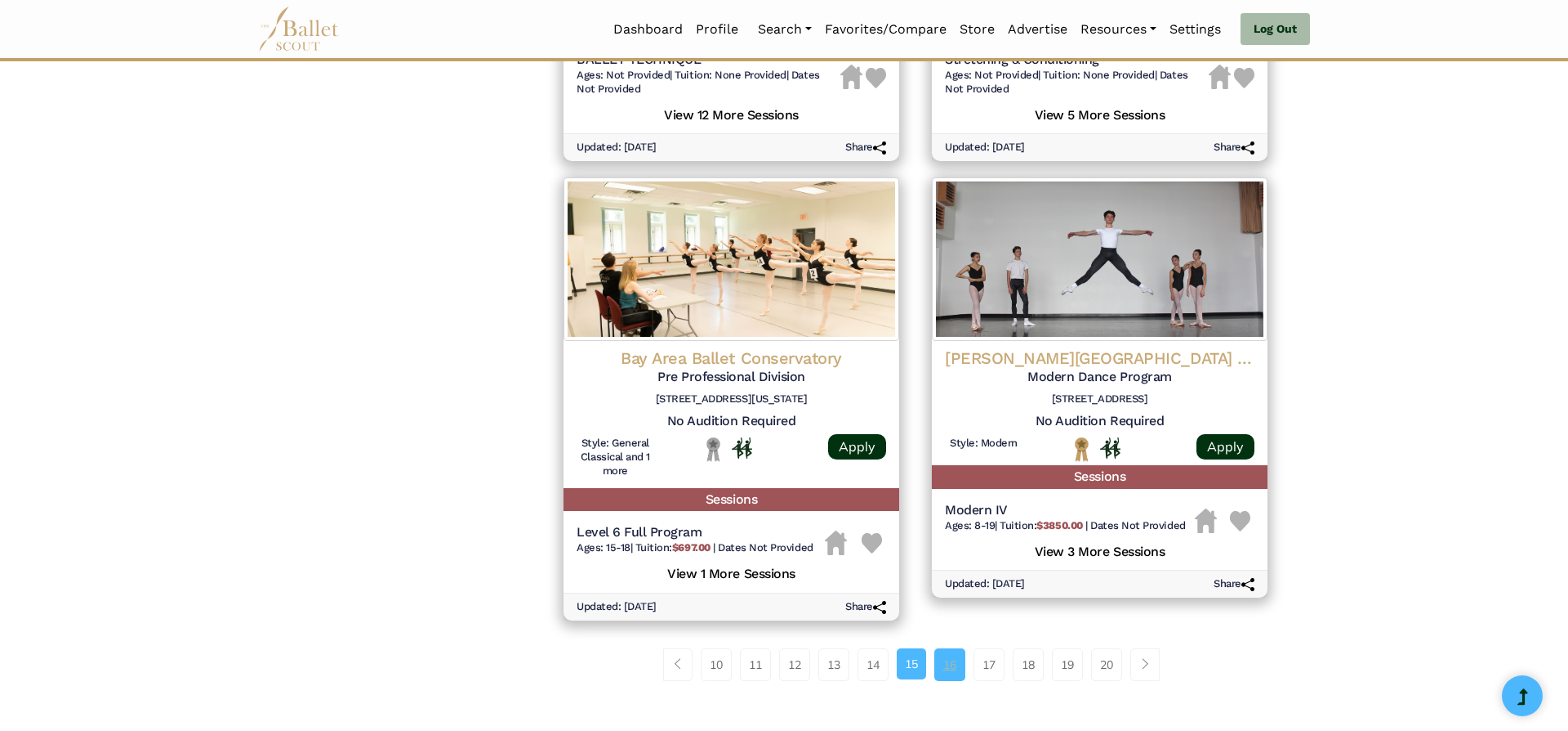
click at [944, 669] on link "16" at bounding box center [949, 664] width 31 height 33
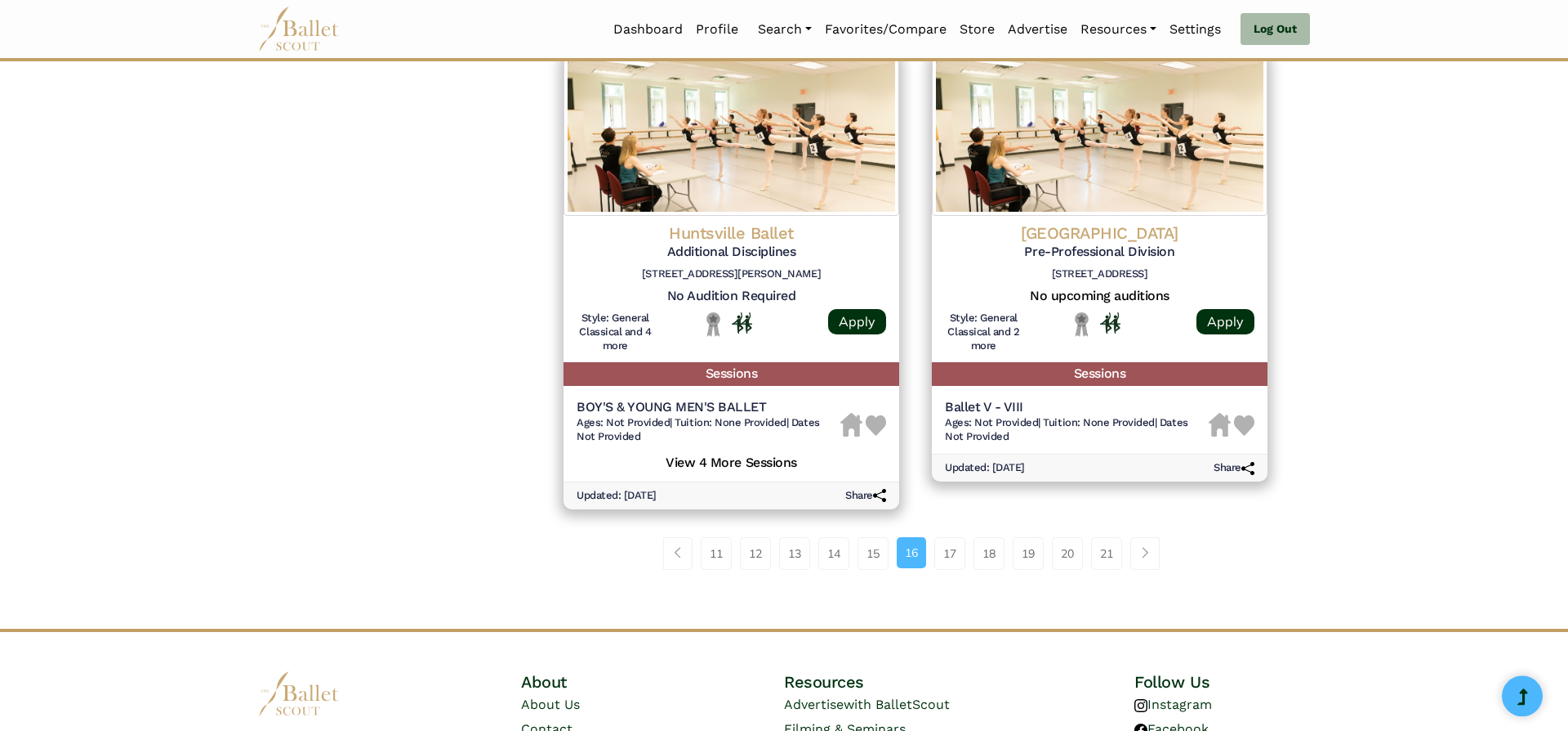
scroll to position [2142, 0]
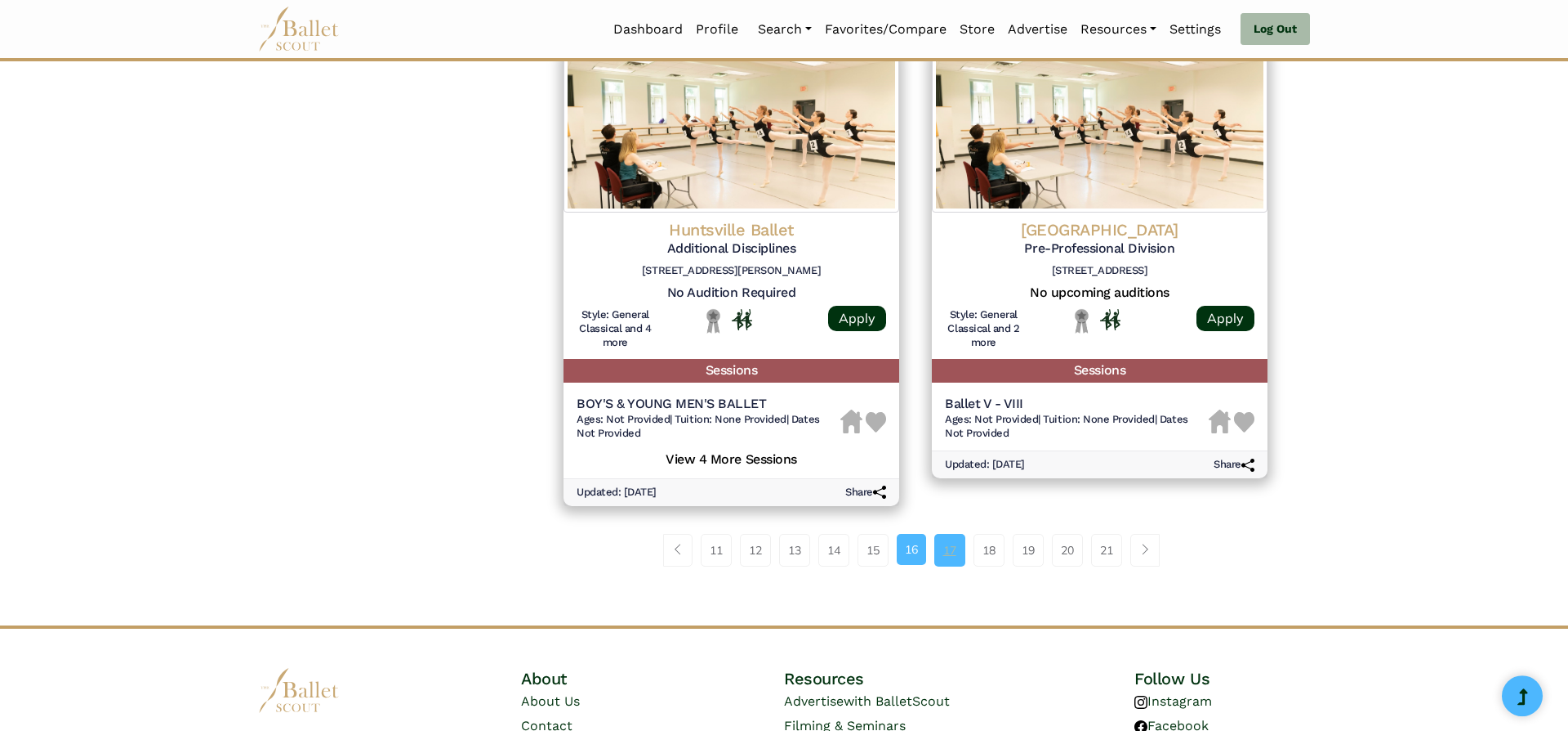
click at [963, 541] on link "17" at bounding box center [949, 550] width 31 height 33
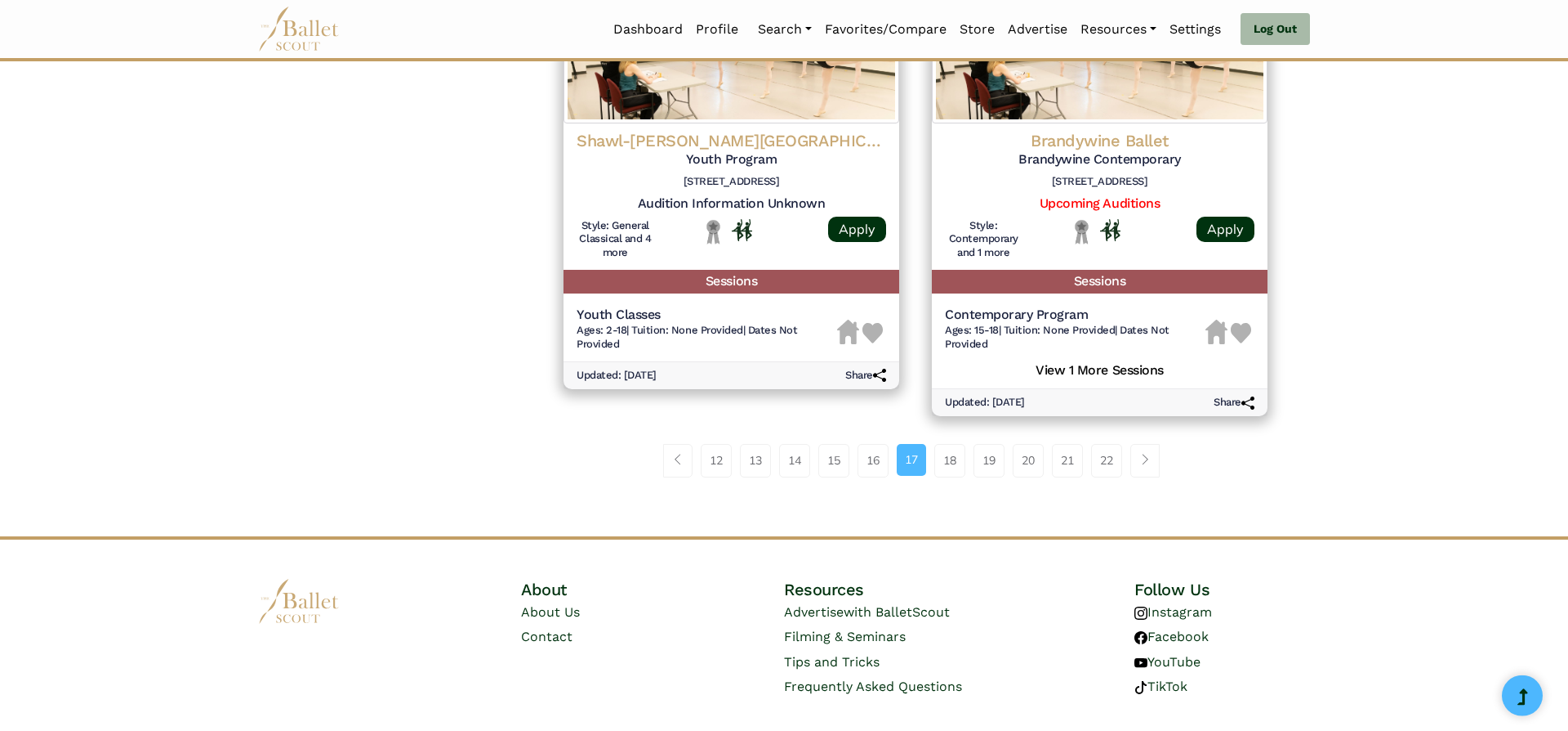
scroll to position [2287, 0]
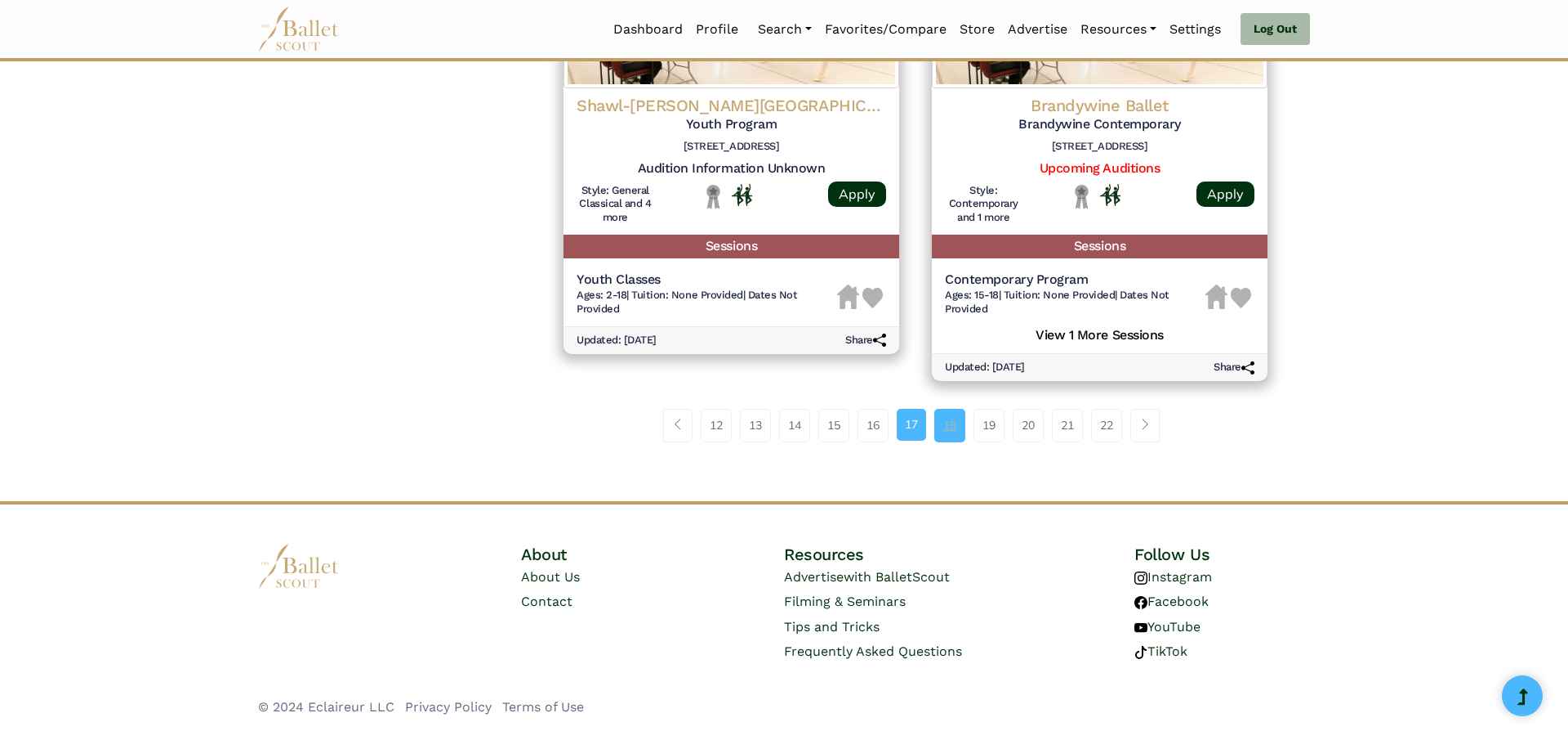
click at [954, 419] on link "18" at bounding box center [949, 425] width 31 height 33
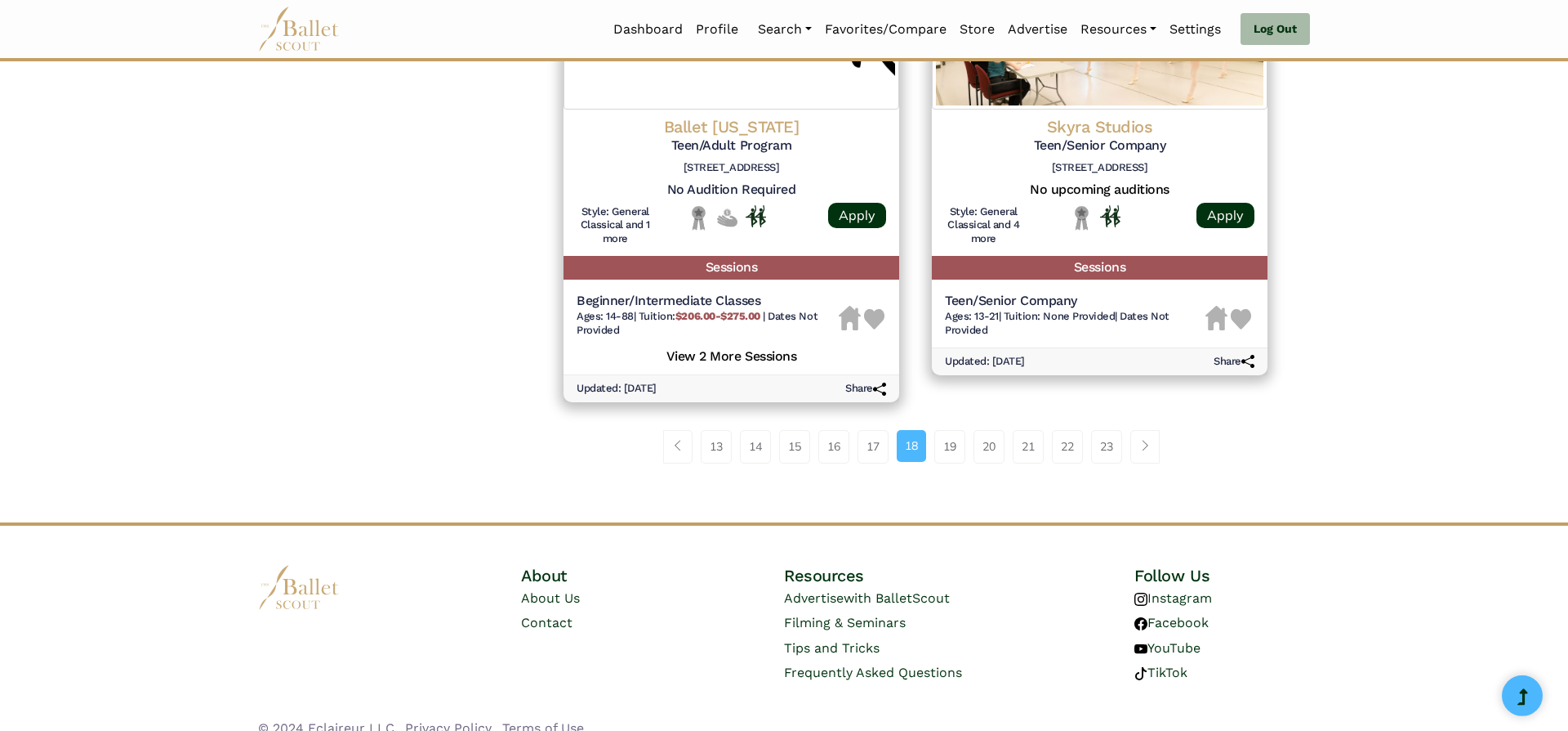
scroll to position [2284, 0]
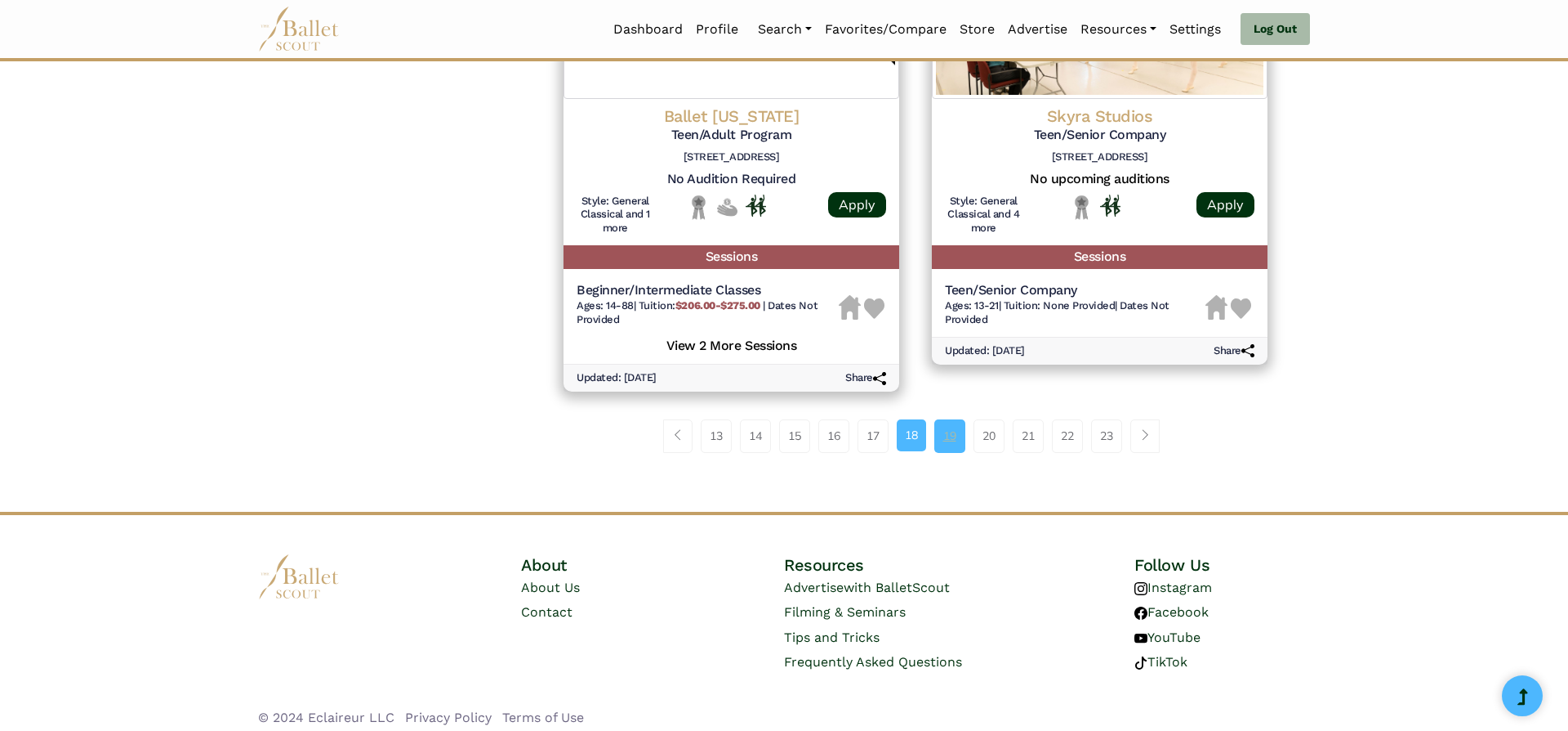
click at [962, 436] on link "19" at bounding box center [949, 435] width 31 height 33
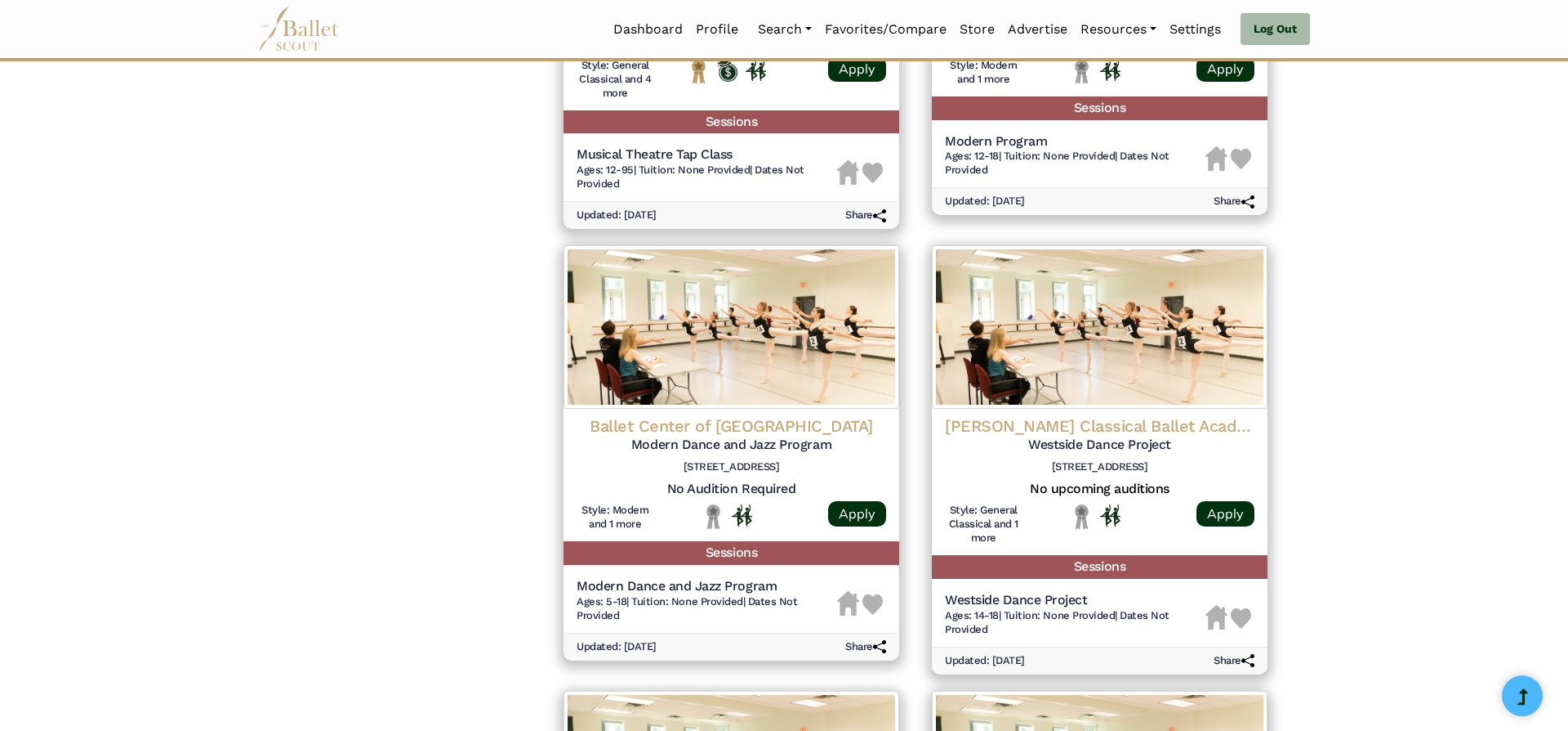
scroll to position [1480, 0]
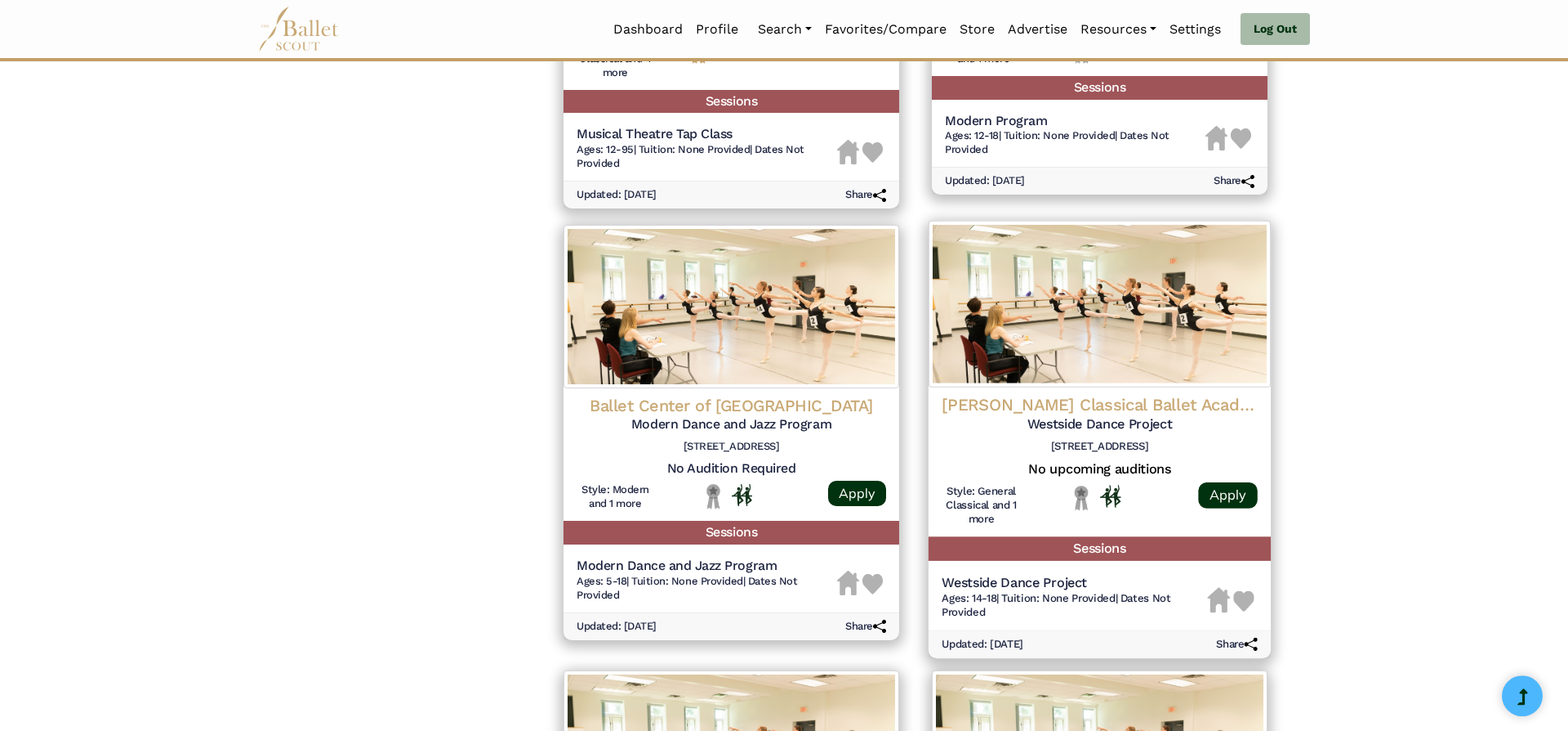
click at [1143, 405] on h4 "Dmitri Kulev Classical Ballet Academy" at bounding box center [1099, 405] width 316 height 22
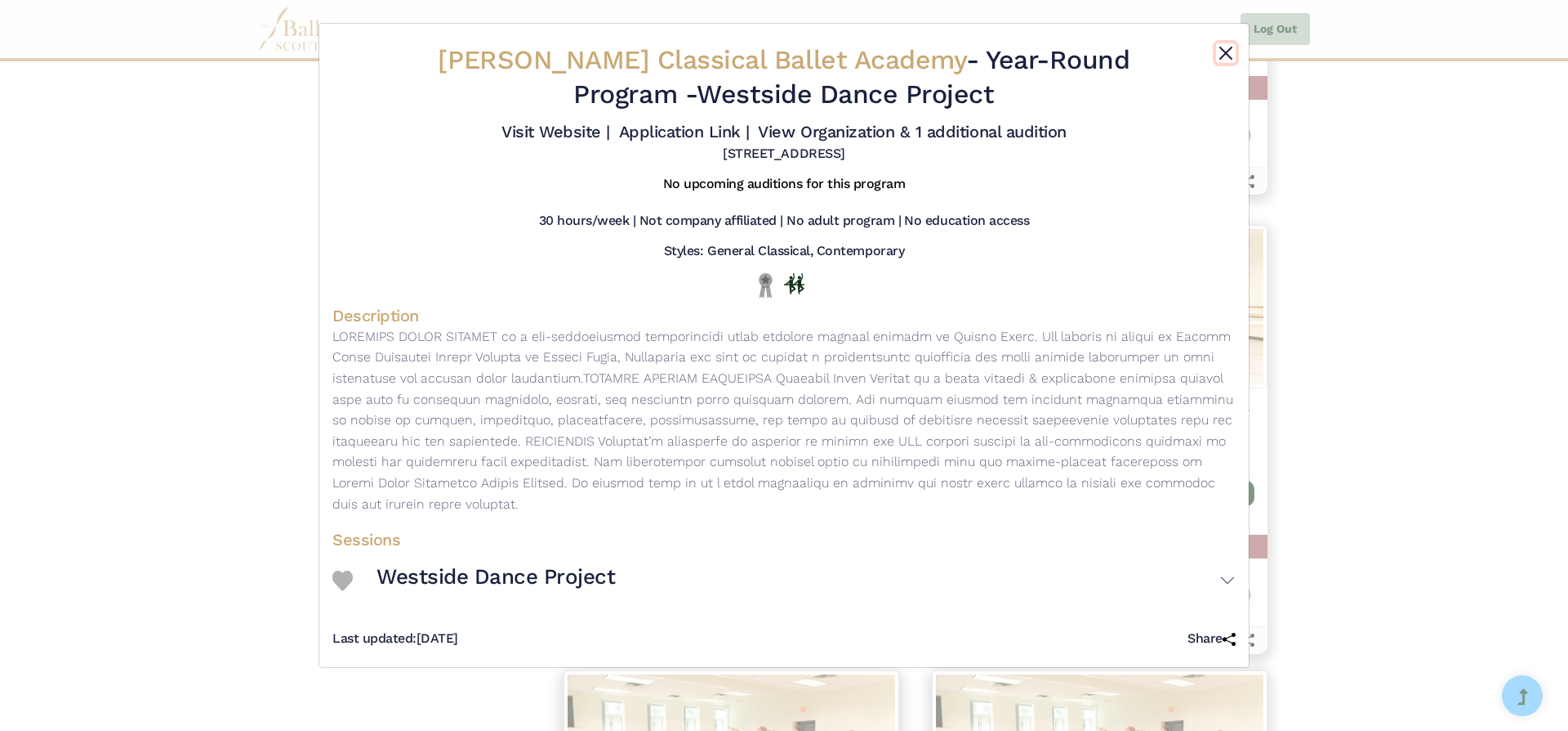
click at [1226, 53] on button "Close" at bounding box center [1226, 53] width 20 height 20
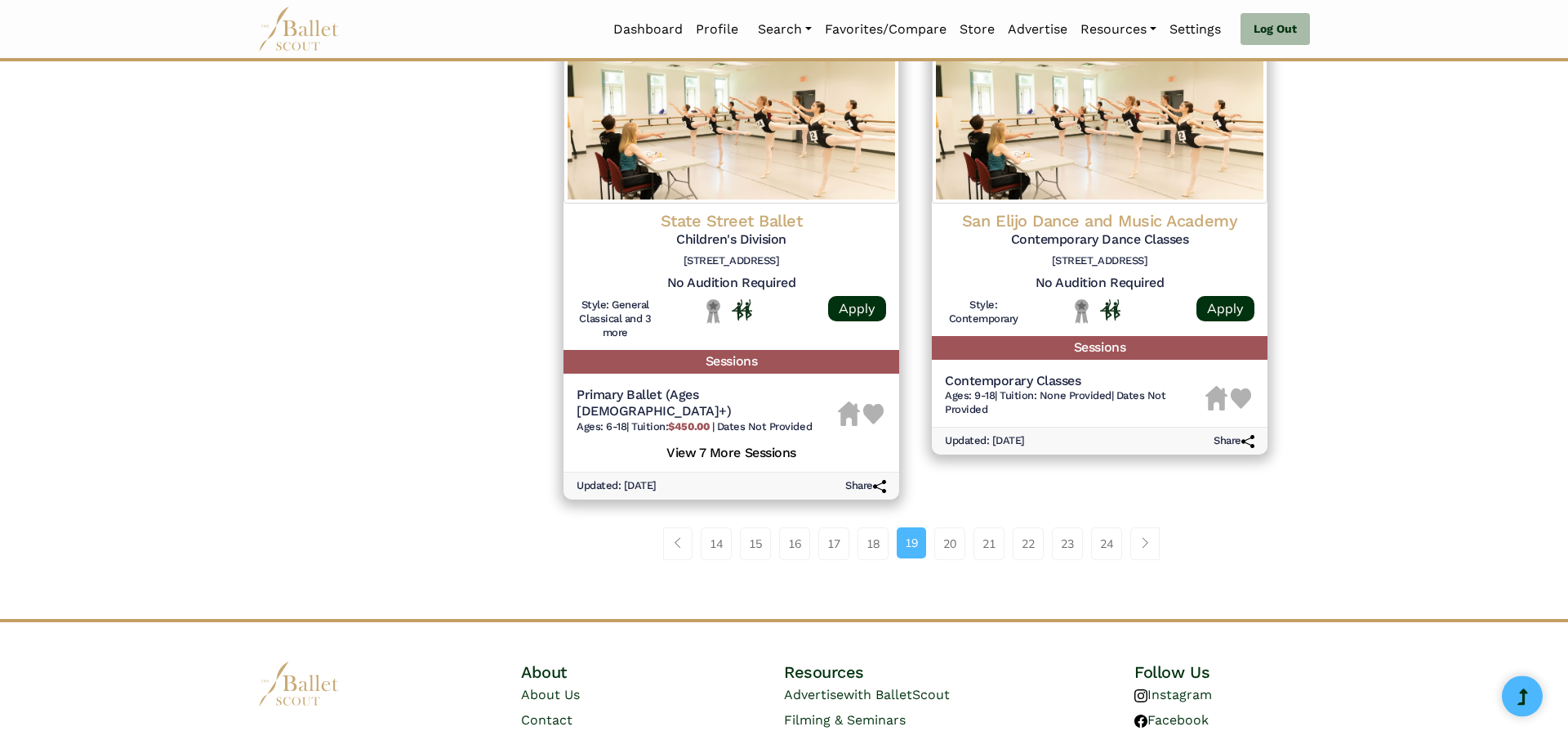
scroll to position [2103, 0]
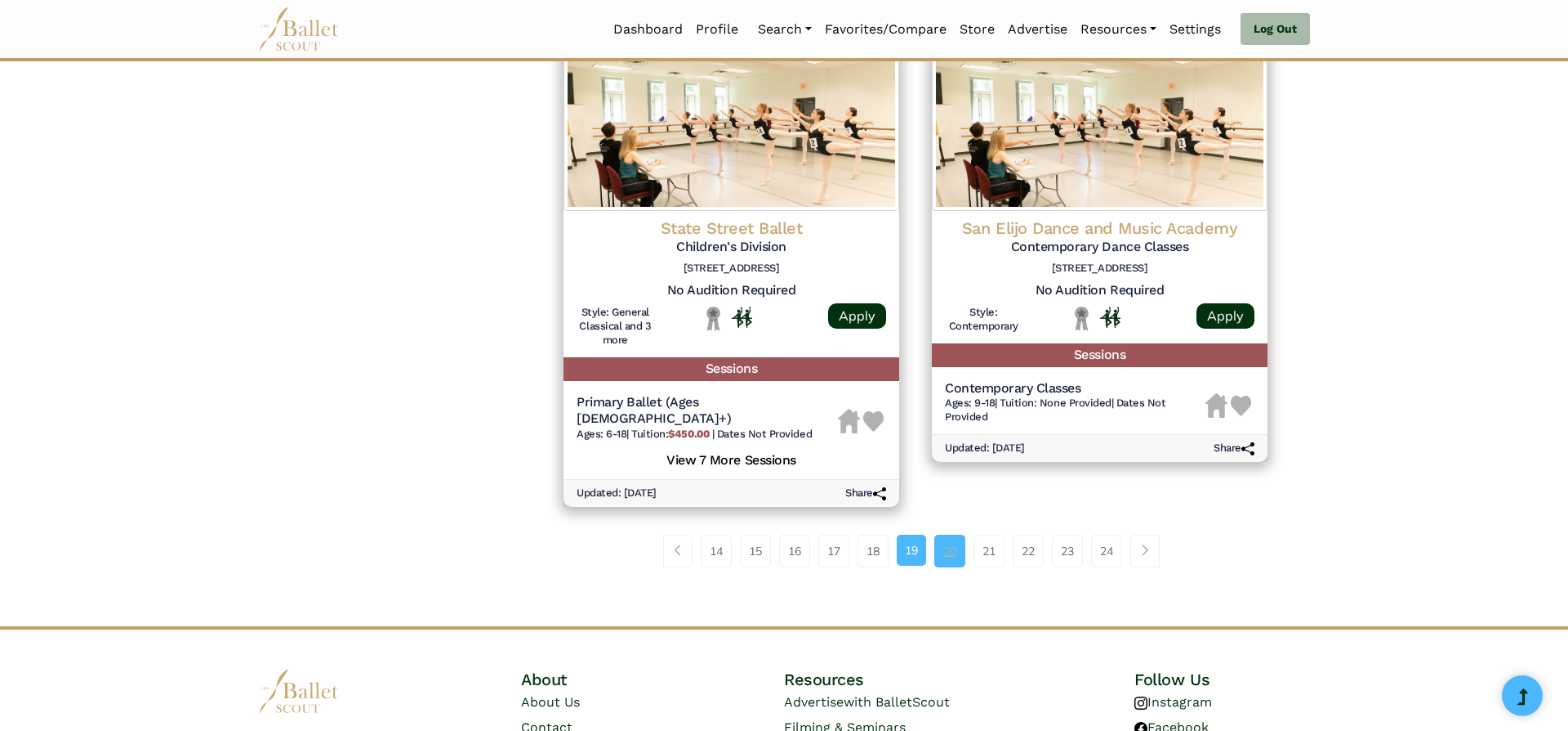
click at [945, 535] on link "20" at bounding box center [949, 551] width 31 height 33
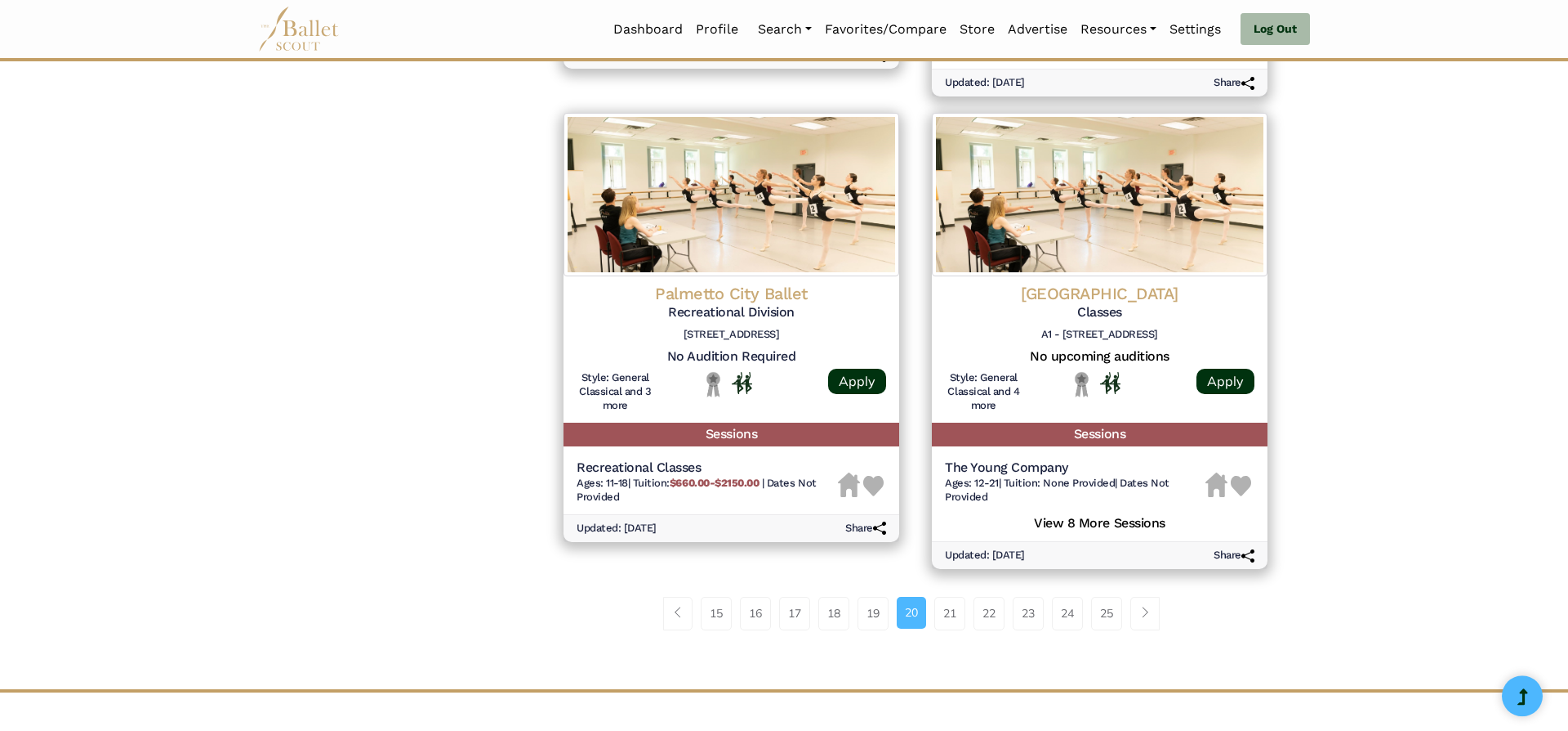
scroll to position [2092, 0]
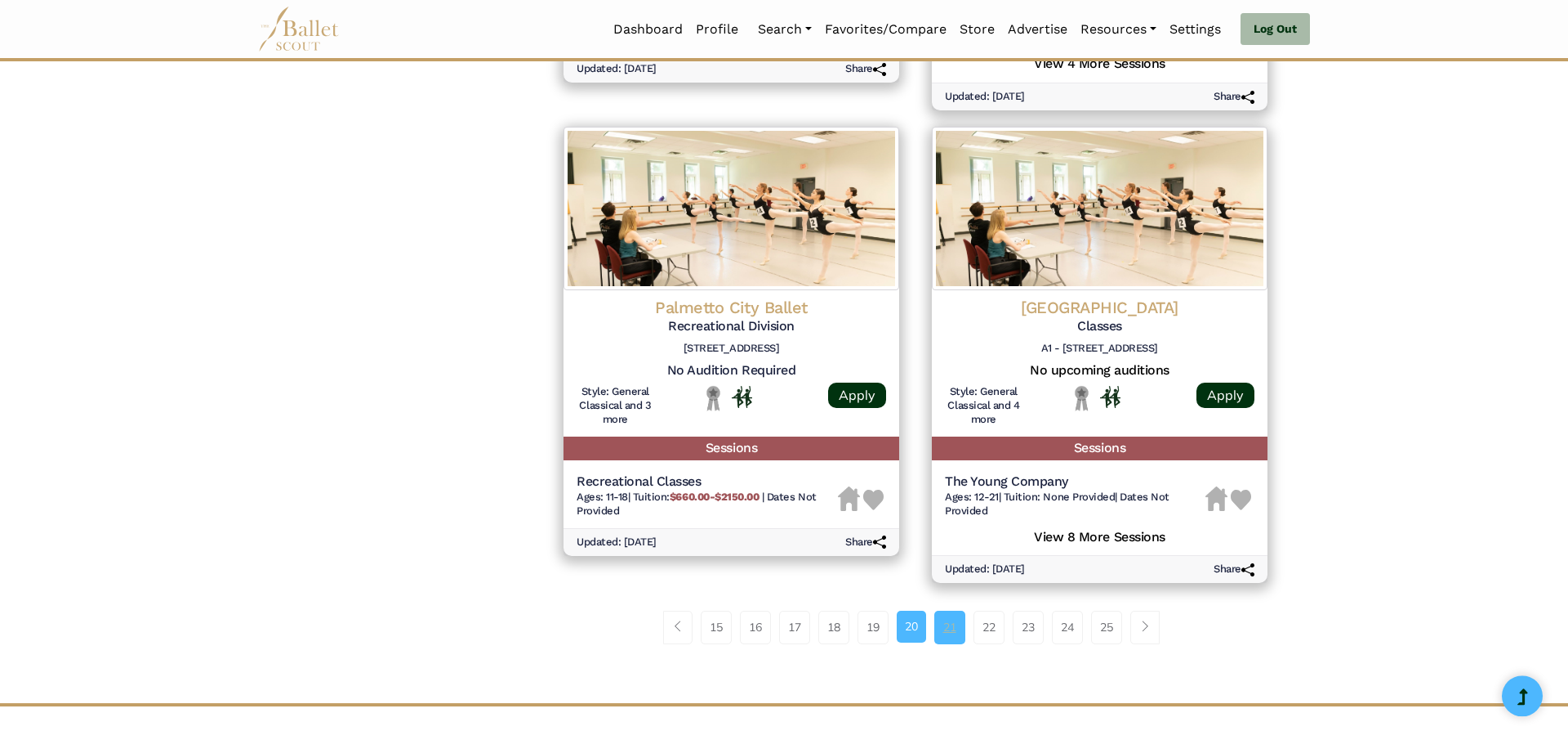
click at [949, 624] on link "21" at bounding box center [949, 627] width 31 height 33
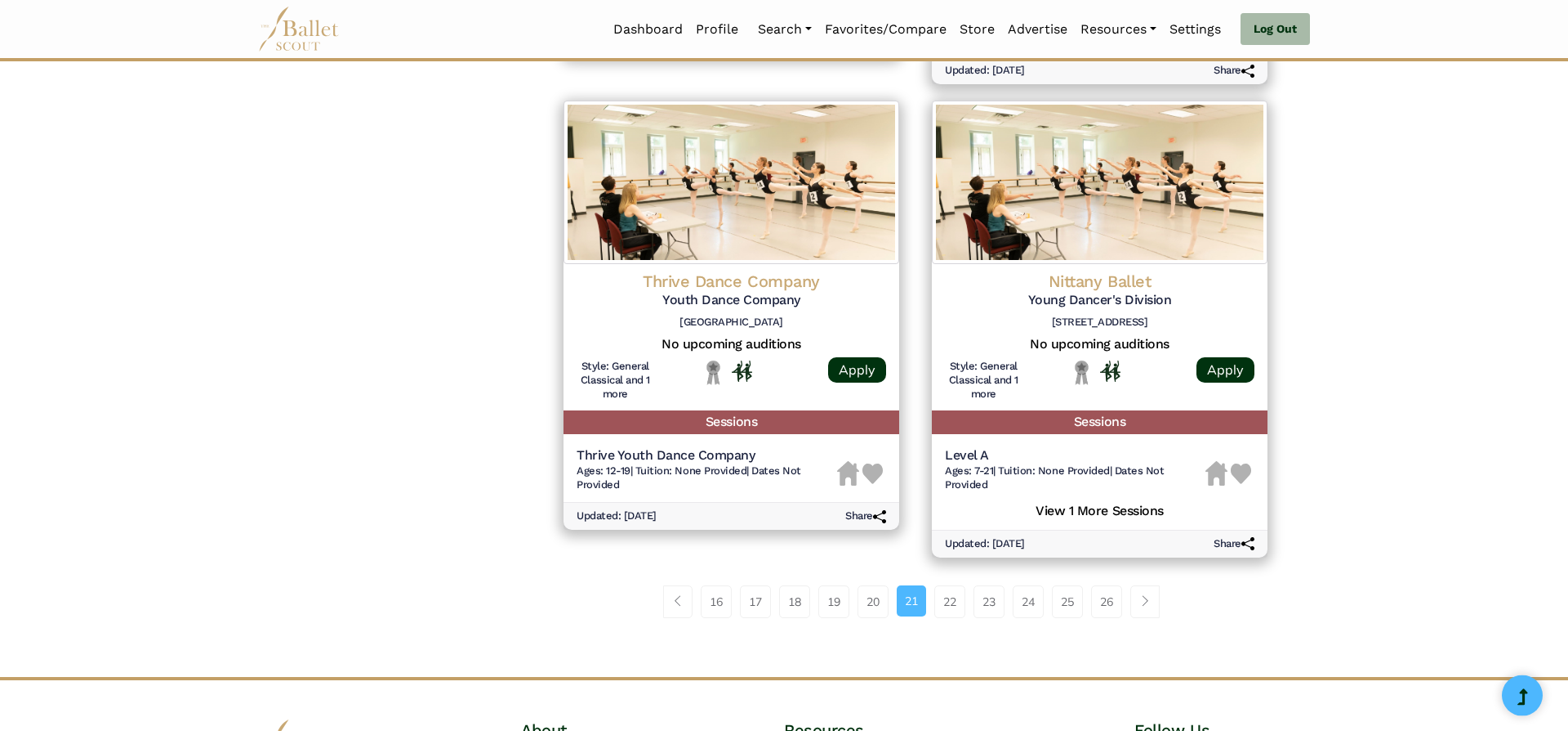
scroll to position [2039, 0]
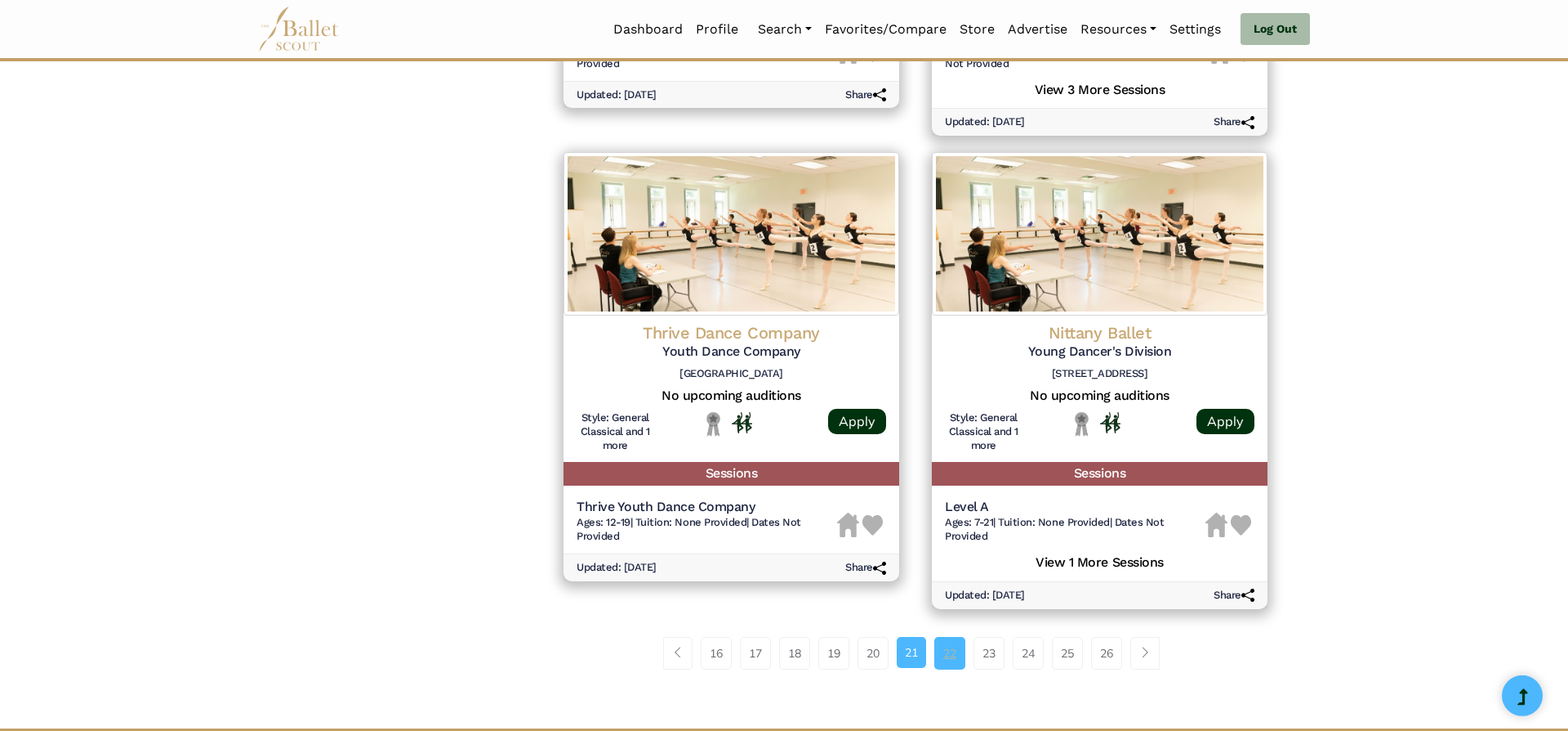
click at [948, 645] on link "22" at bounding box center [949, 653] width 31 height 33
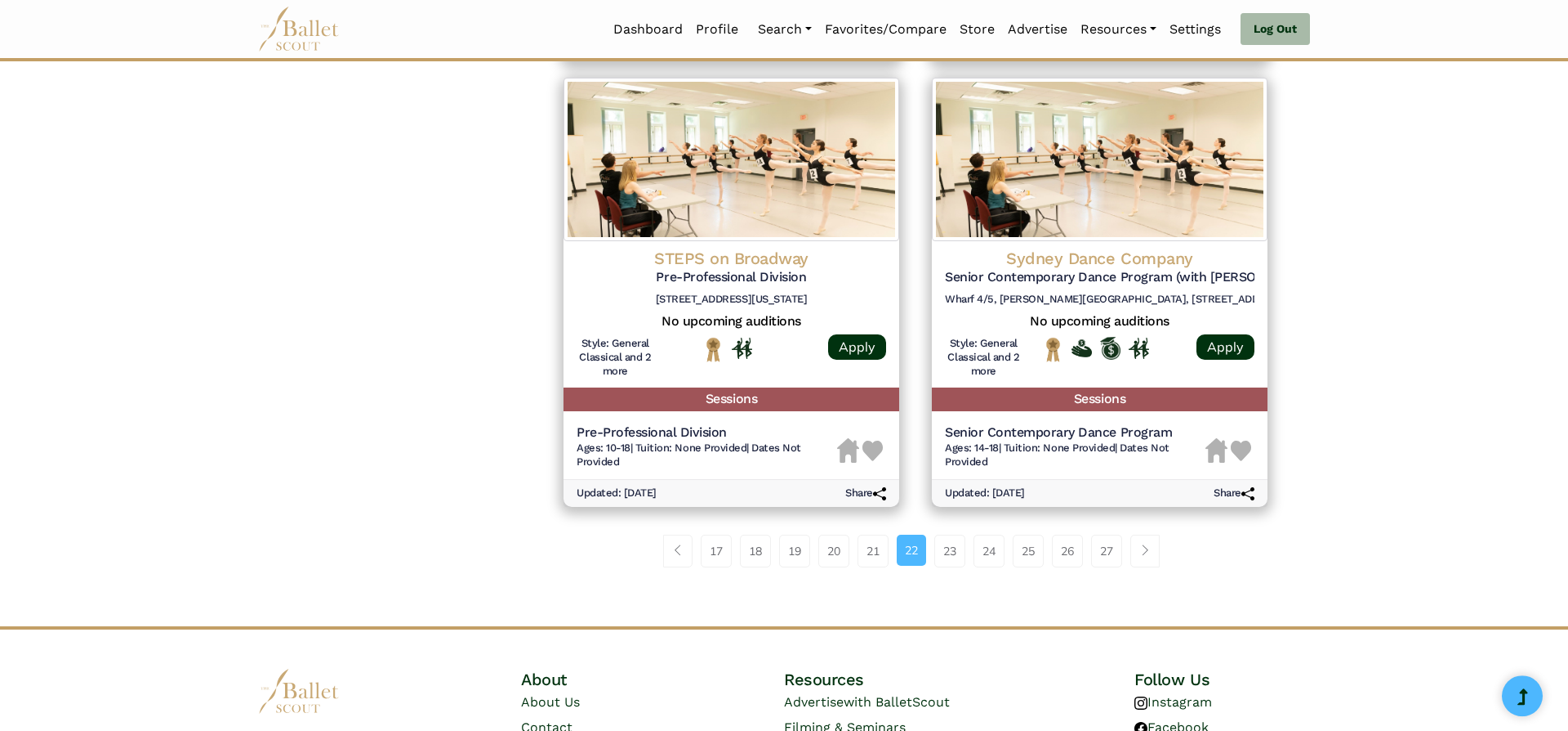
scroll to position [2109, 0]
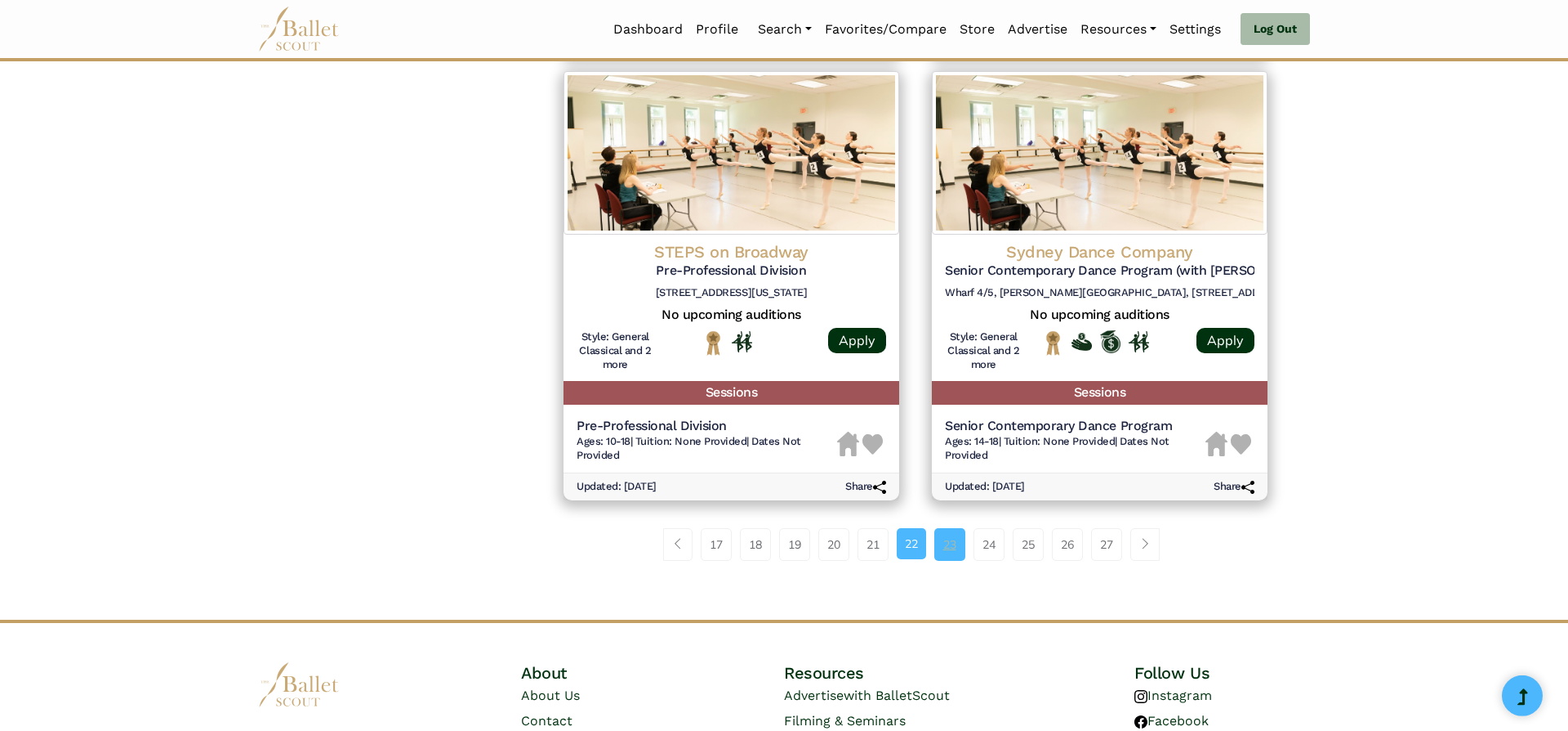
click at [953, 544] on link "23" at bounding box center [949, 544] width 31 height 33
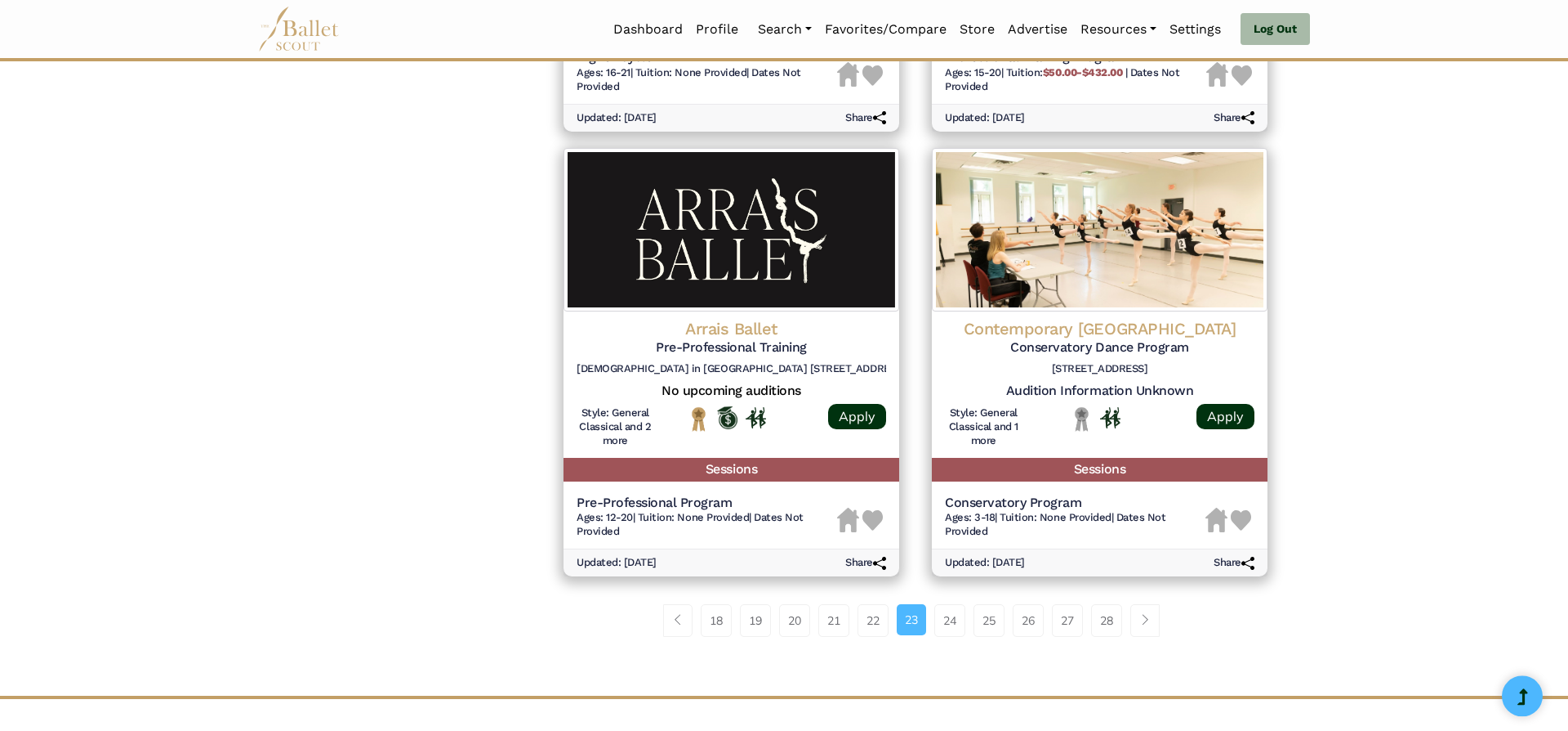
scroll to position [1992, 0]
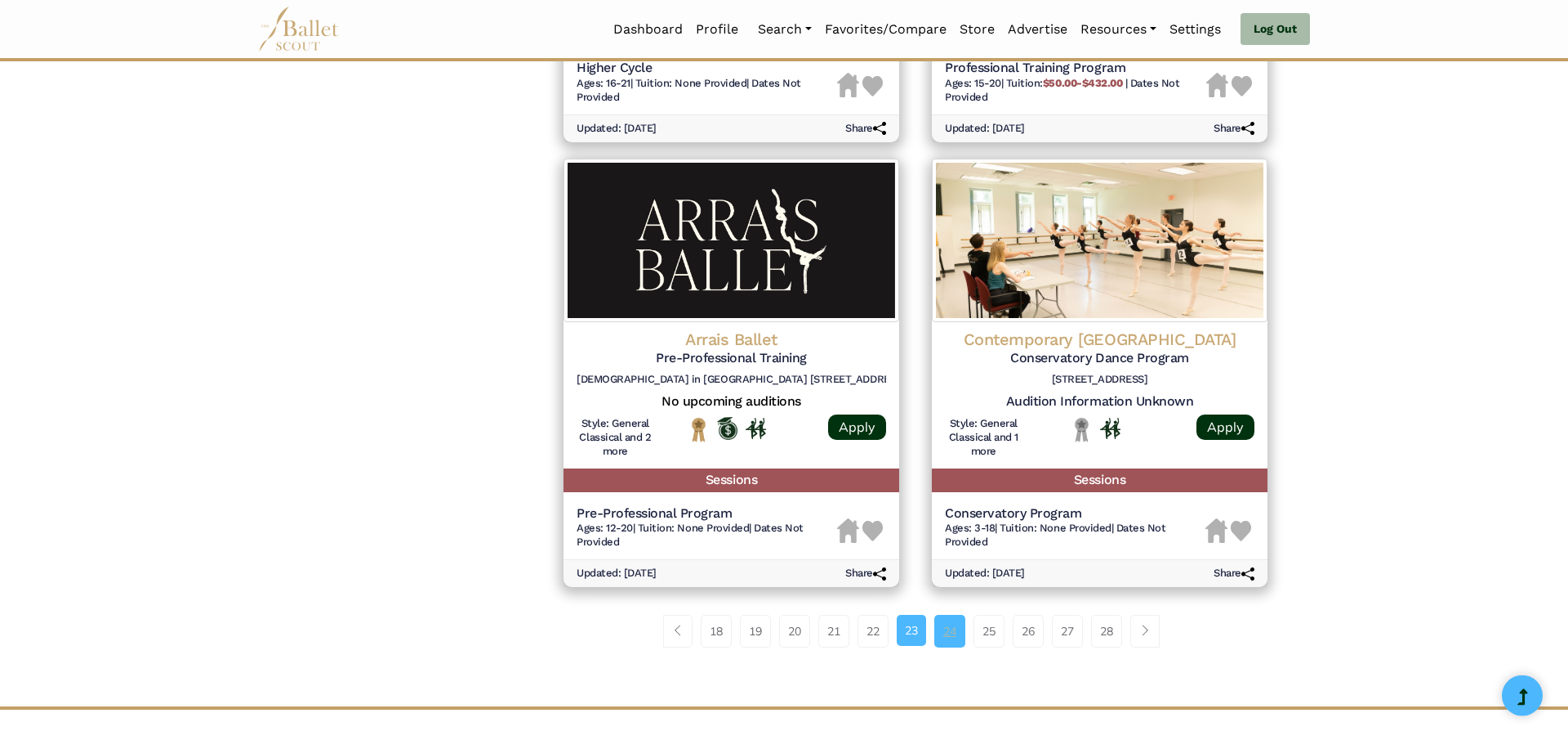
click at [952, 635] on link "24" at bounding box center [949, 631] width 31 height 33
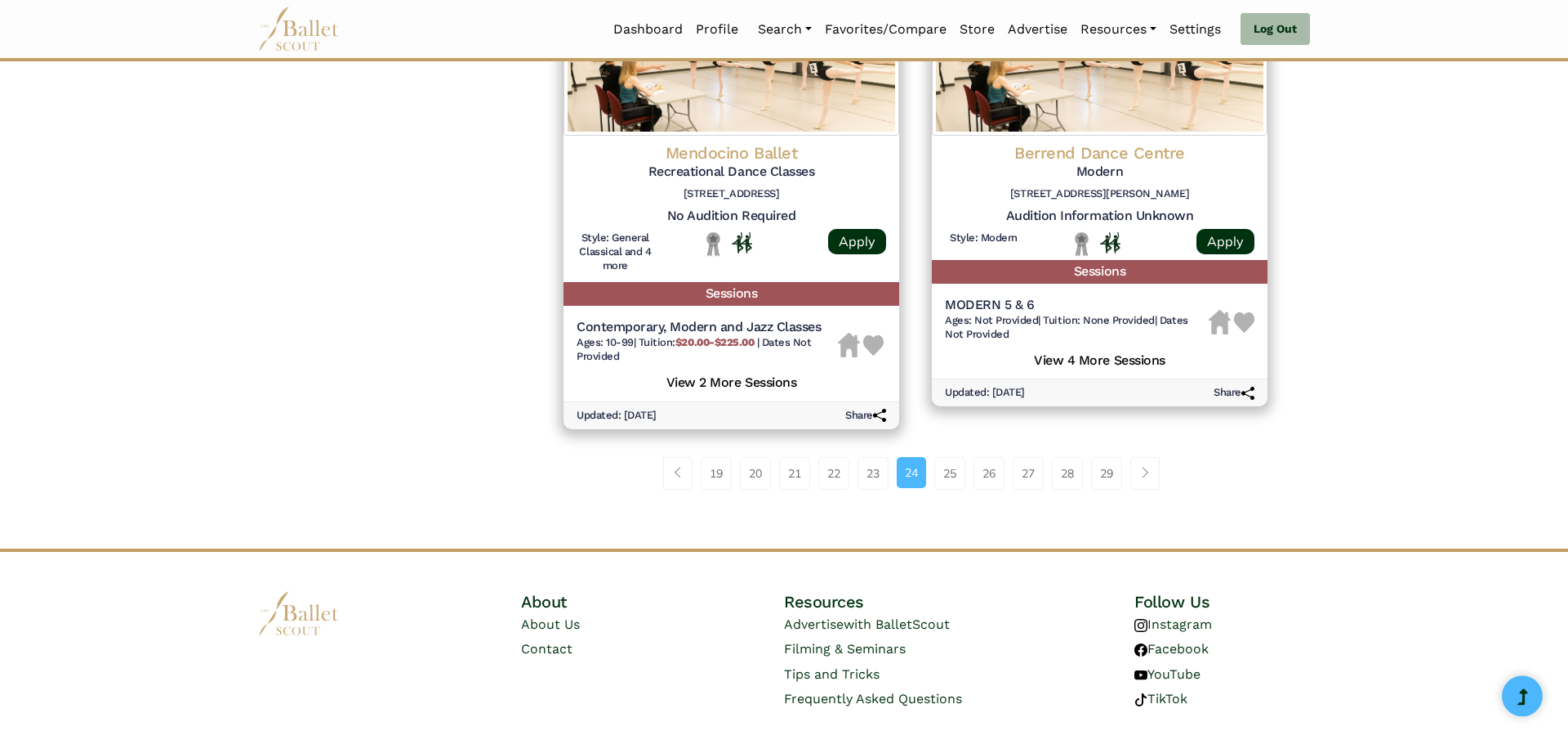
scroll to position [2208, 0]
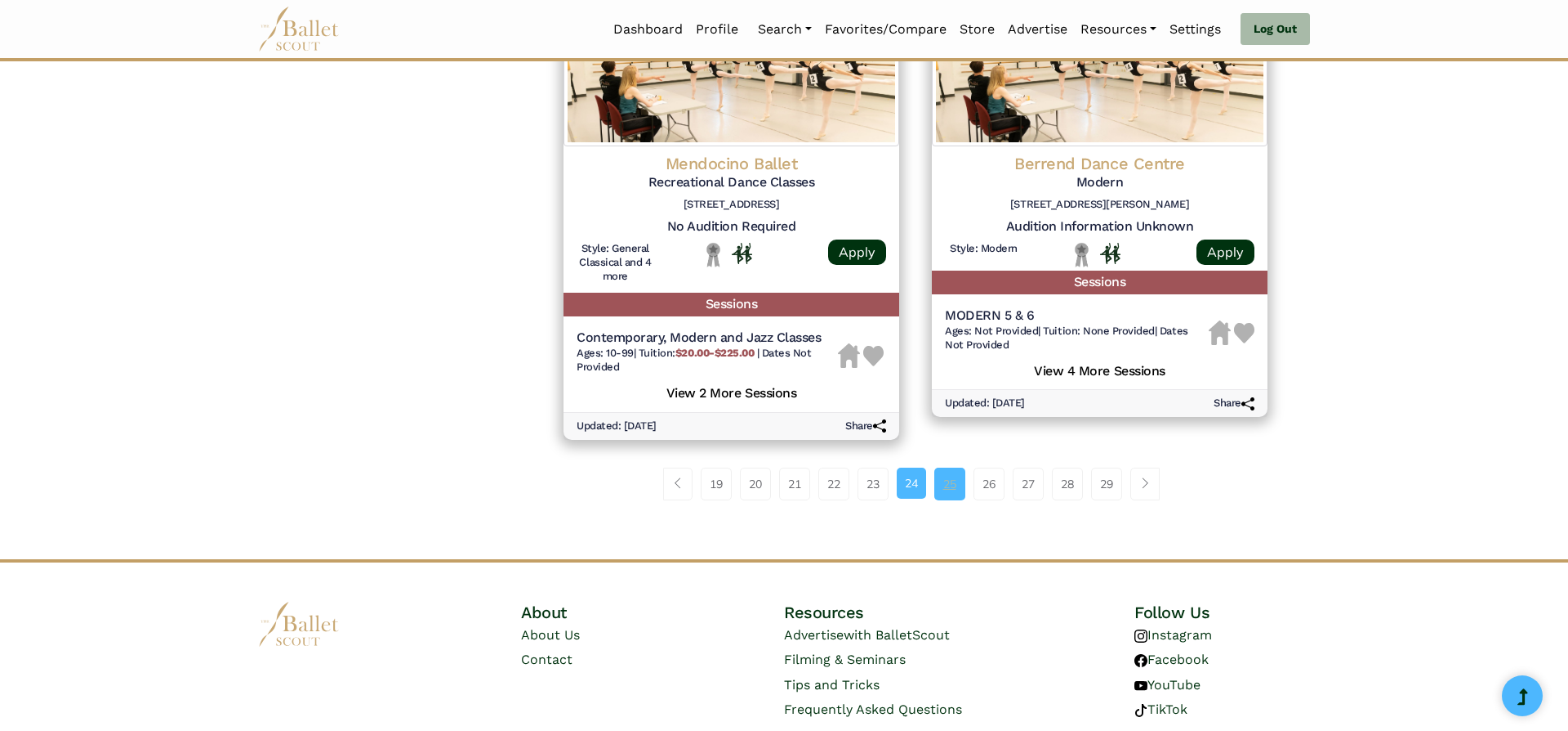
click at [961, 480] on link "25" at bounding box center [949, 484] width 31 height 33
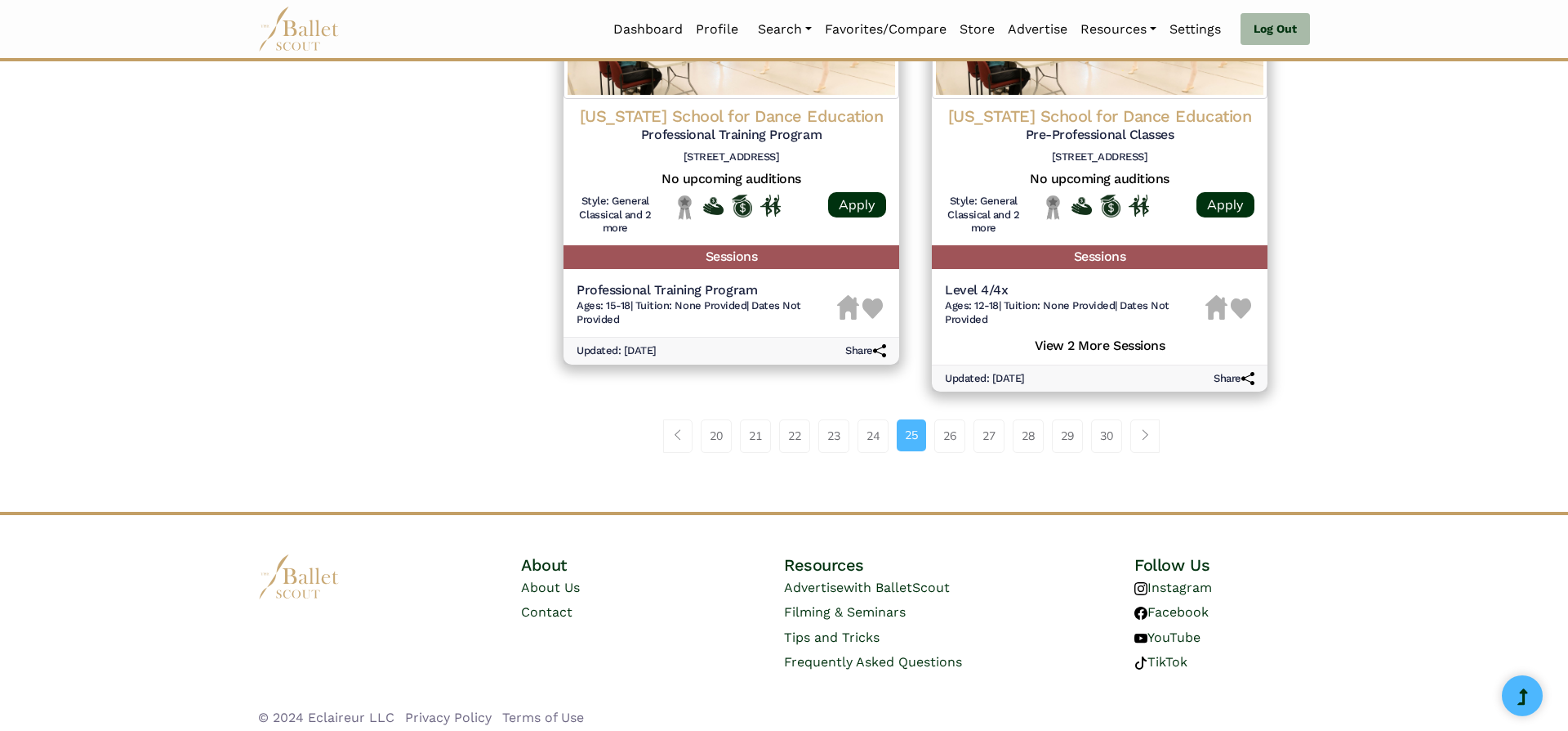
scroll to position [2273, 0]
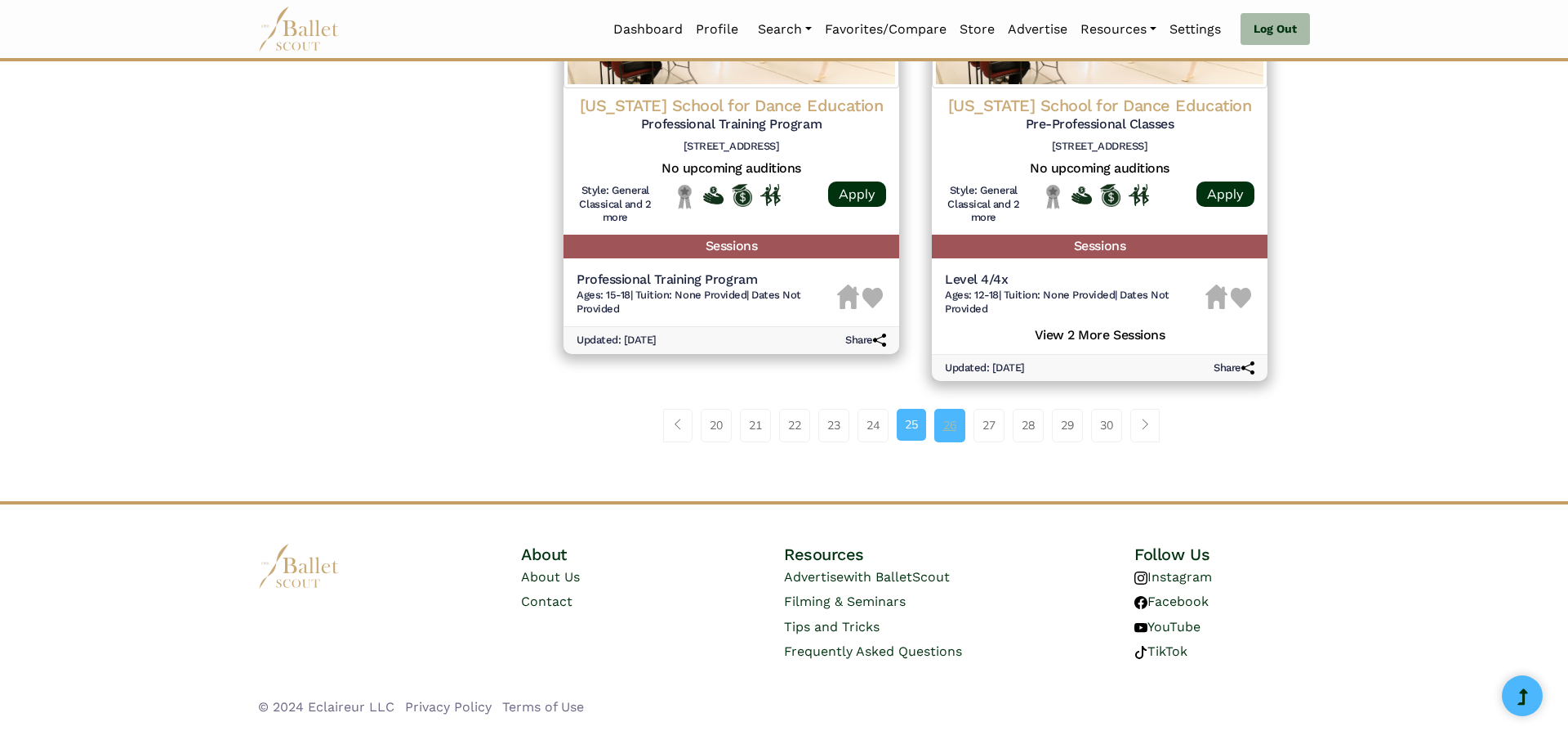
click at [950, 434] on link "26" at bounding box center [949, 425] width 31 height 33
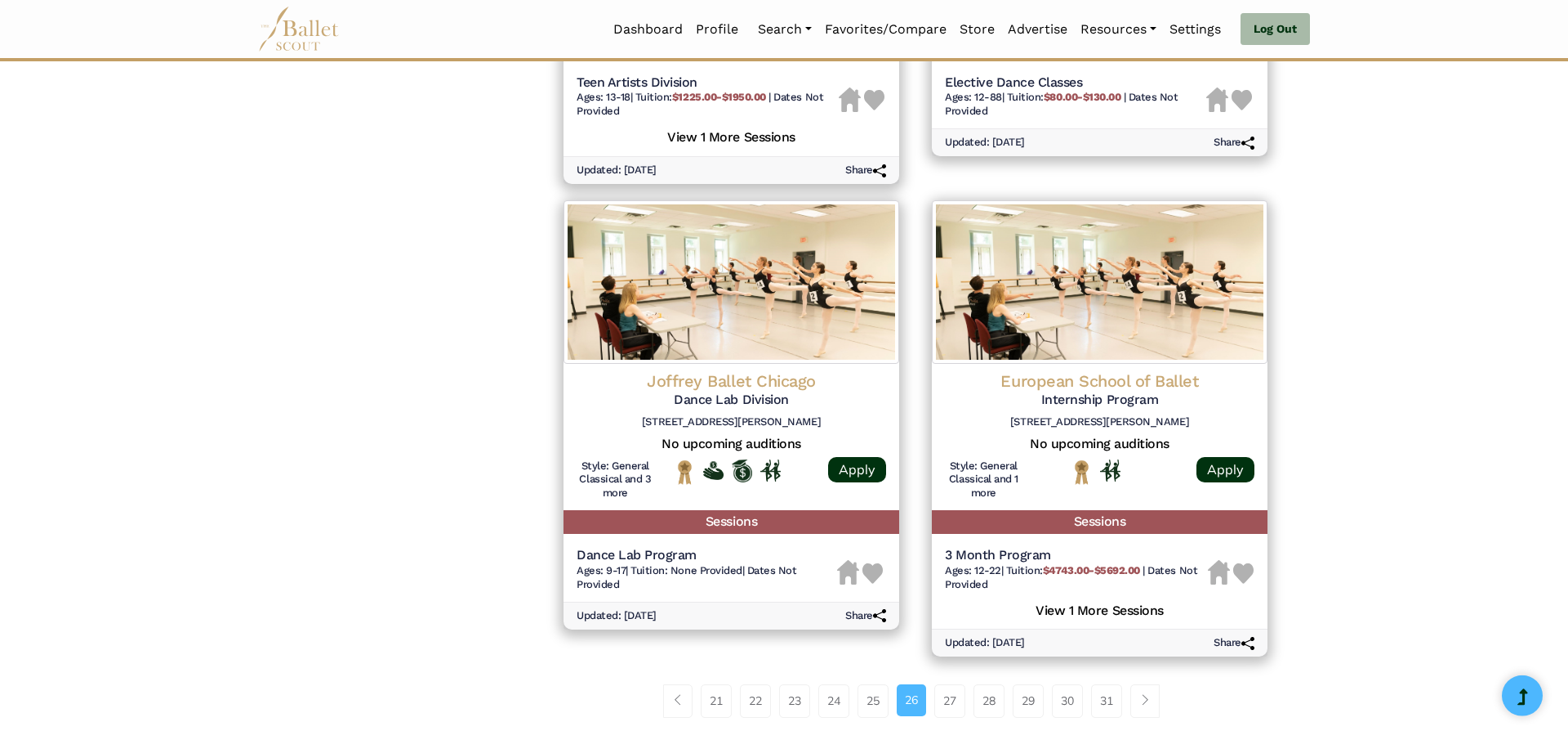
scroll to position [2127, 0]
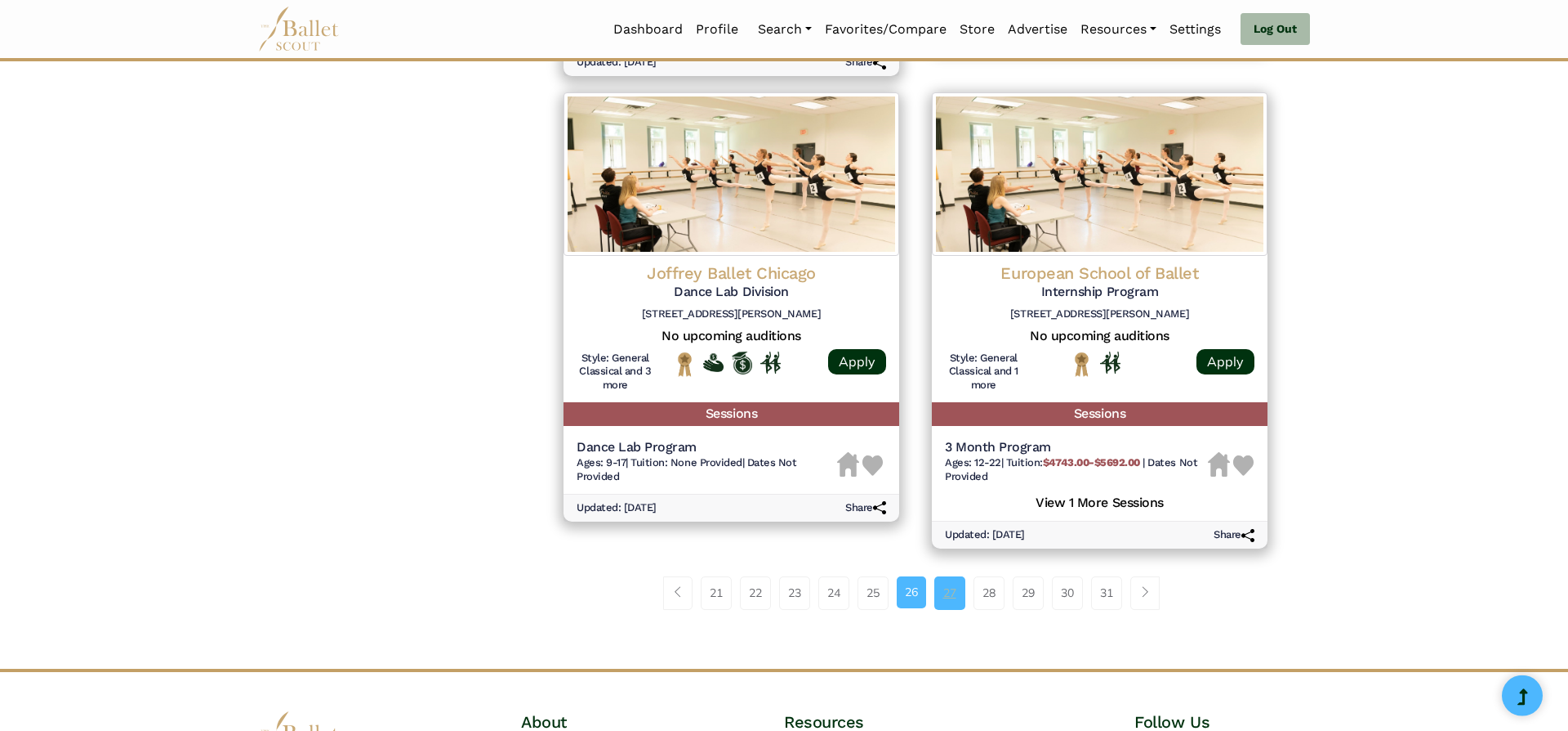
click at [950, 601] on link "27" at bounding box center [949, 592] width 31 height 33
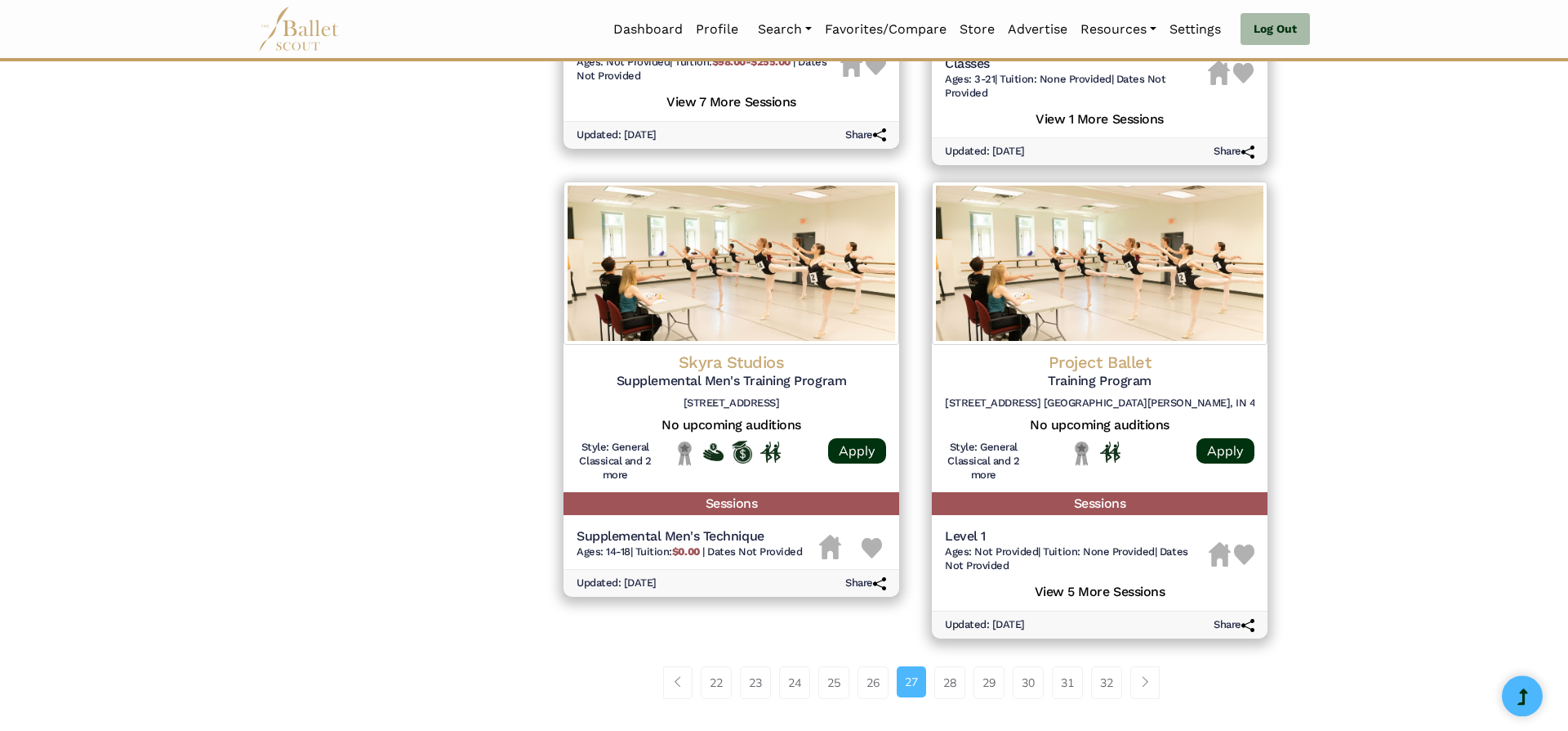
scroll to position [2158, 0]
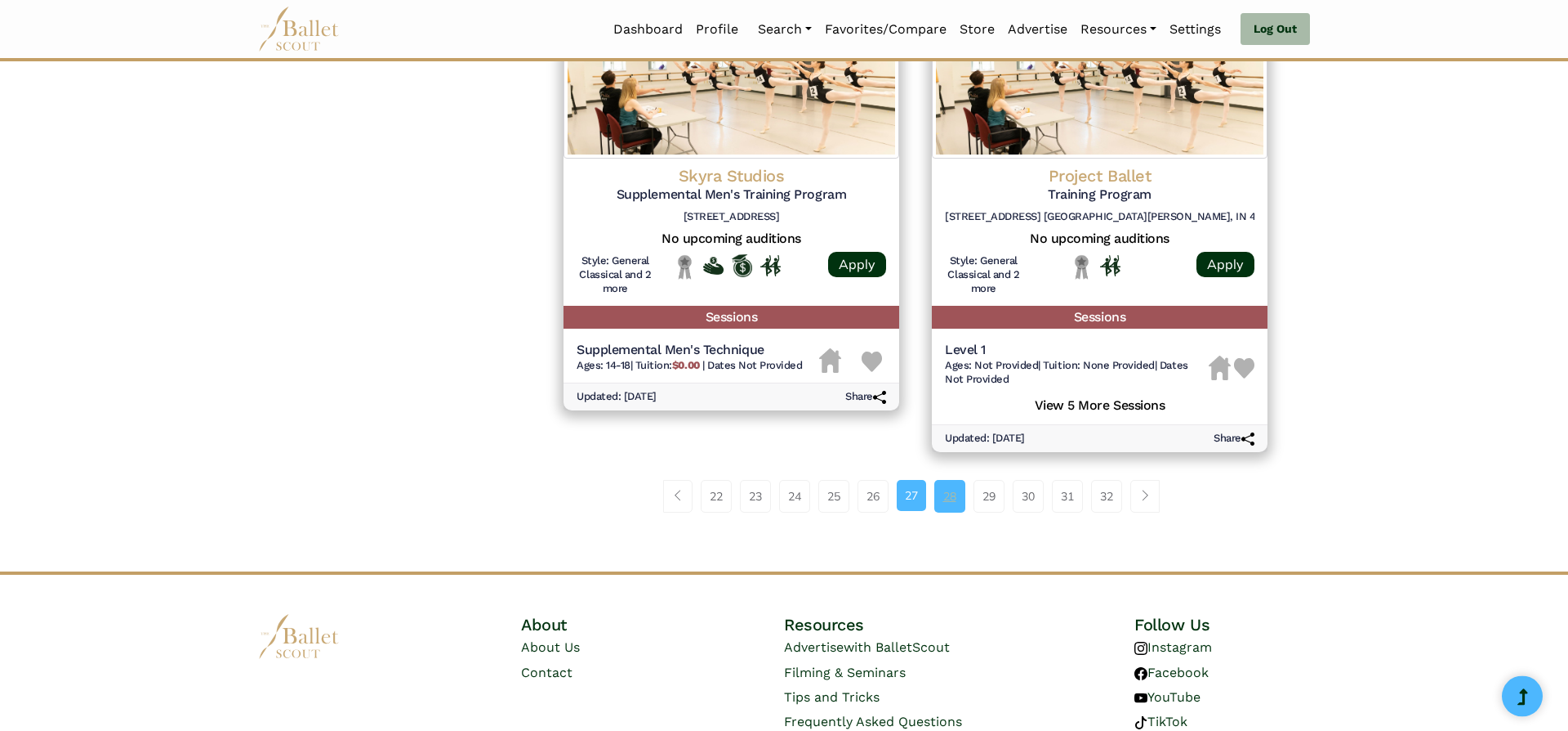
click at [959, 480] on link "28" at bounding box center [949, 496] width 31 height 33
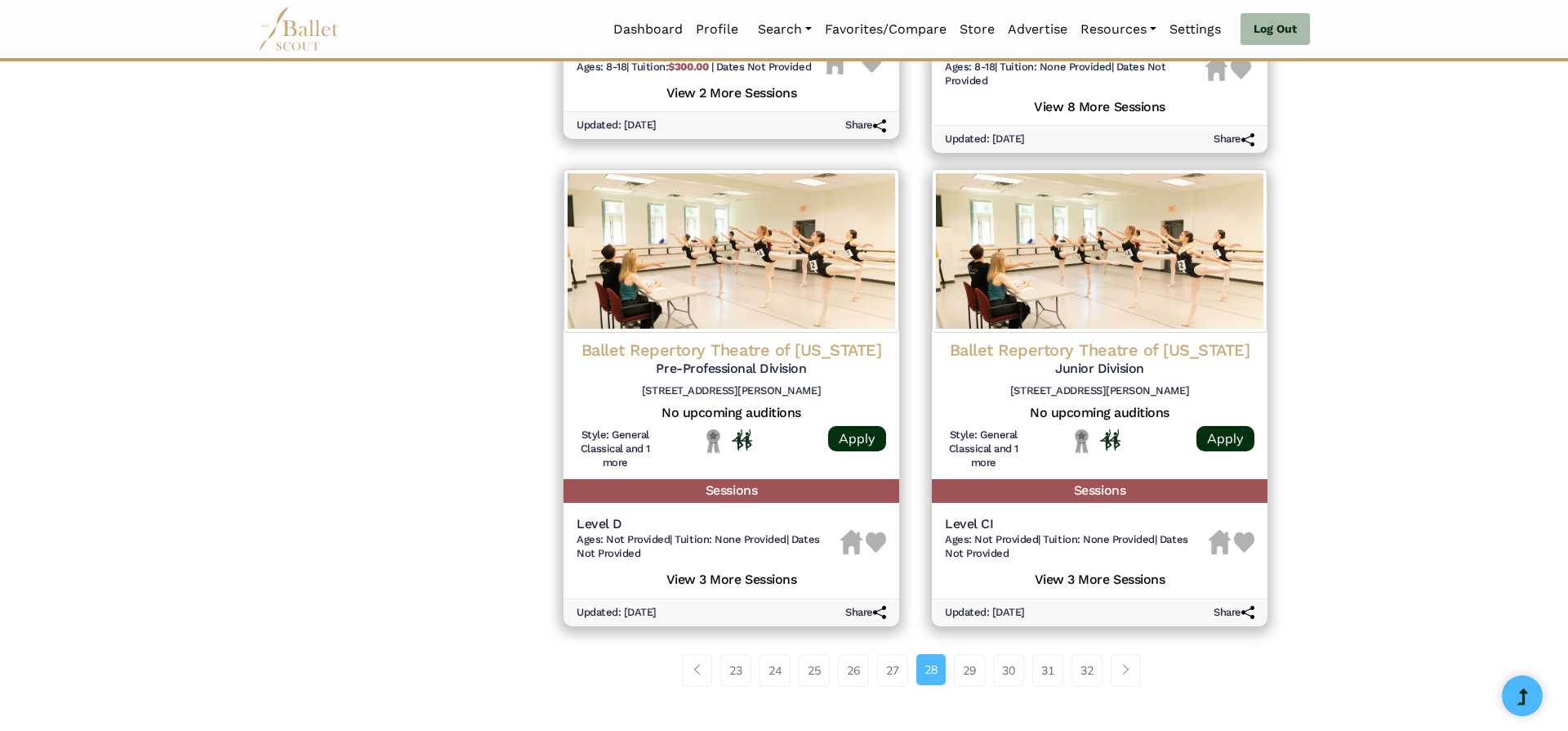
scroll to position [2084, 0]
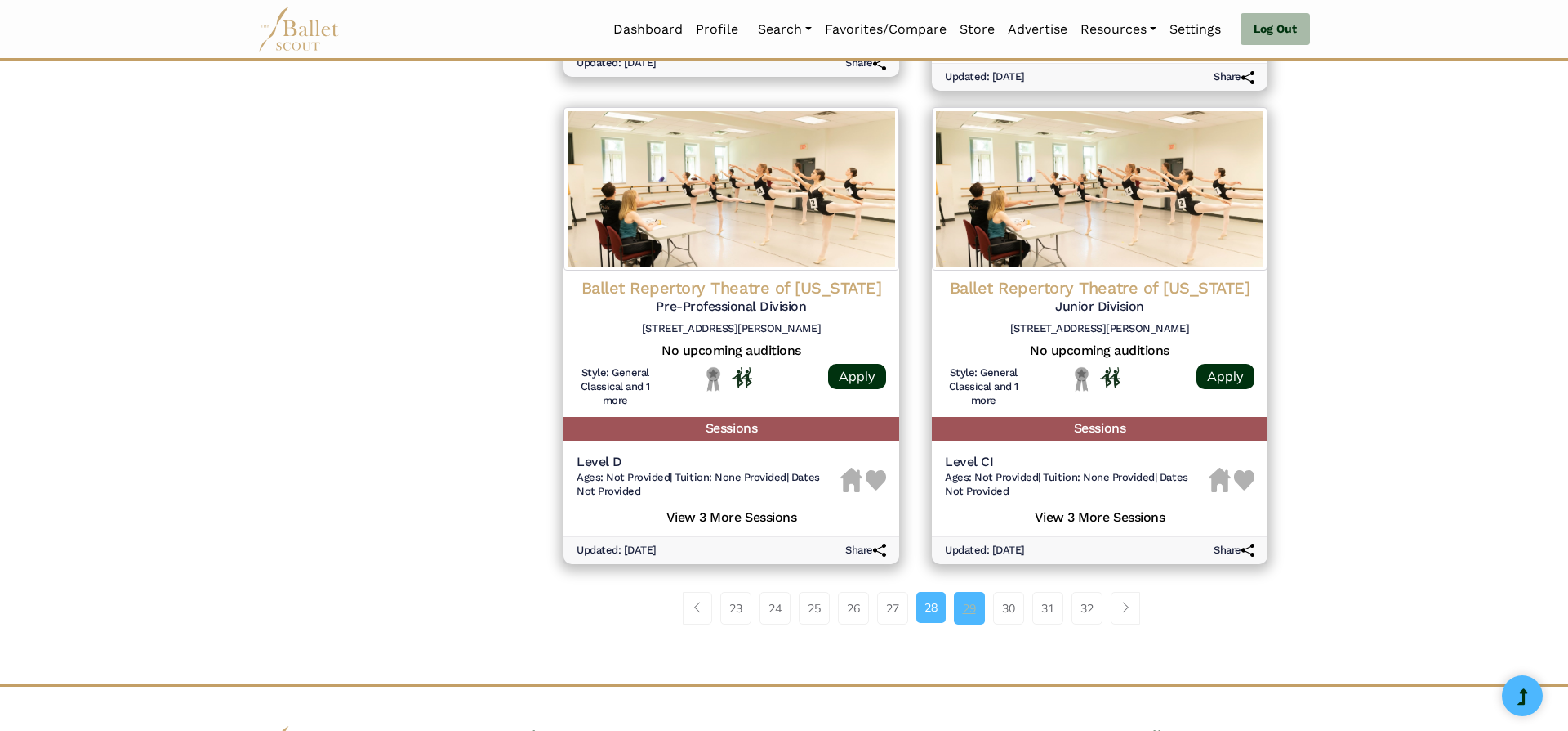
click at [977, 611] on link "29" at bounding box center [969, 608] width 31 height 33
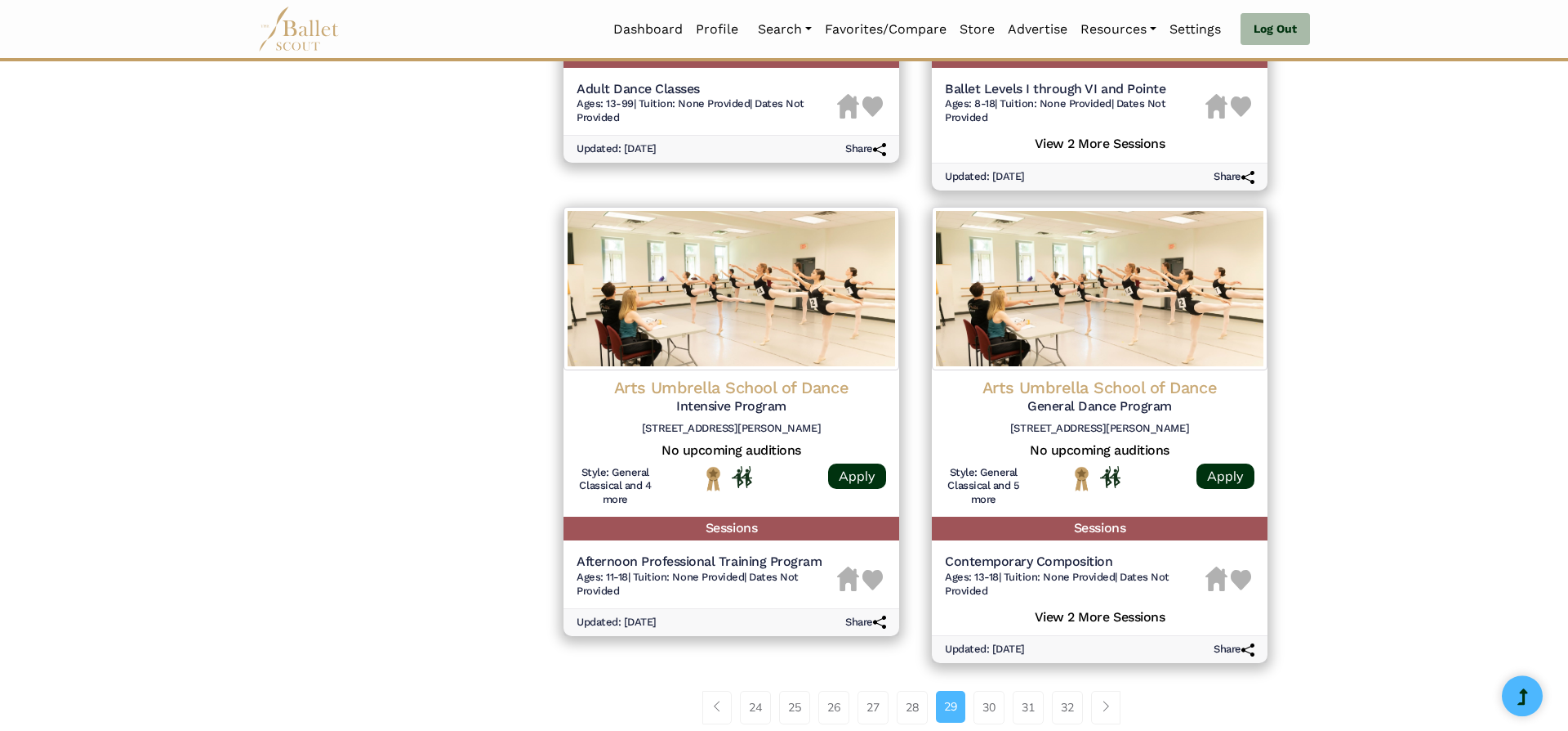
scroll to position [2060, 0]
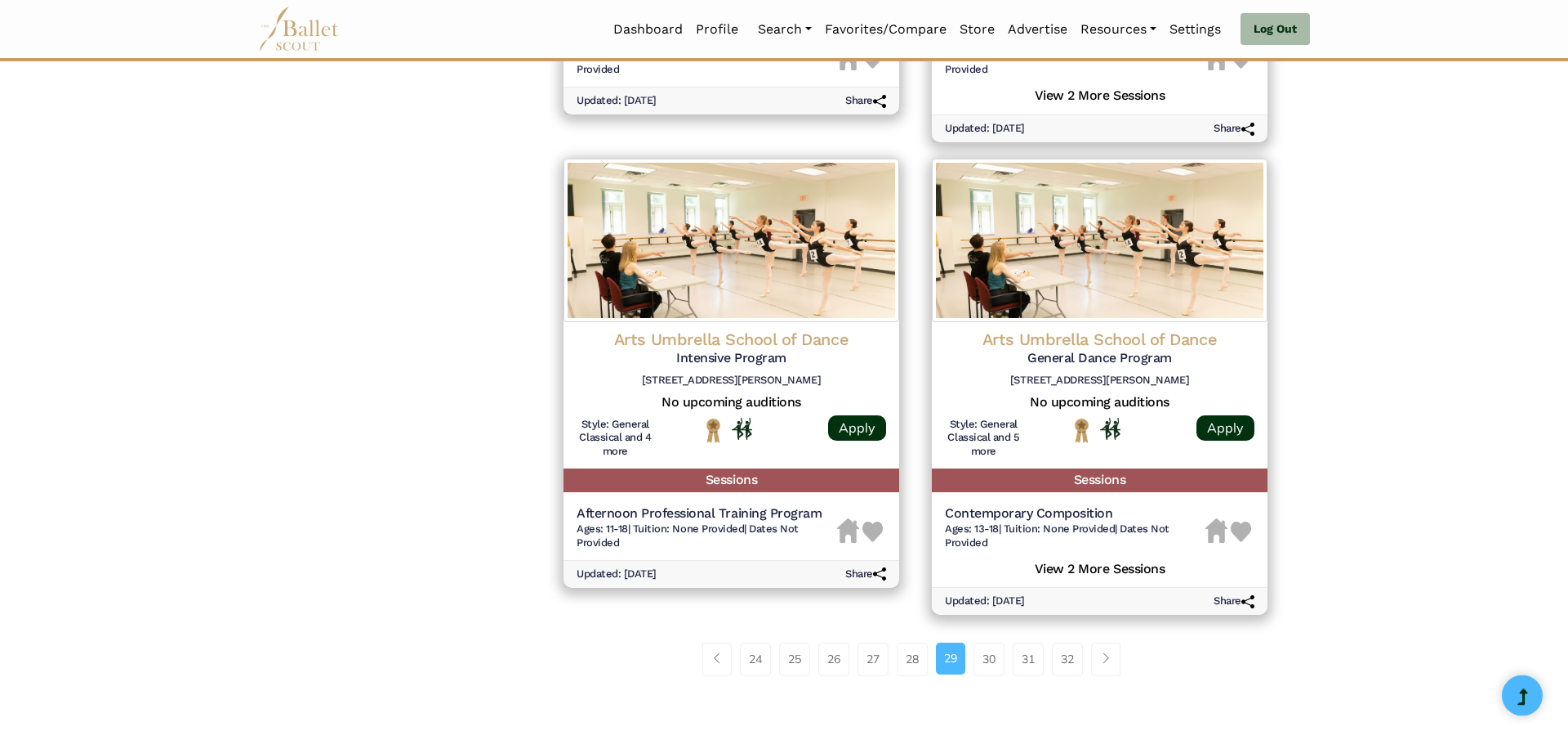
drag, startPoint x: 1379, startPoint y: 687, endPoint x: 1343, endPoint y: 701, distance: 38.6
click at [987, 665] on link "30" at bounding box center [988, 658] width 31 height 33
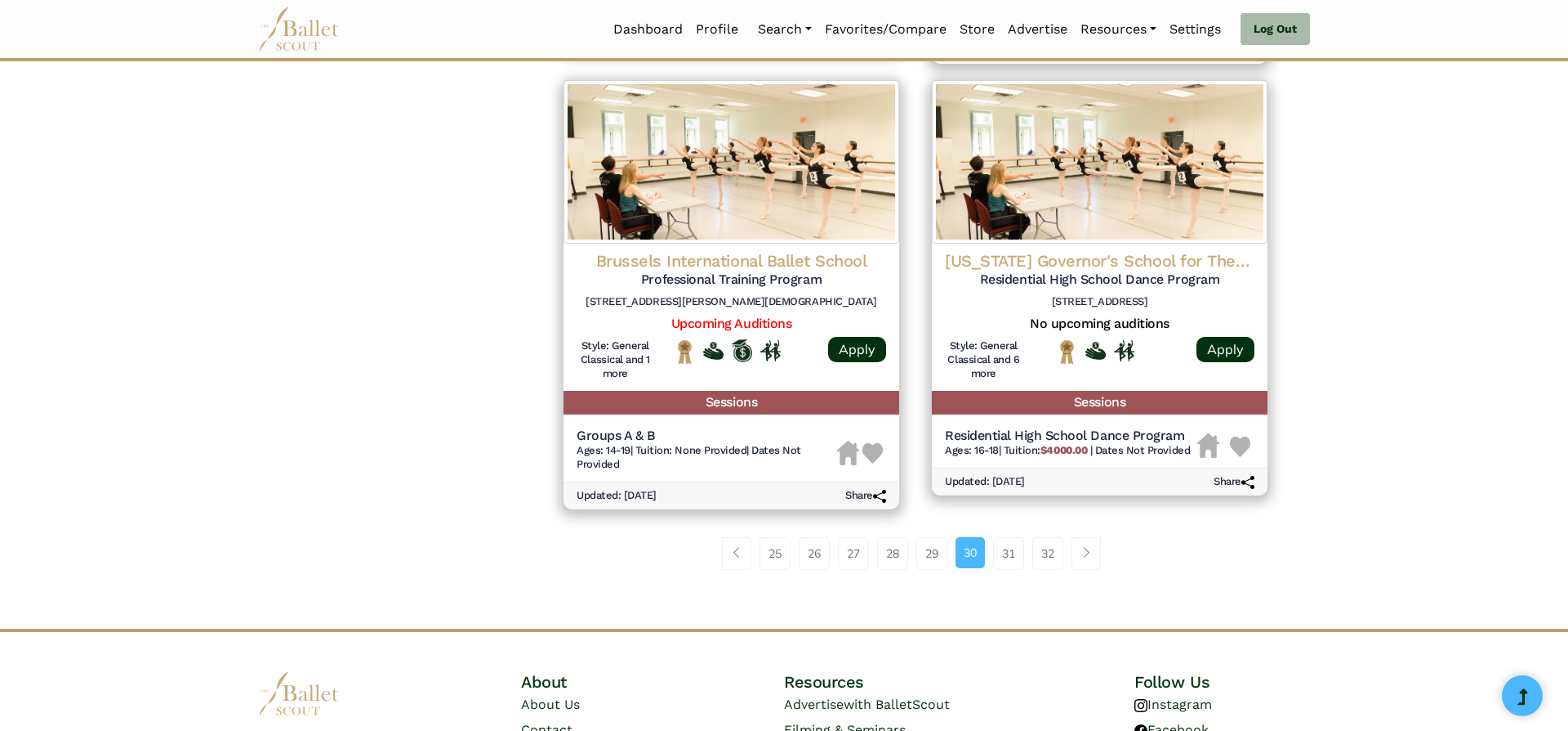
scroll to position [2083, 0]
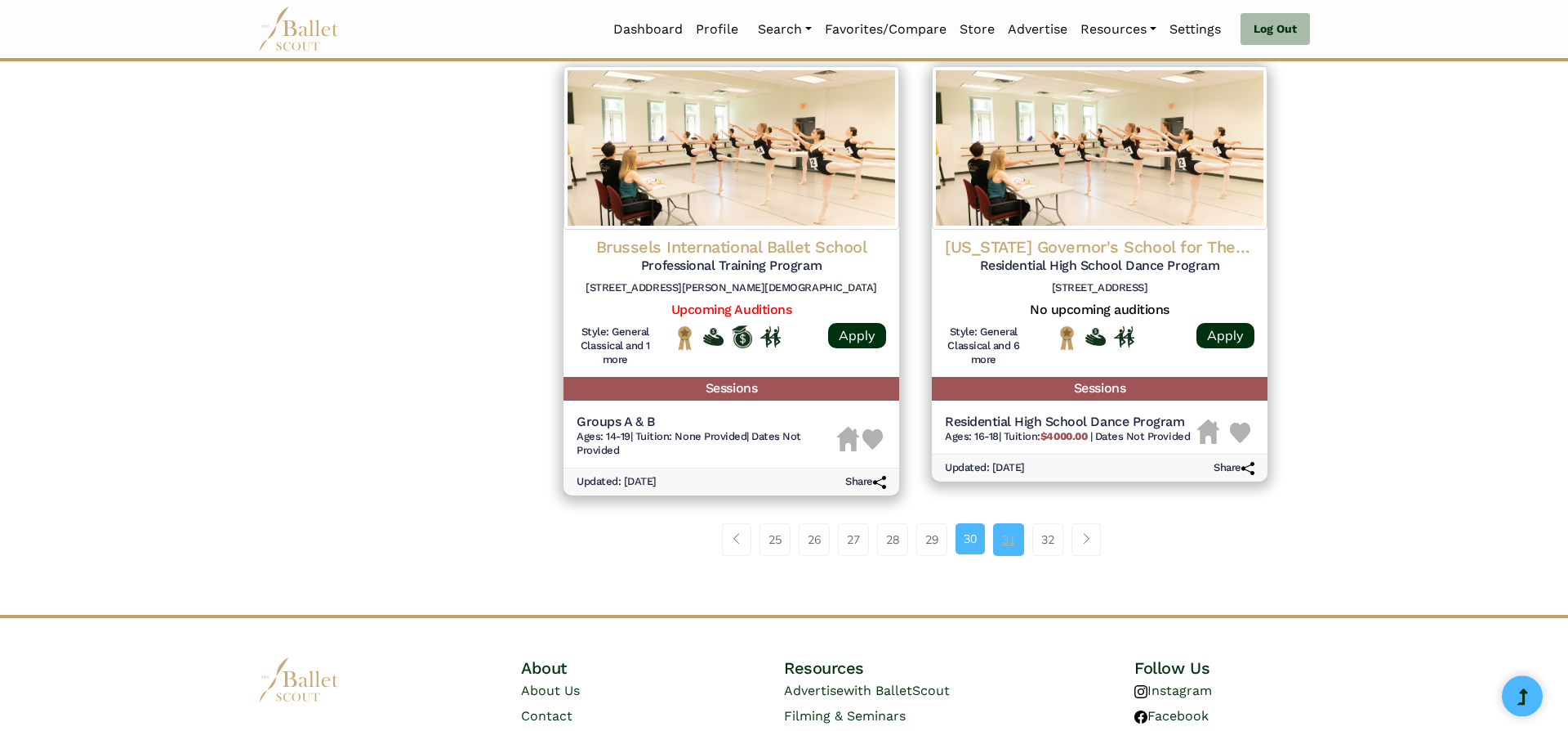
click at [1012, 542] on link "31" at bounding box center [1008, 539] width 31 height 33
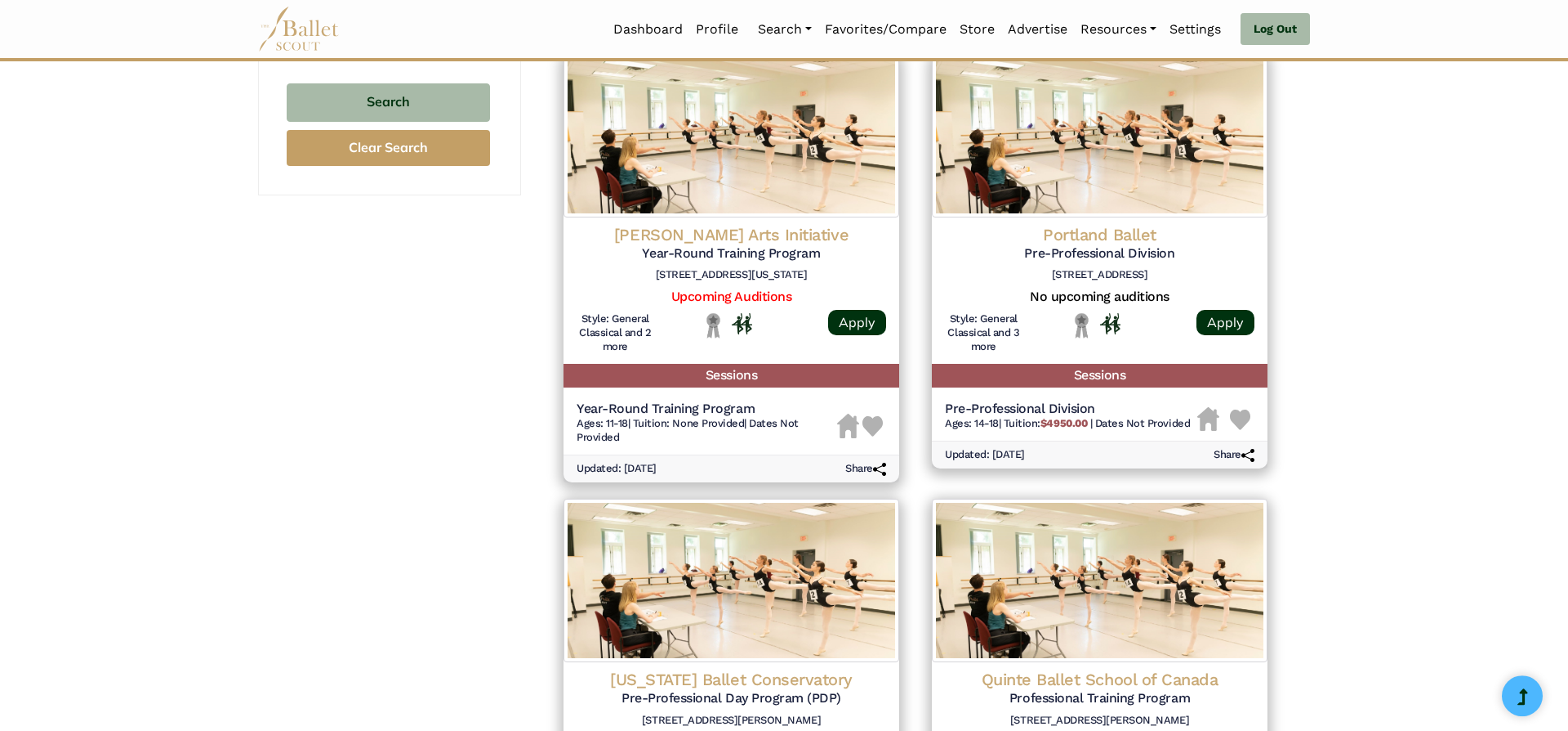
scroll to position [1185, 0]
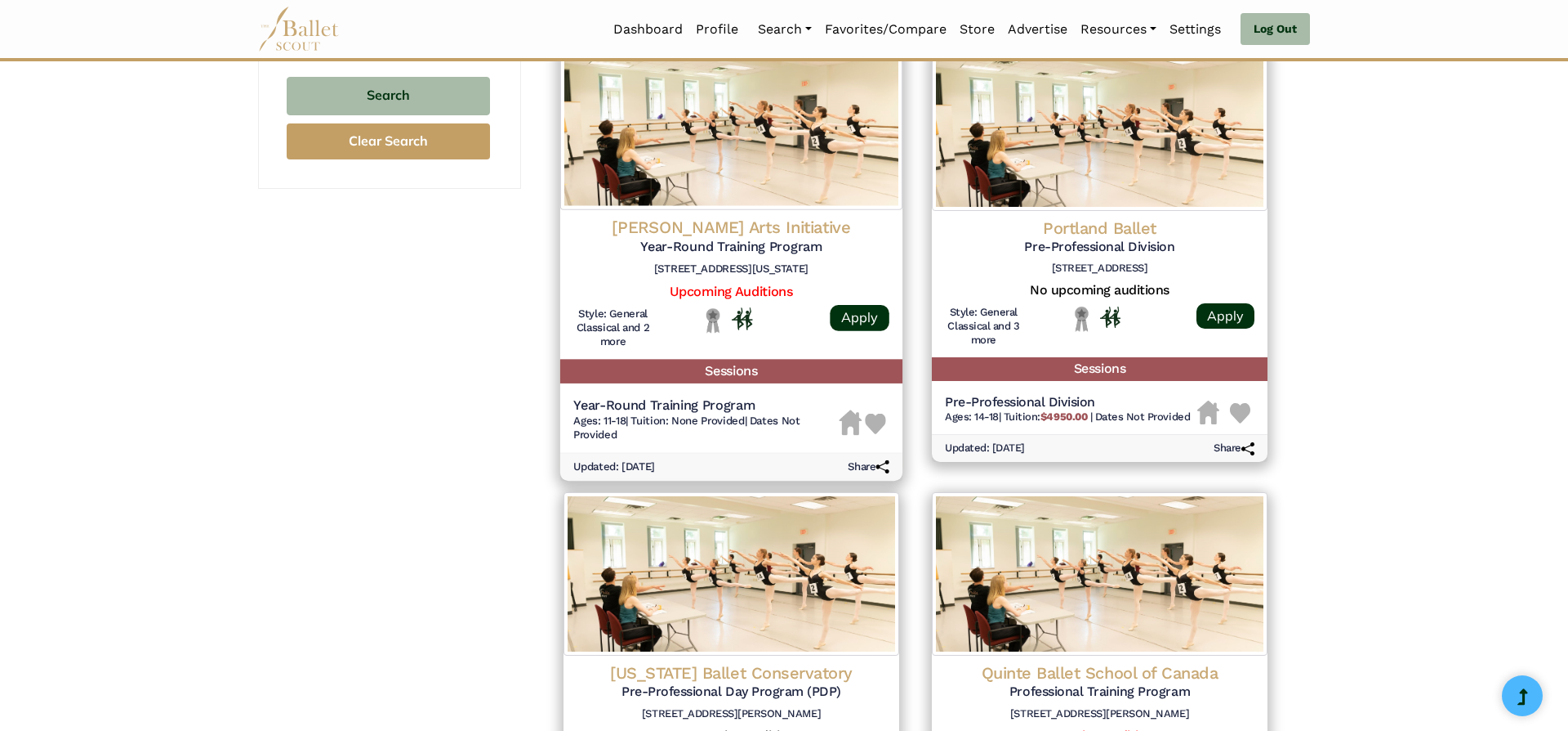
click at [777, 237] on h4 "[PERSON_NAME] Arts Initiative" at bounding box center [732, 228] width 316 height 22
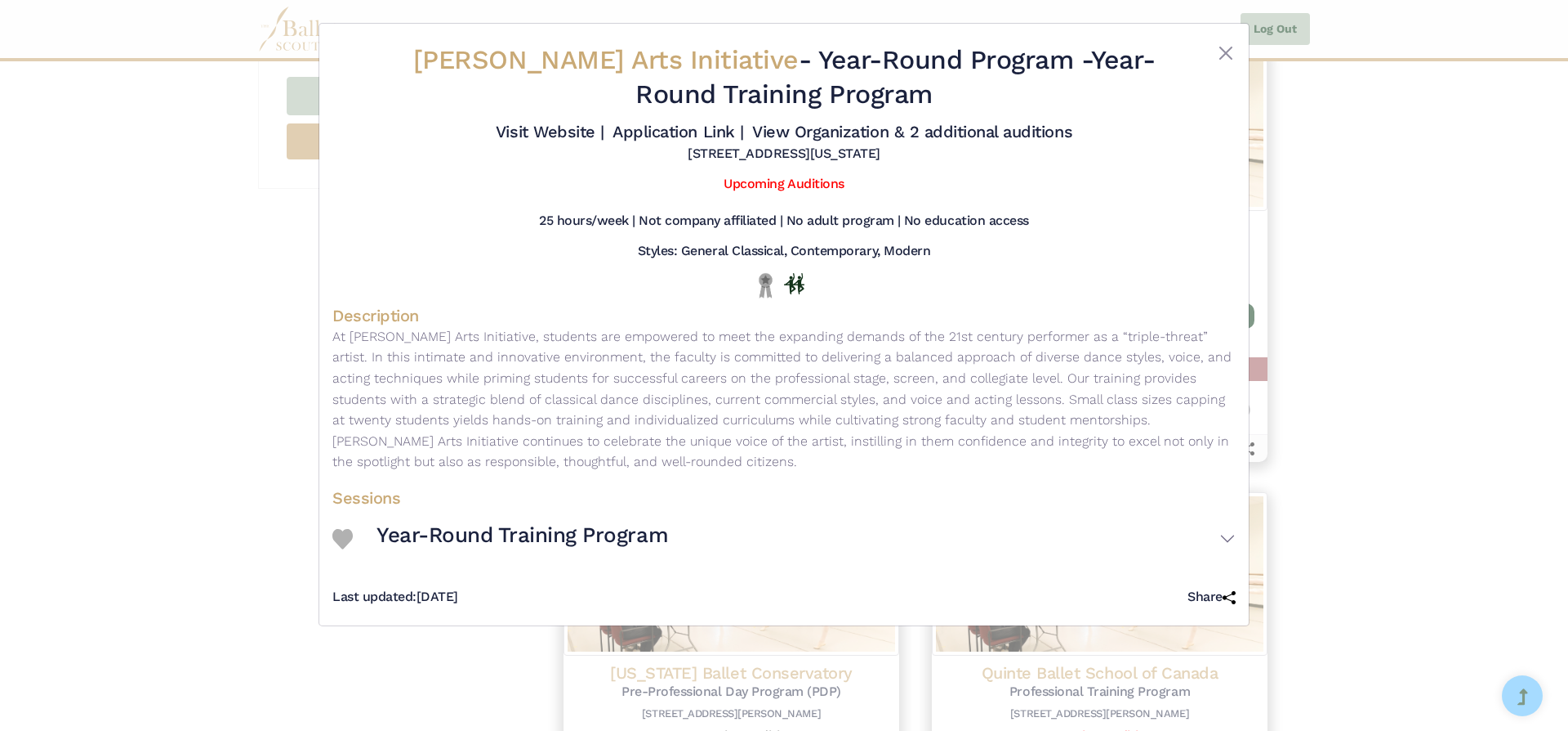
click at [85, 229] on div "[PERSON_NAME] Arts Initiative - Year-Round Program - Year-Round Training Progra…" at bounding box center [784, 365] width 1568 height 731
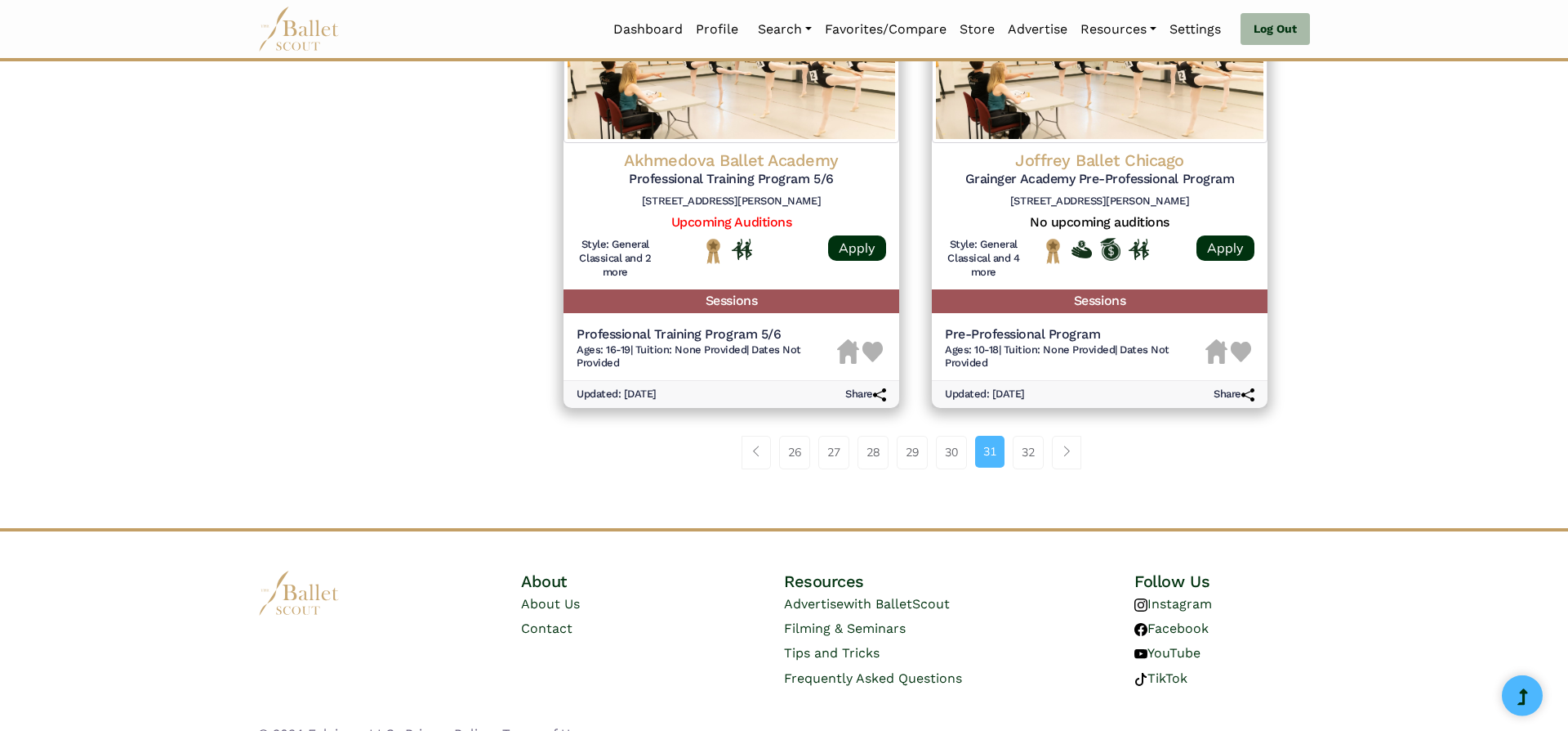
scroll to position [2093, 0]
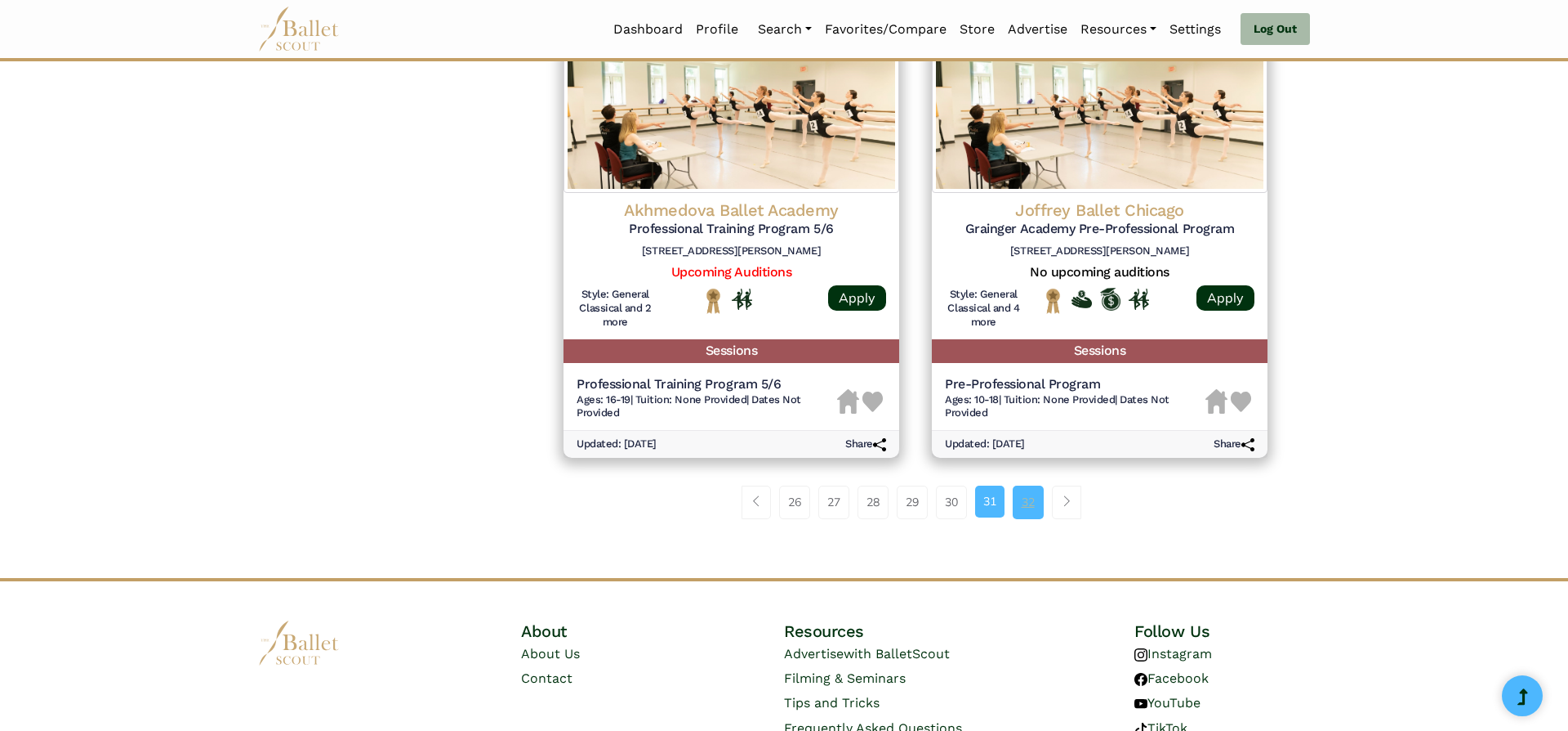
click at [1030, 507] on link "32" at bounding box center [1027, 501] width 31 height 33
